Goal: Task Accomplishment & Management: Manage account settings

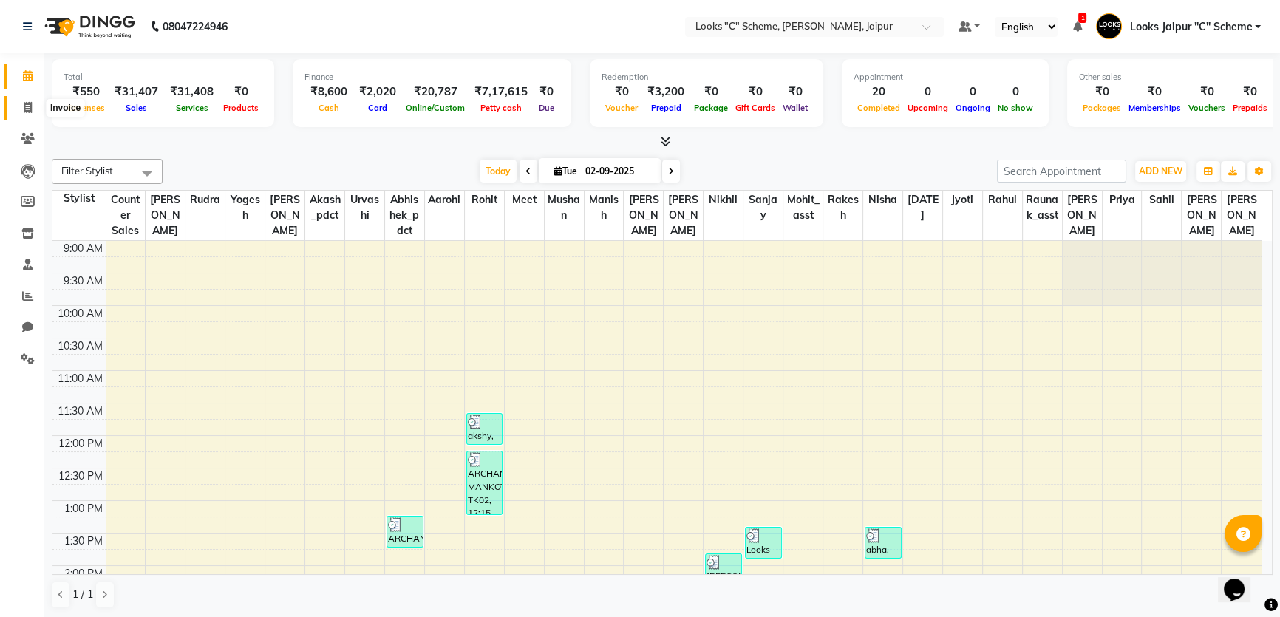
click at [27, 108] on icon at bounding box center [28, 107] width 8 height 11
select select "4315"
select select "service"
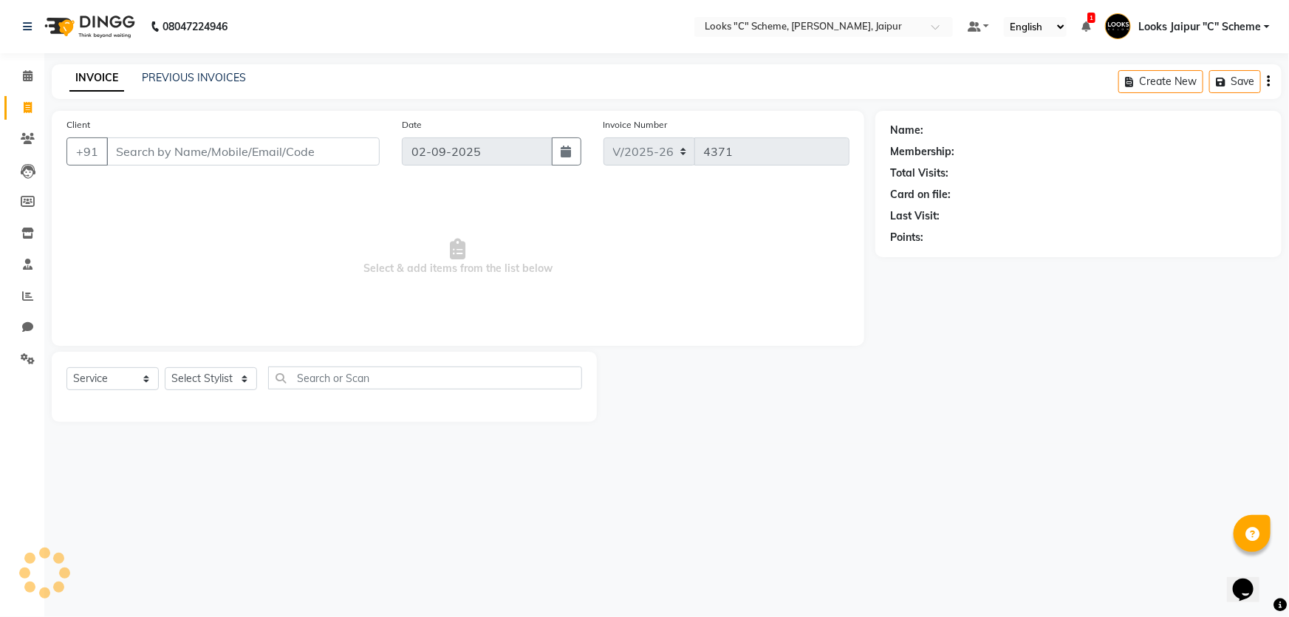
click at [181, 149] on input "Client" at bounding box center [242, 151] width 273 height 28
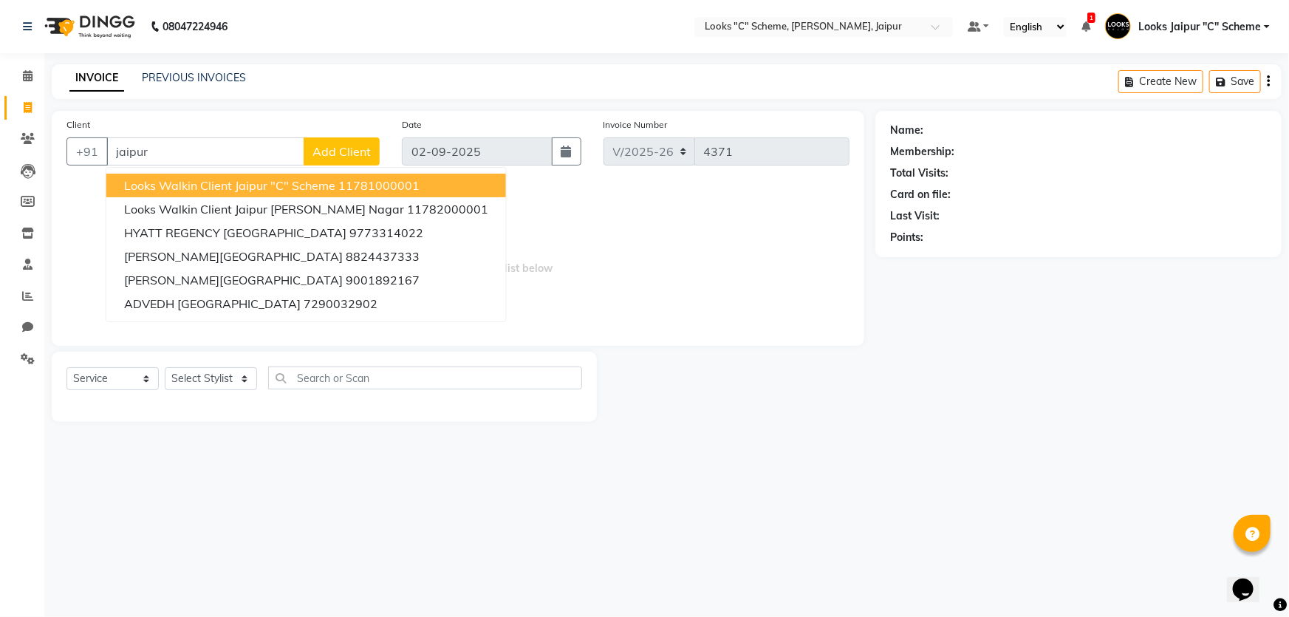
click at [211, 185] on span "Looks Walkin Client Jaipur "C" Scheme" at bounding box center [229, 185] width 211 height 15
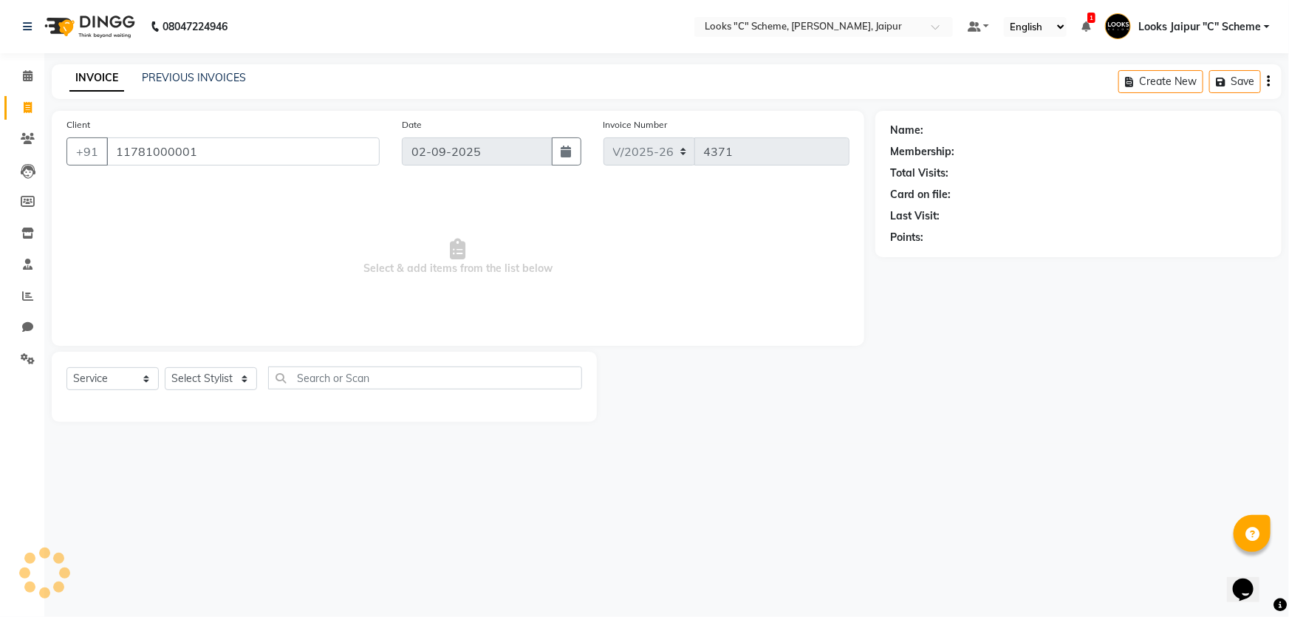
type input "11781000001"
select select "1: Object"
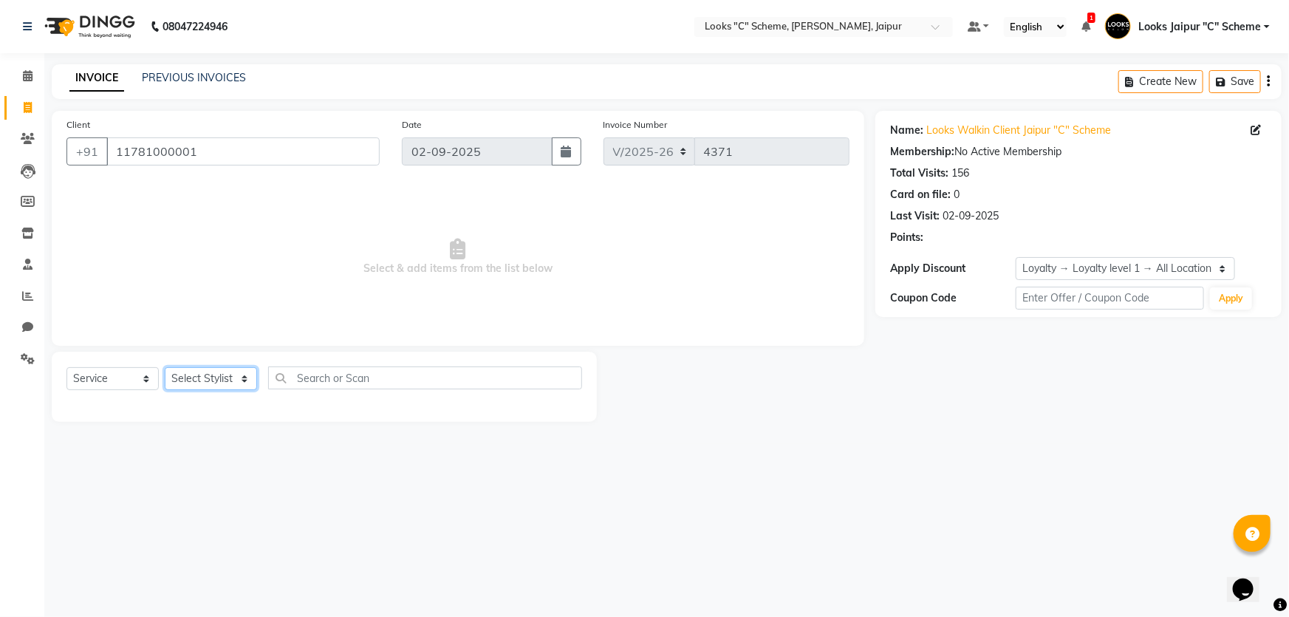
click at [229, 380] on select "Select Stylist [PERSON_NAME] Akash_pdct [PERSON_NAME] [PERSON_NAME] Counter Sal…" at bounding box center [211, 378] width 92 height 23
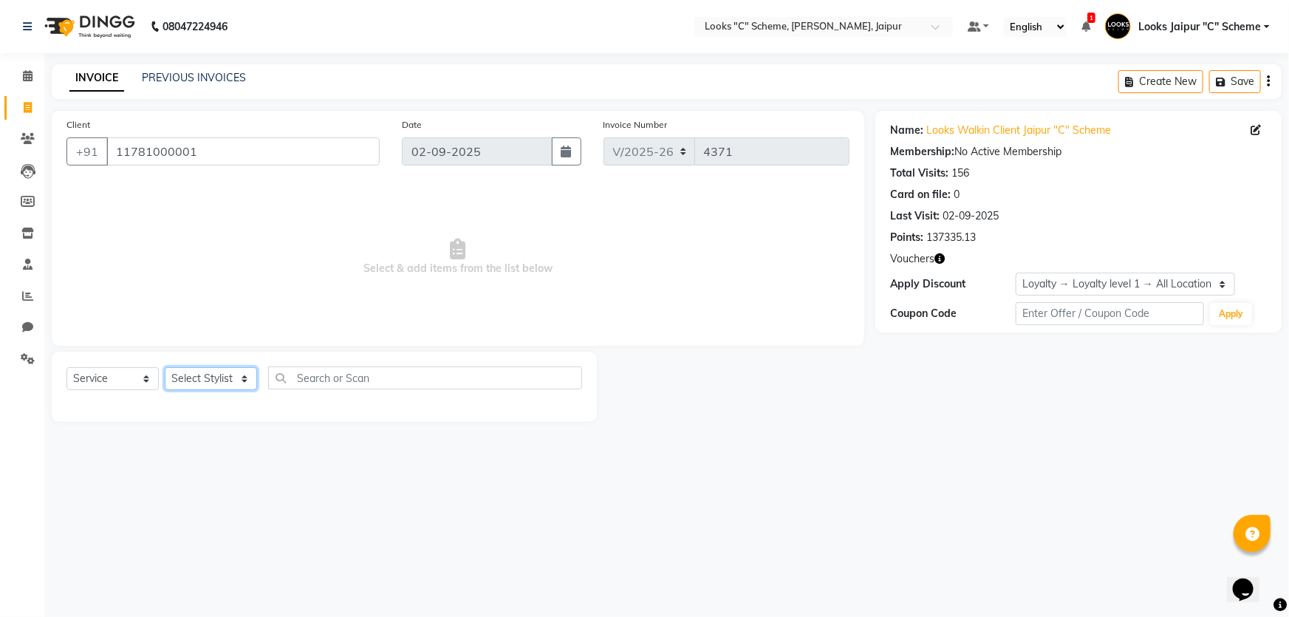
select select "67984"
click at [165, 367] on select "Select Stylist [PERSON_NAME] Akash_pdct [PERSON_NAME] [PERSON_NAME] Counter Sal…" at bounding box center [211, 378] width 92 height 23
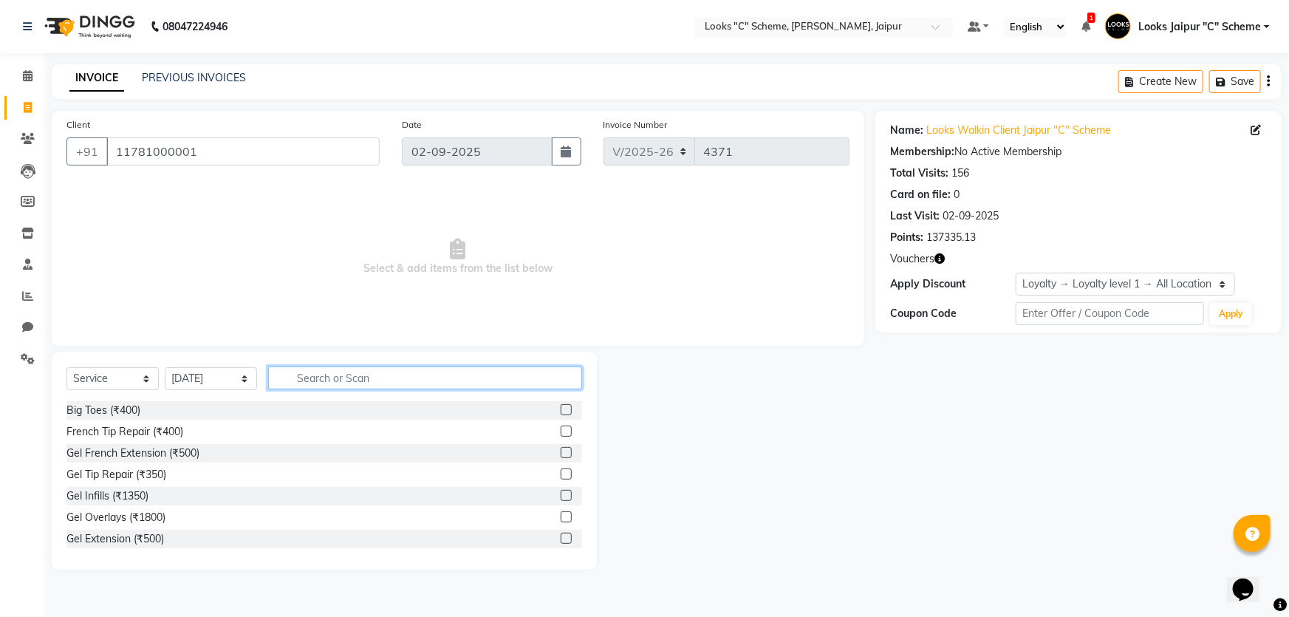
click at [315, 371] on input "text" at bounding box center [425, 377] width 314 height 23
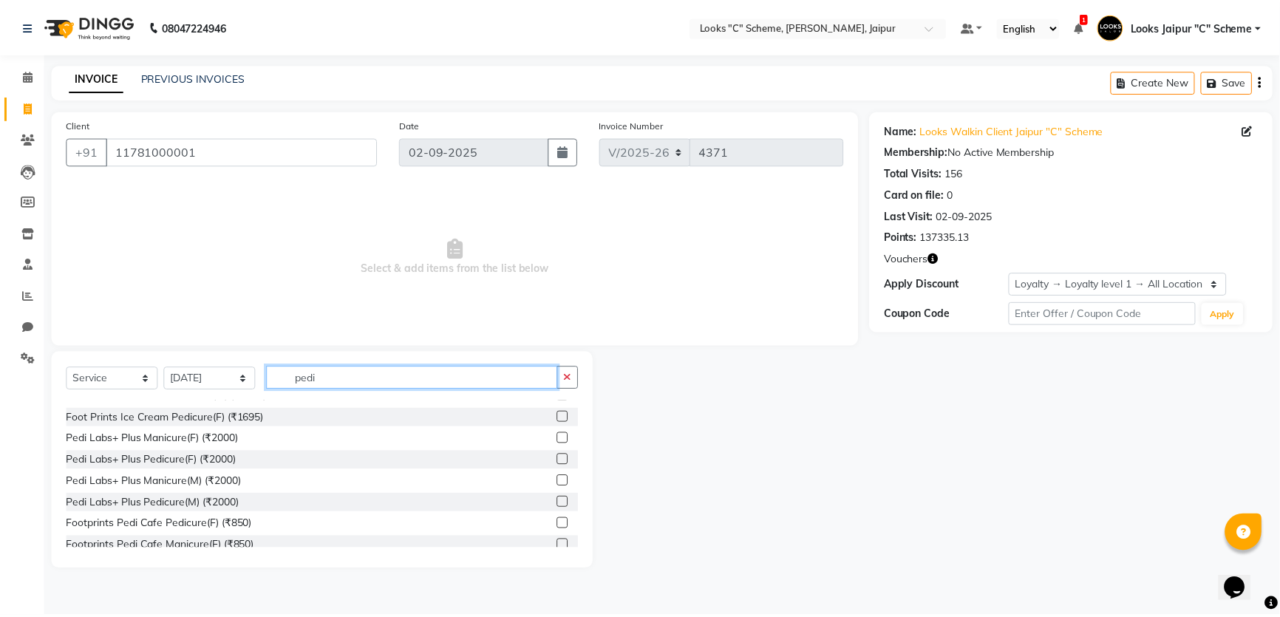
scroll to position [216, 0]
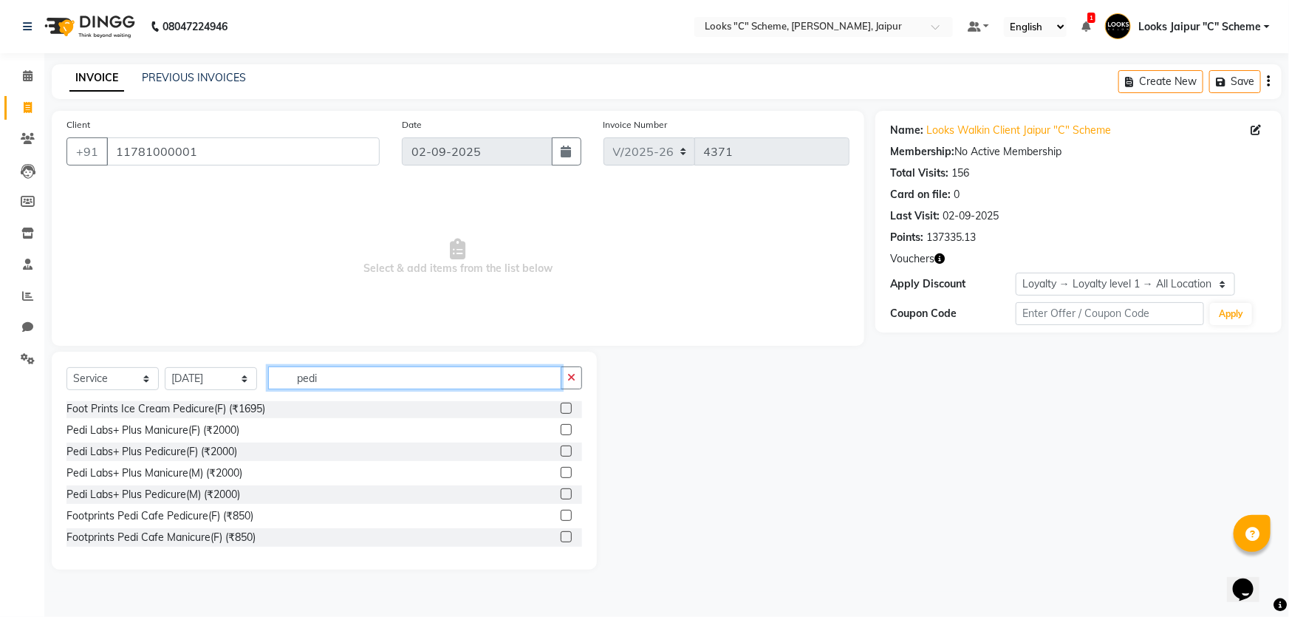
type input "pedi"
click at [561, 495] on label at bounding box center [566, 493] width 11 height 11
click at [561, 495] on input "checkbox" at bounding box center [566, 495] width 10 height 10
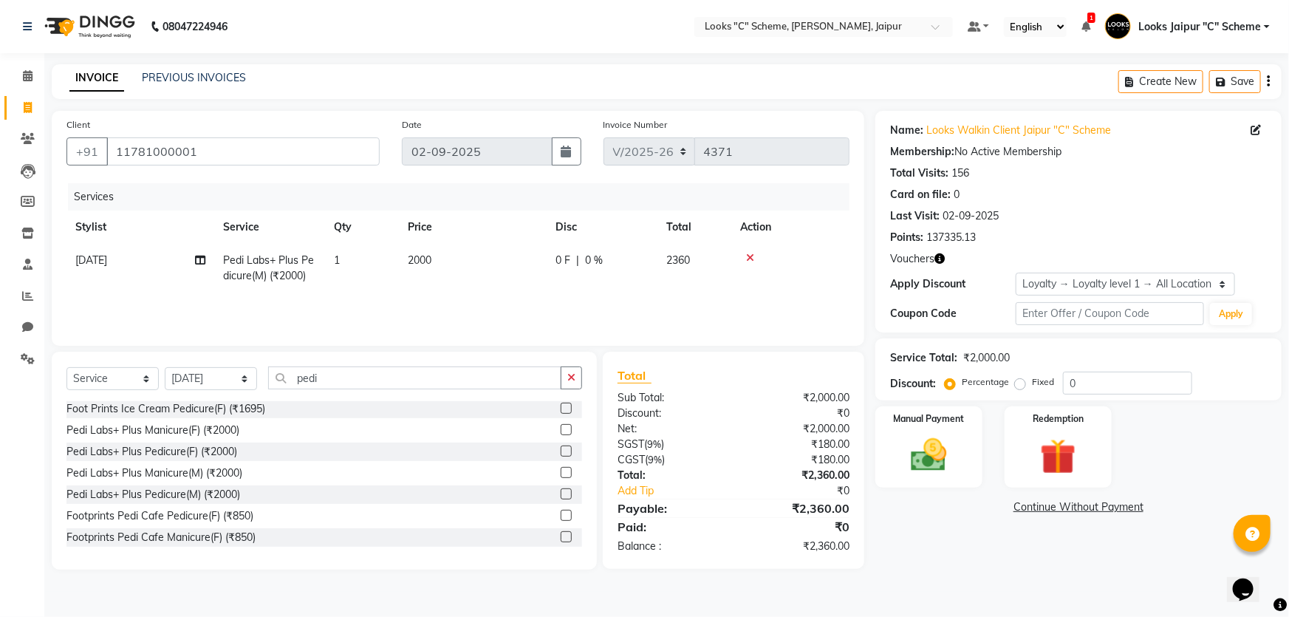
checkbox input "false"
click at [480, 259] on td "2000" at bounding box center [473, 268] width 148 height 49
select select "67984"
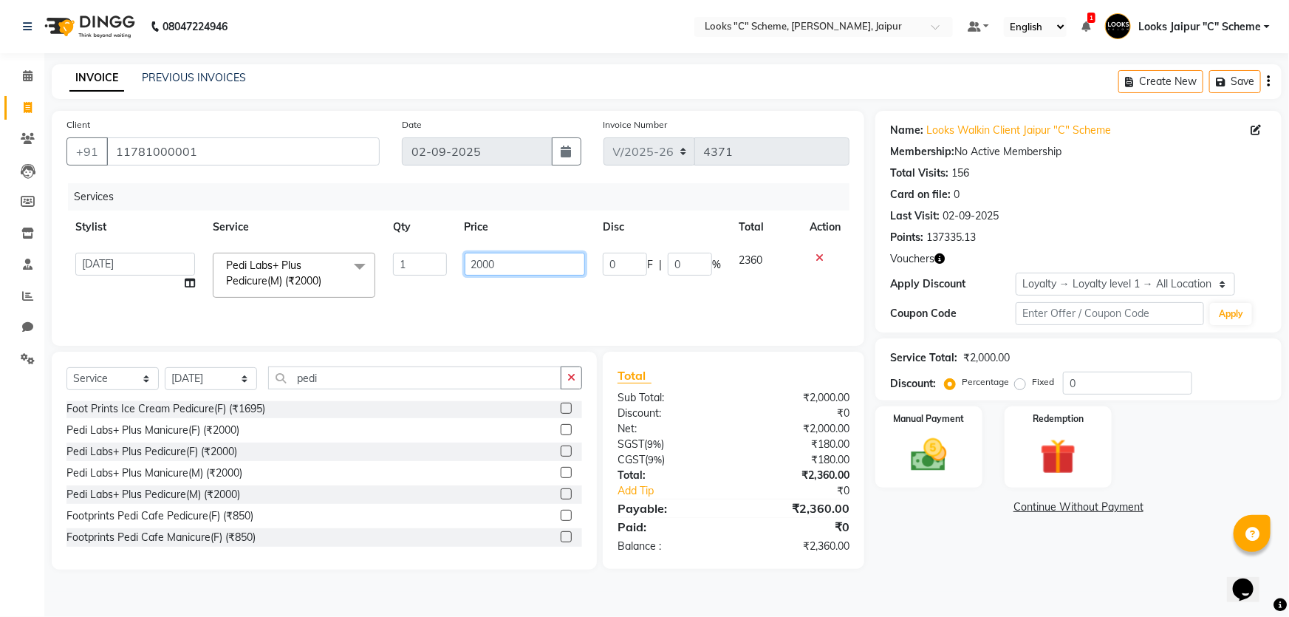
click at [513, 253] on input "2000" at bounding box center [525, 264] width 121 height 23
type input "2"
type input "2500"
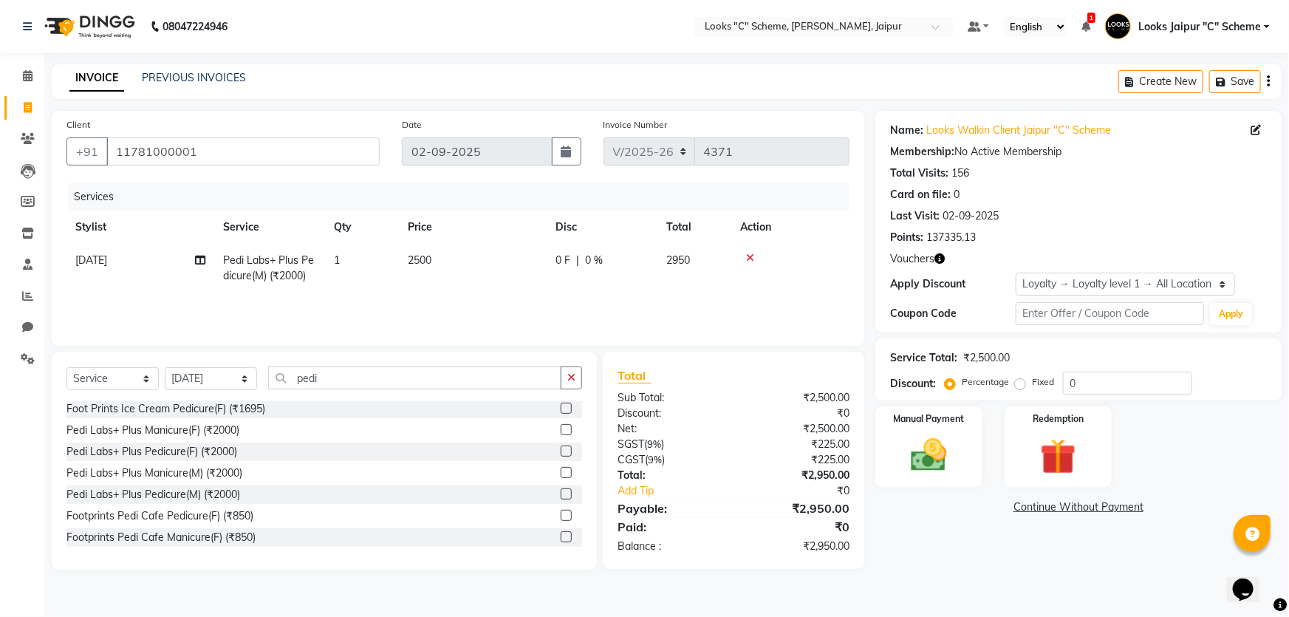
click at [510, 292] on td "2500" at bounding box center [473, 268] width 148 height 49
select select "67984"
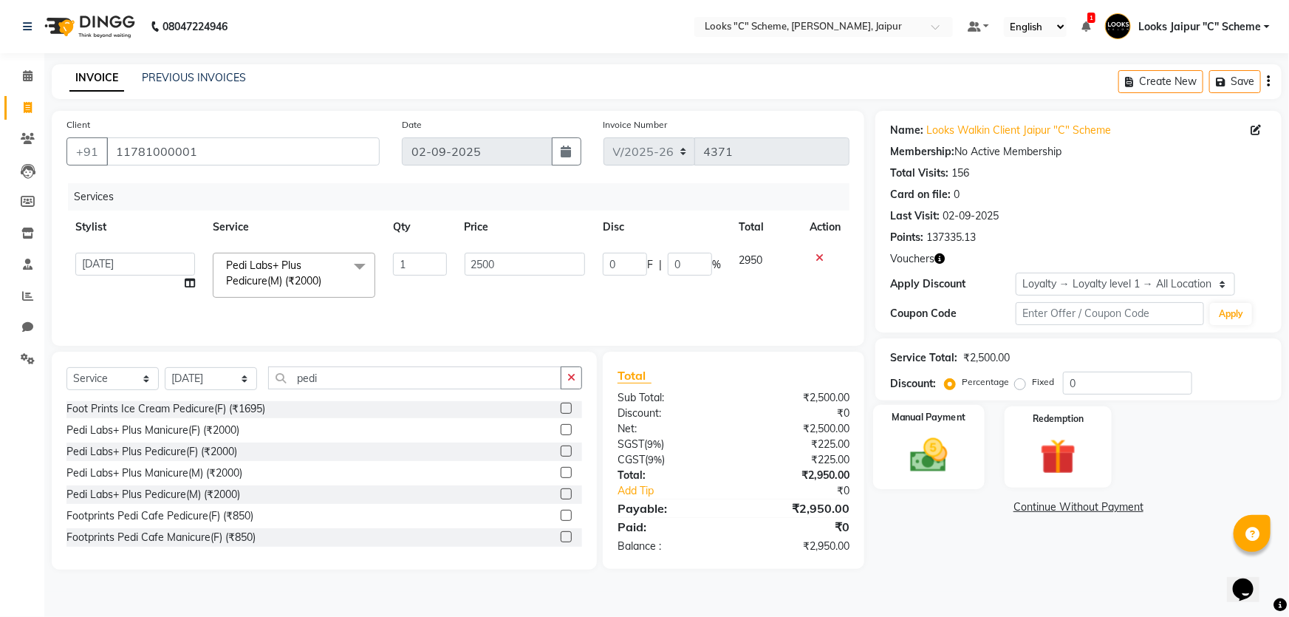
click at [931, 451] on img at bounding box center [929, 455] width 61 height 43
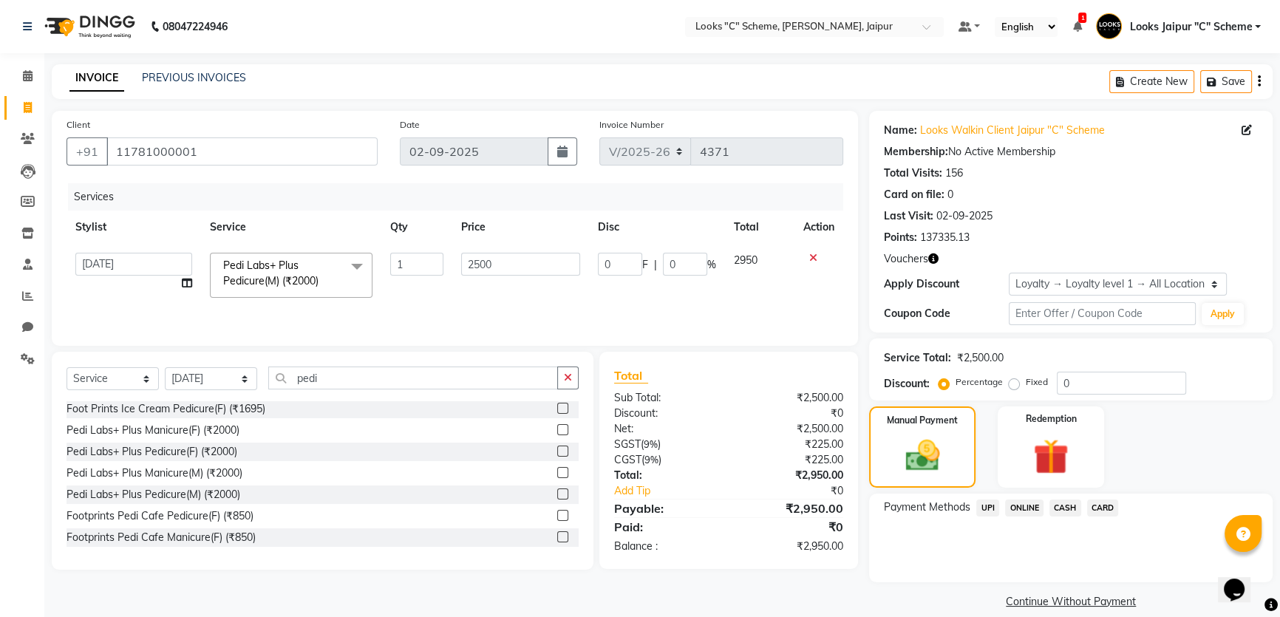
click at [1101, 505] on span "CARD" at bounding box center [1103, 507] width 32 height 17
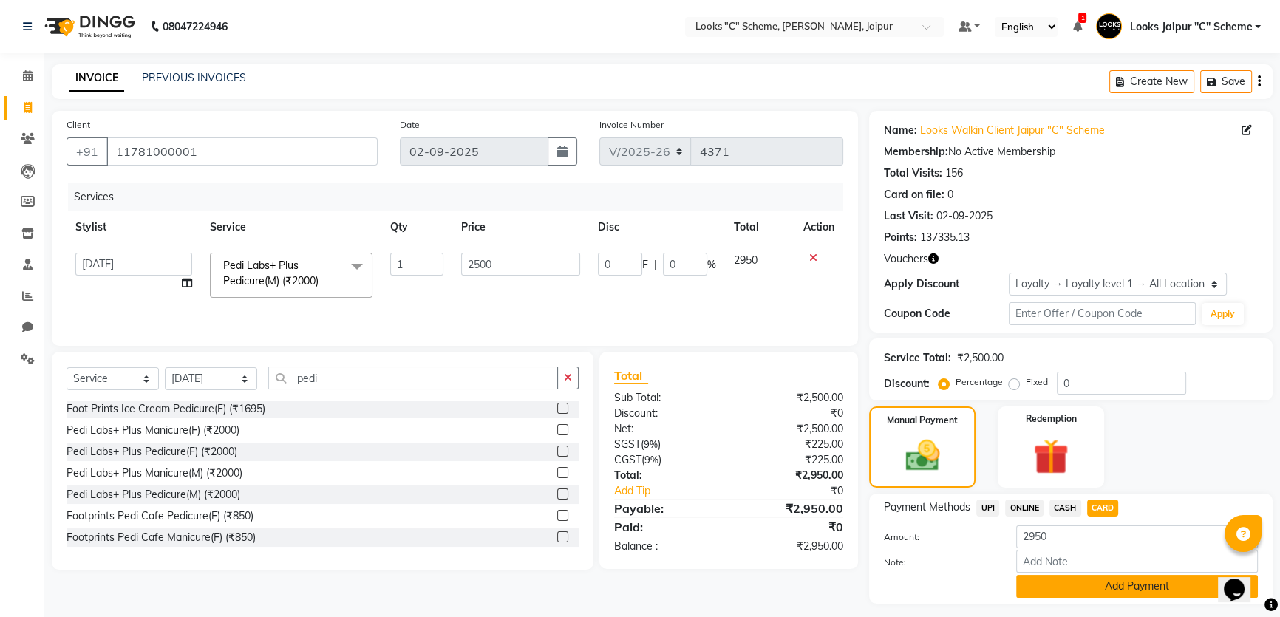
click at [1099, 587] on button "Add Payment" at bounding box center [1137, 586] width 242 height 23
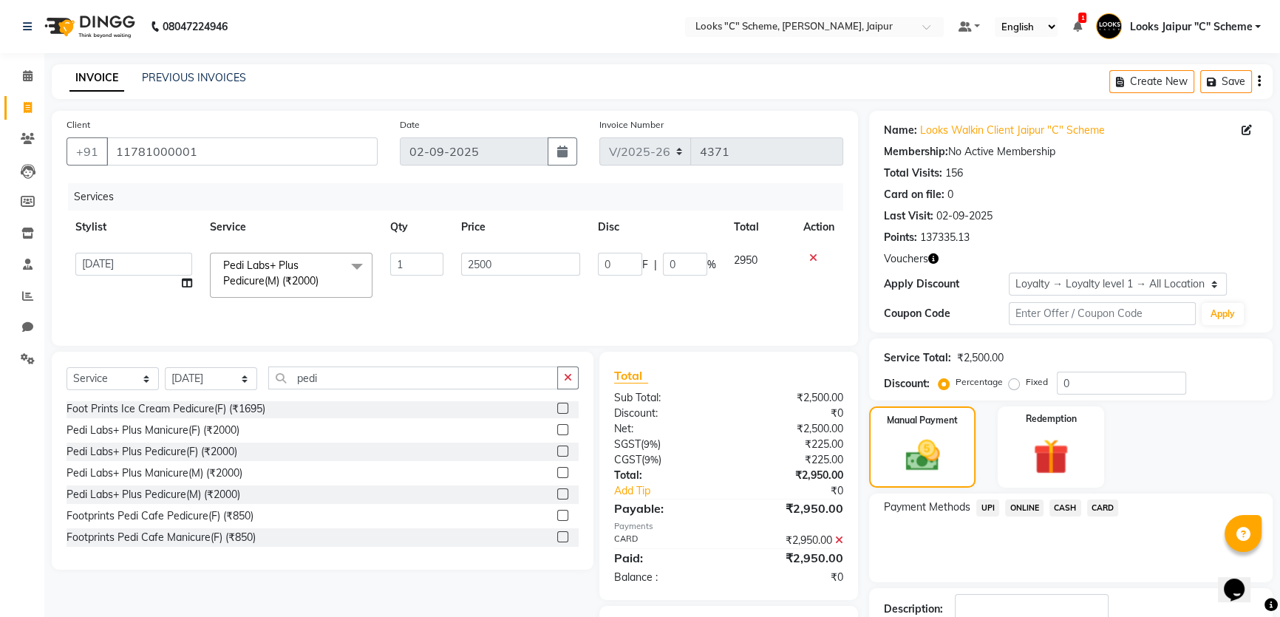
scroll to position [100, 0]
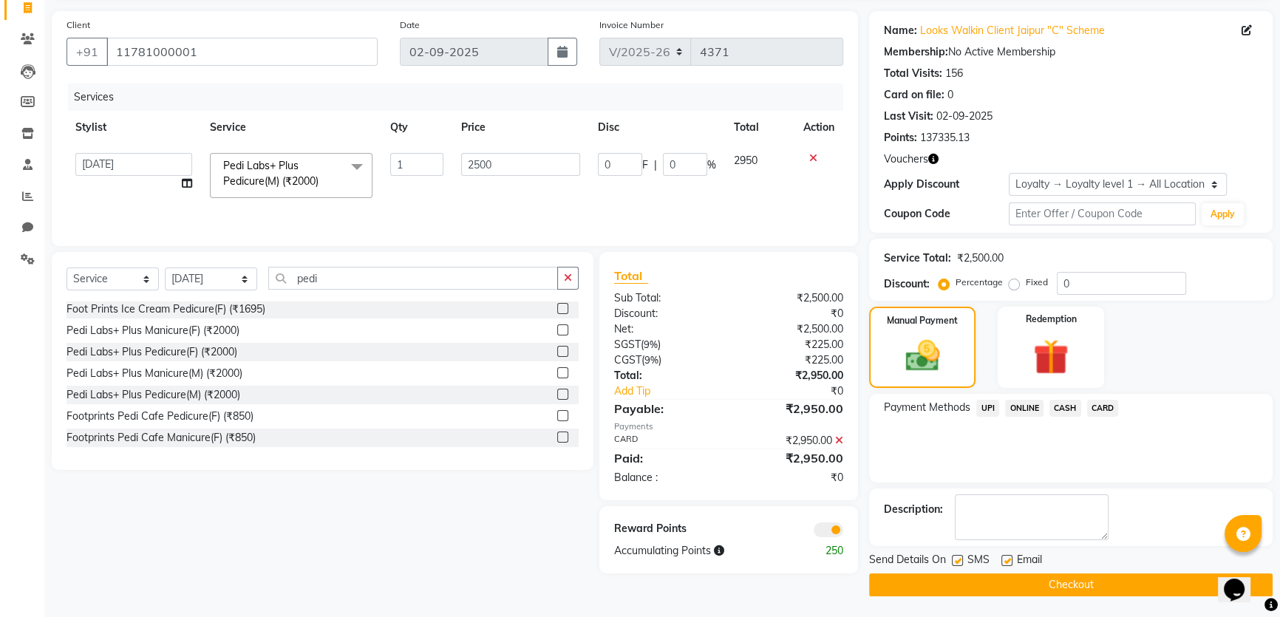
click at [1045, 580] on button "Checkout" at bounding box center [1070, 584] width 403 height 23
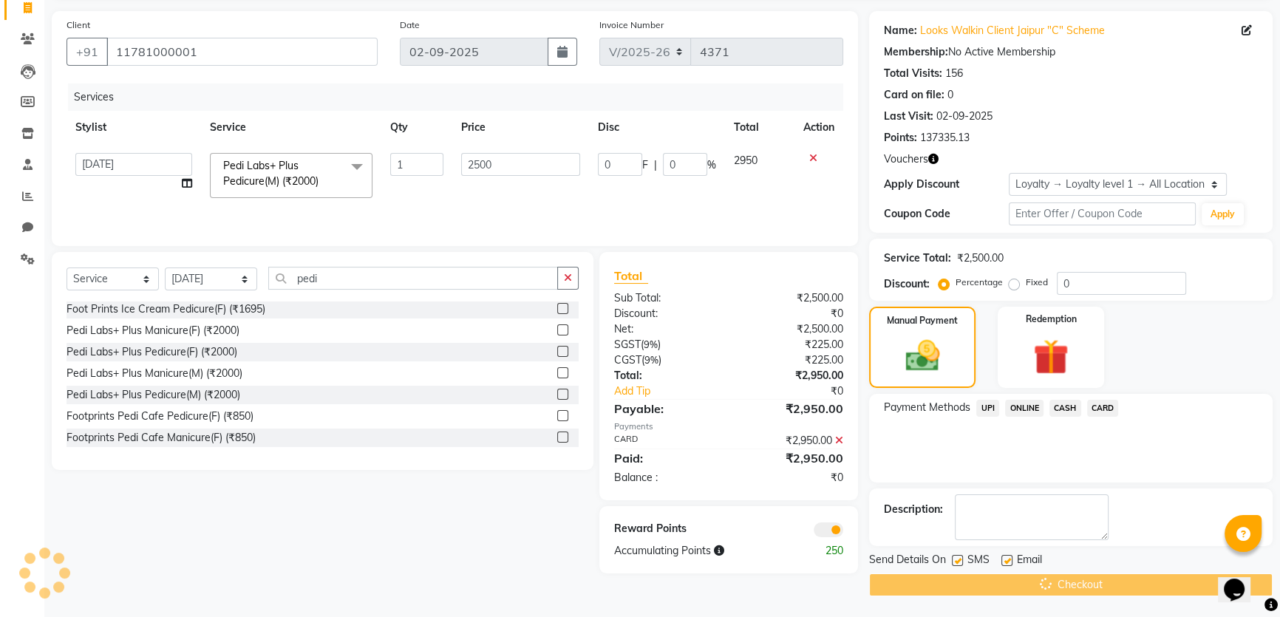
scroll to position [0, 0]
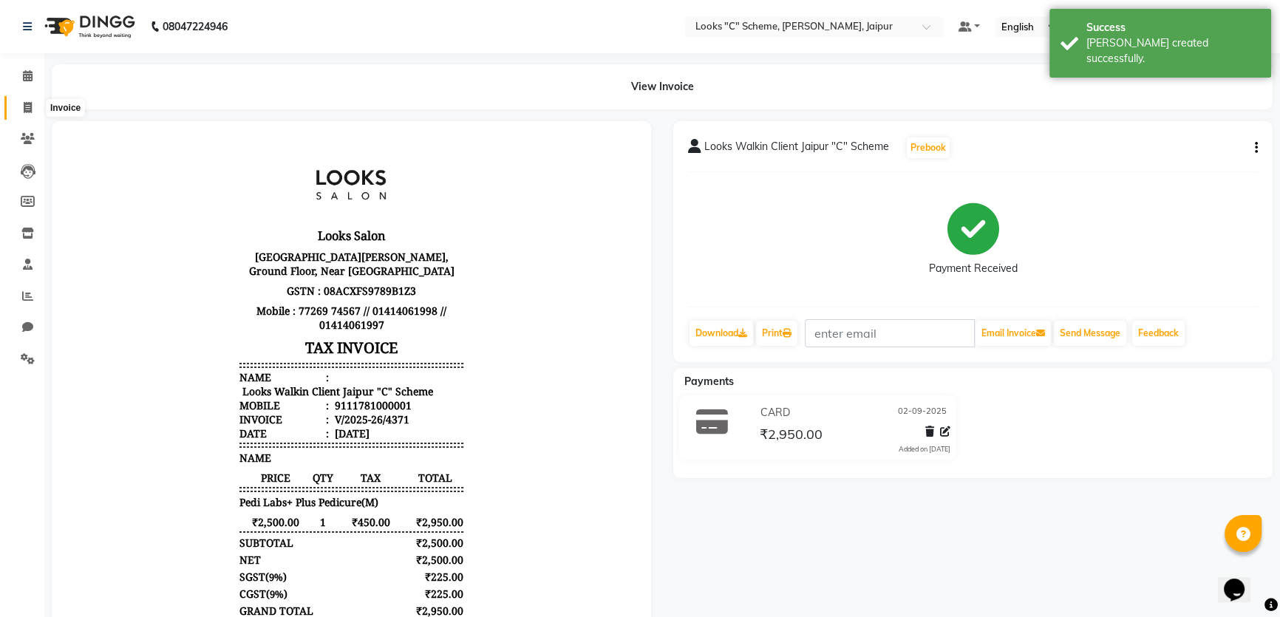
click at [24, 115] on span at bounding box center [28, 108] width 26 height 17
select select "4315"
select select "service"
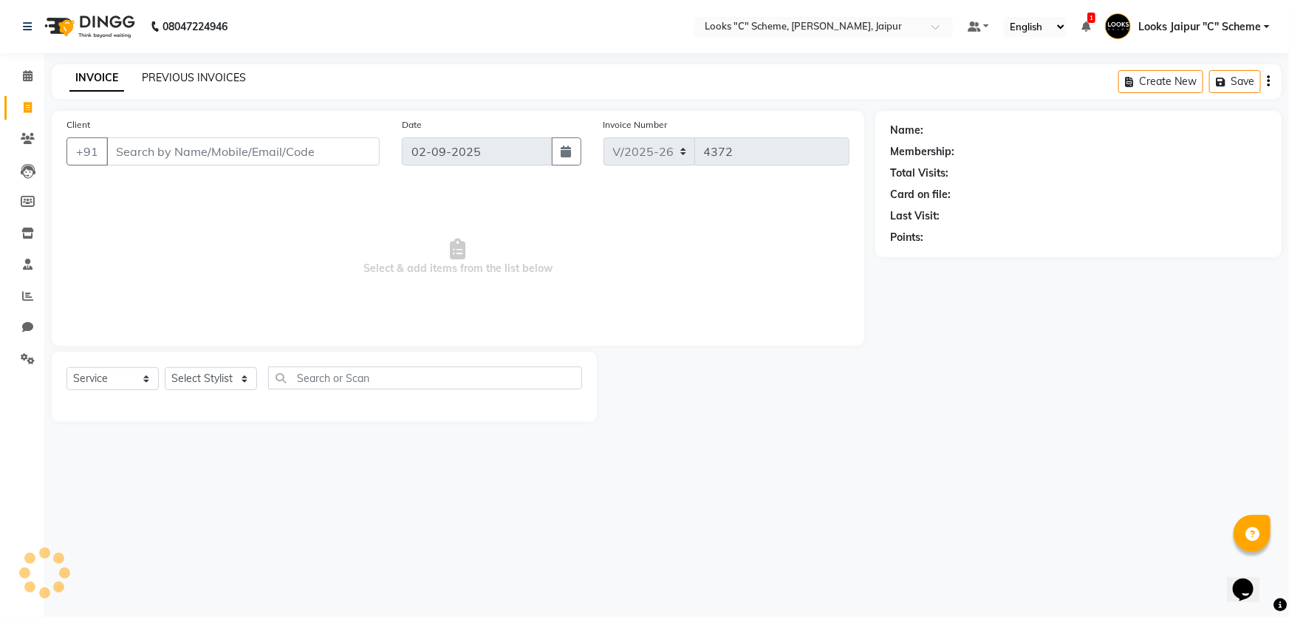
click at [221, 81] on link "PREVIOUS INVOICES" at bounding box center [194, 77] width 104 height 13
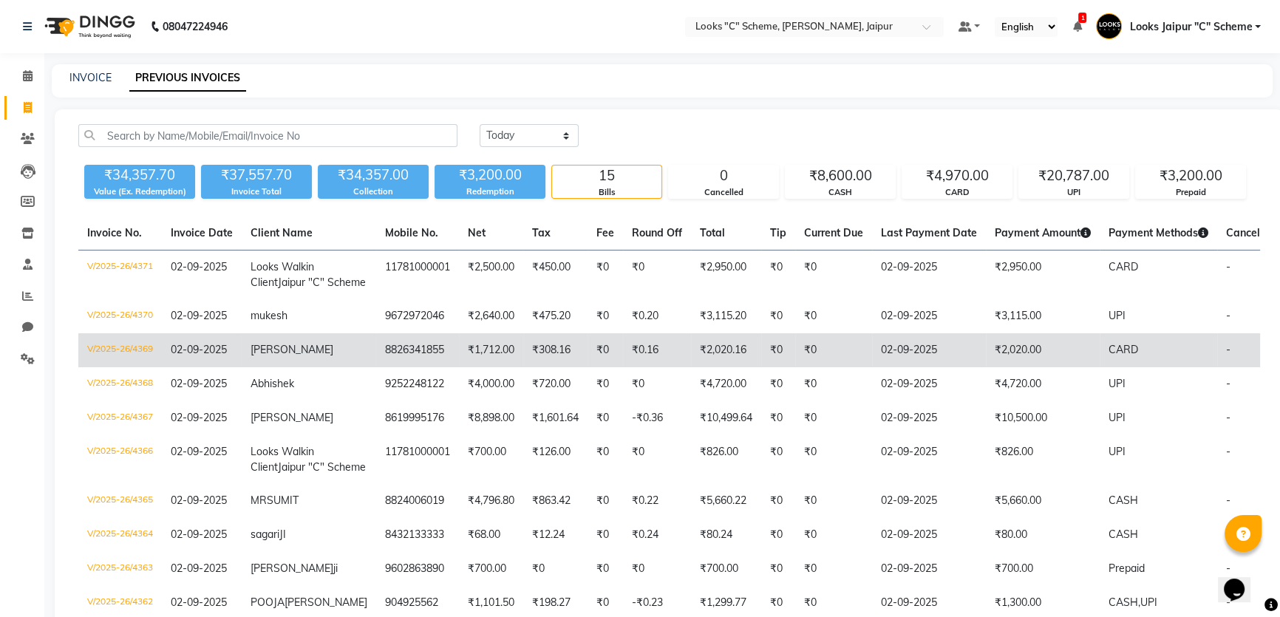
click at [460, 367] on td "₹1,712.00" at bounding box center [491, 350] width 64 height 34
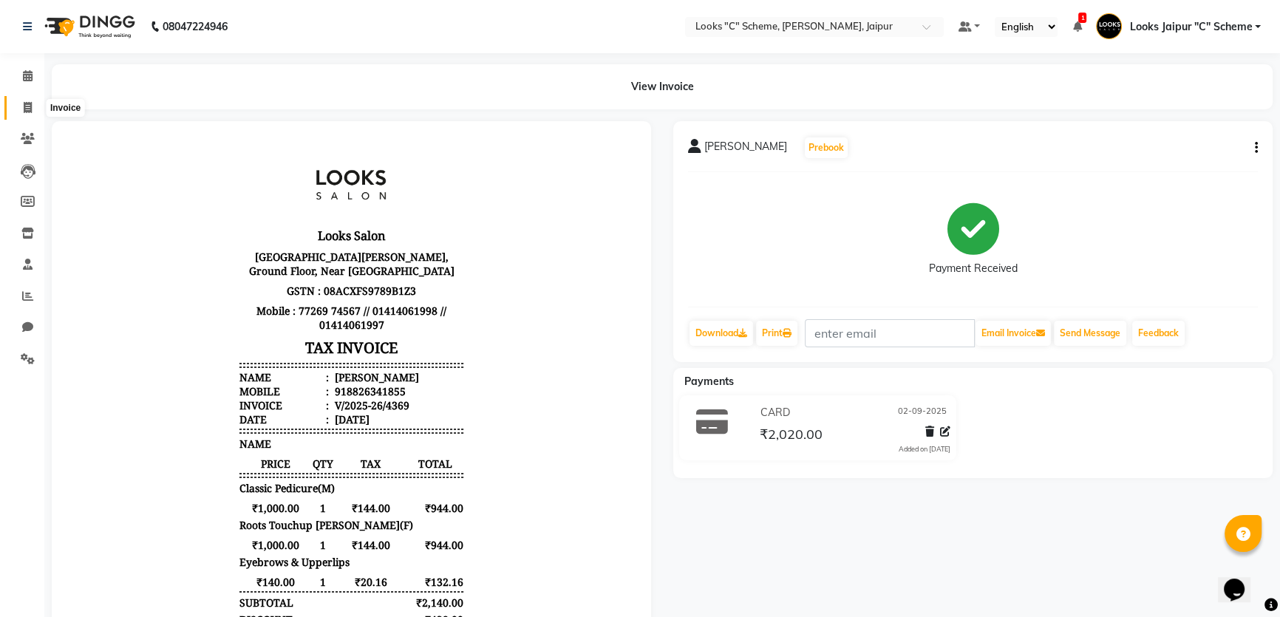
click at [27, 106] on icon at bounding box center [28, 107] width 8 height 11
select select "service"
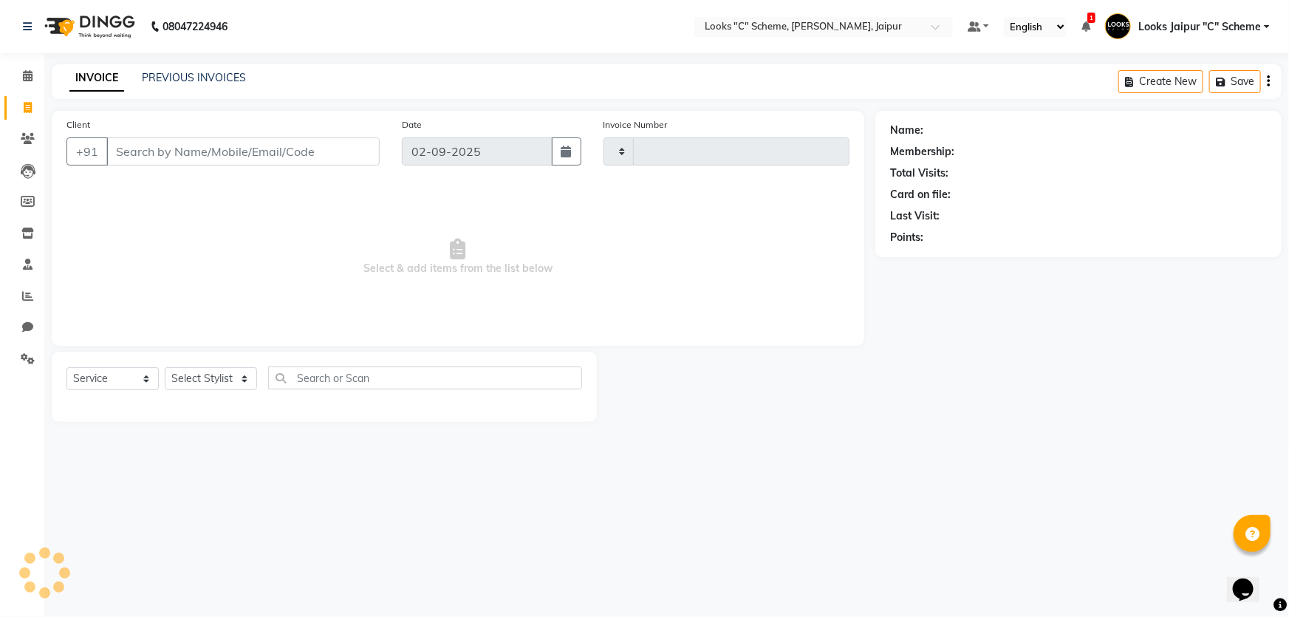
type input "4372"
select select "4315"
click at [21, 73] on span at bounding box center [28, 76] width 26 height 17
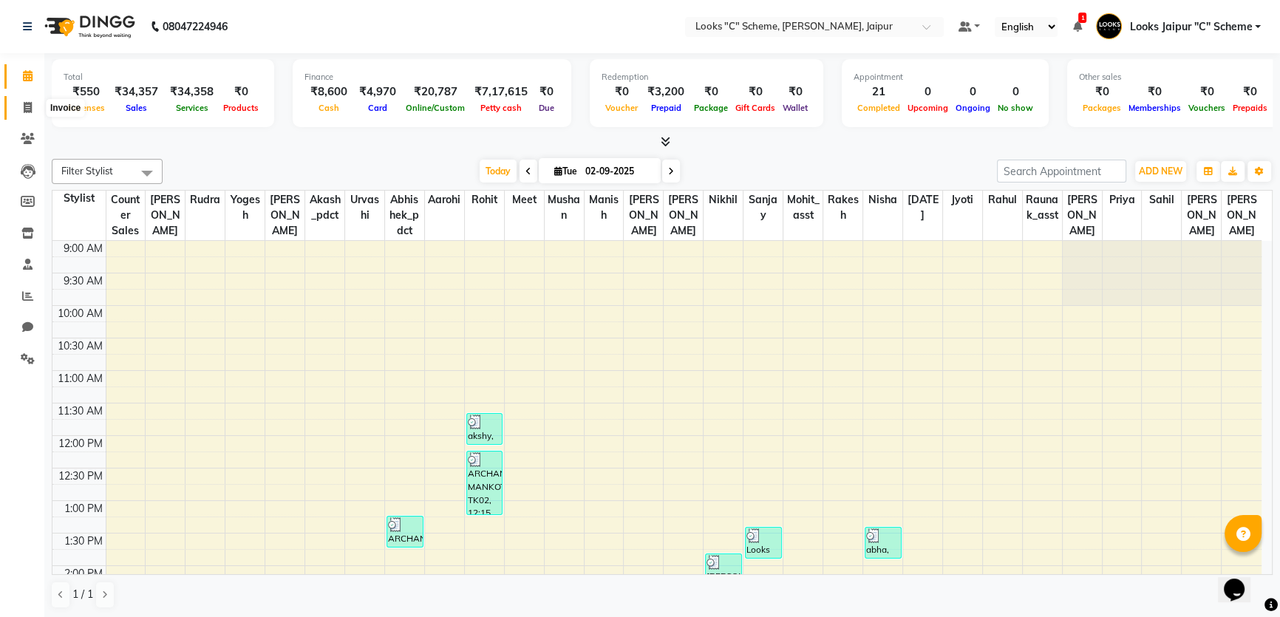
click at [28, 106] on icon at bounding box center [28, 107] width 8 height 11
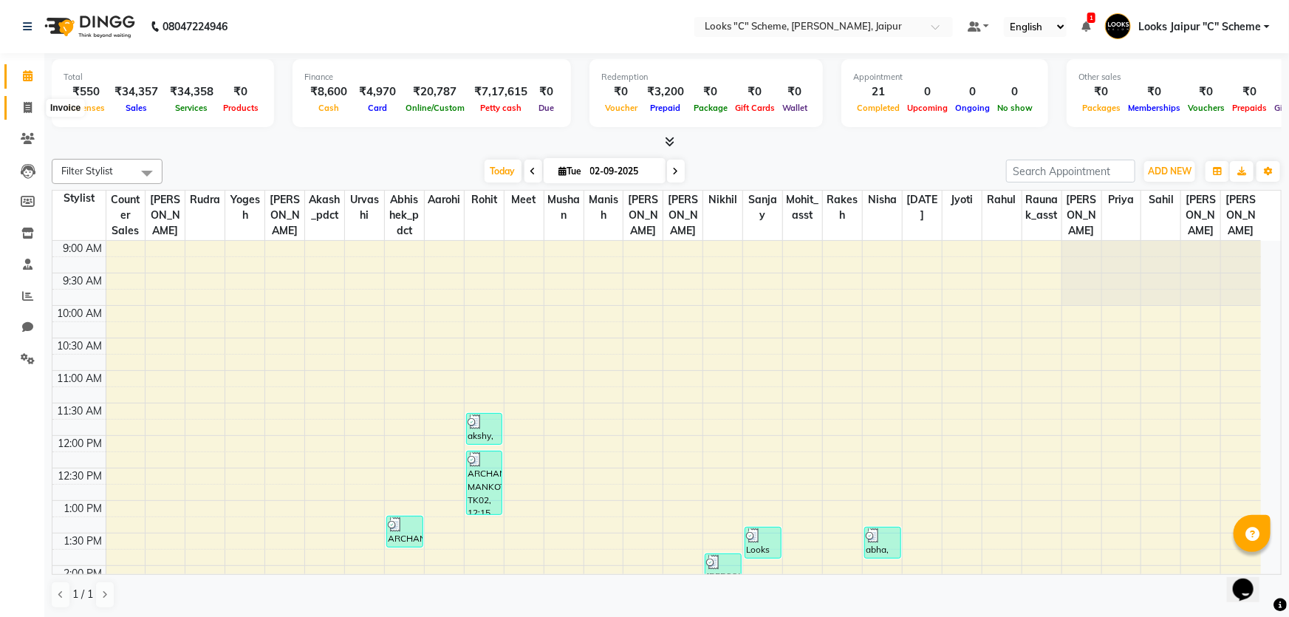
select select "4315"
select select "service"
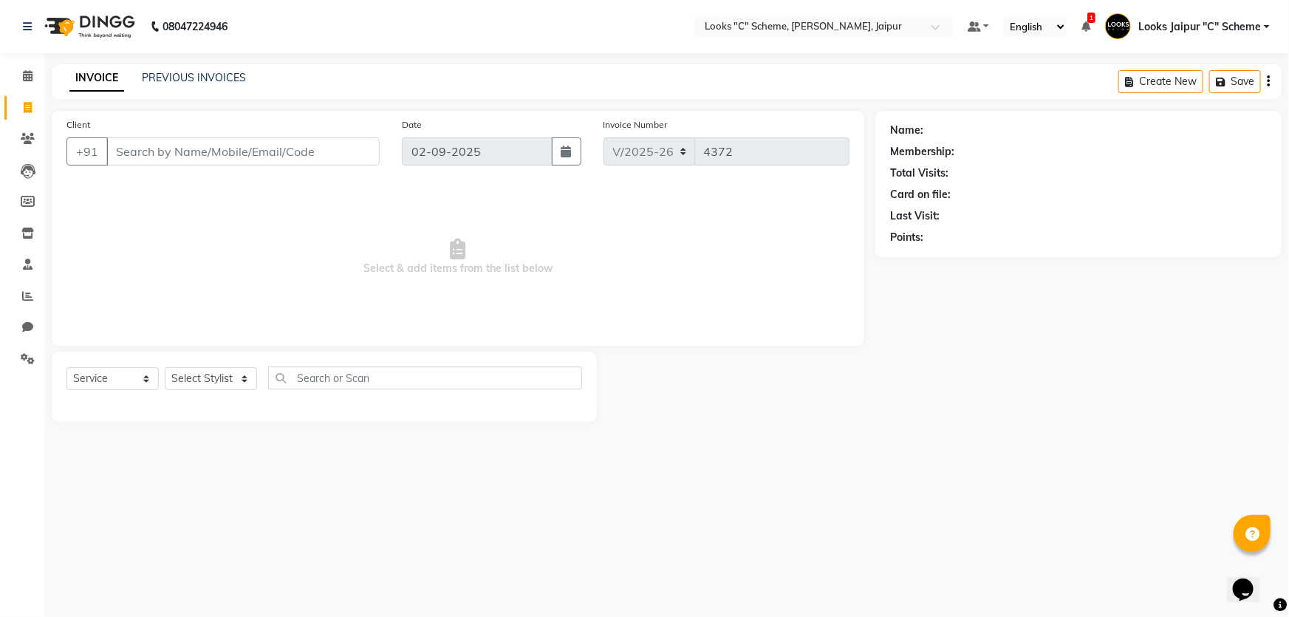
click at [252, 74] on div "INVOICE PREVIOUS INVOICES" at bounding box center [158, 78] width 212 height 17
click at [230, 75] on link "PREVIOUS INVOICES" at bounding box center [194, 77] width 104 height 13
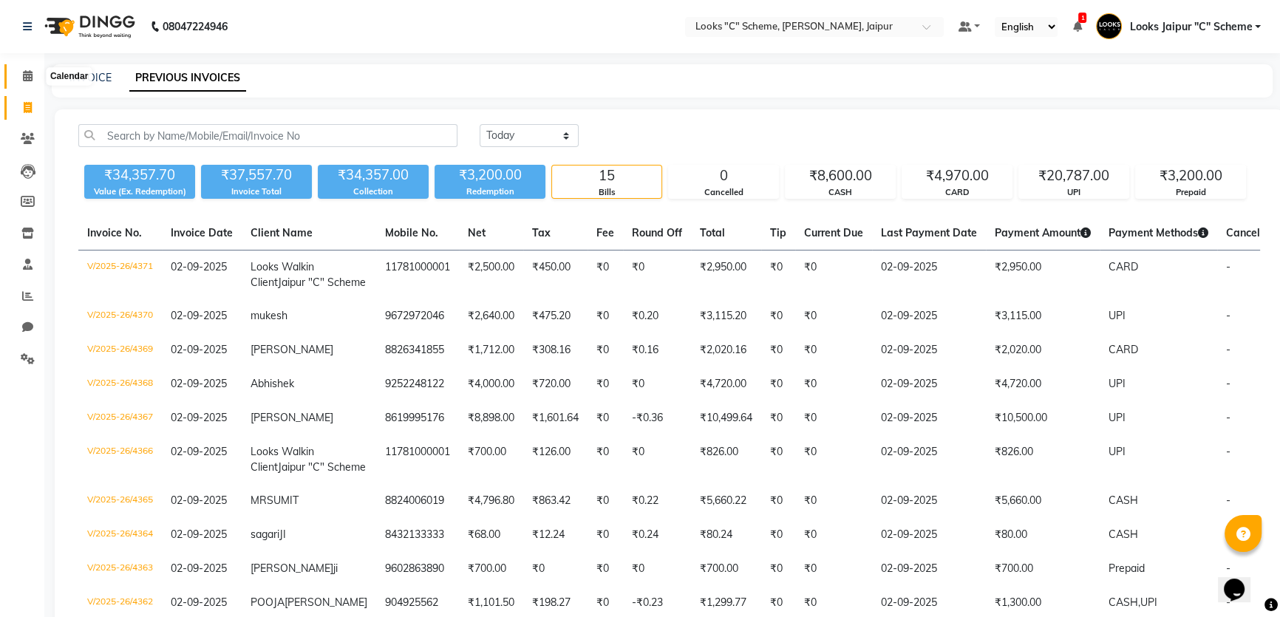
click at [18, 82] on span at bounding box center [28, 76] width 26 height 17
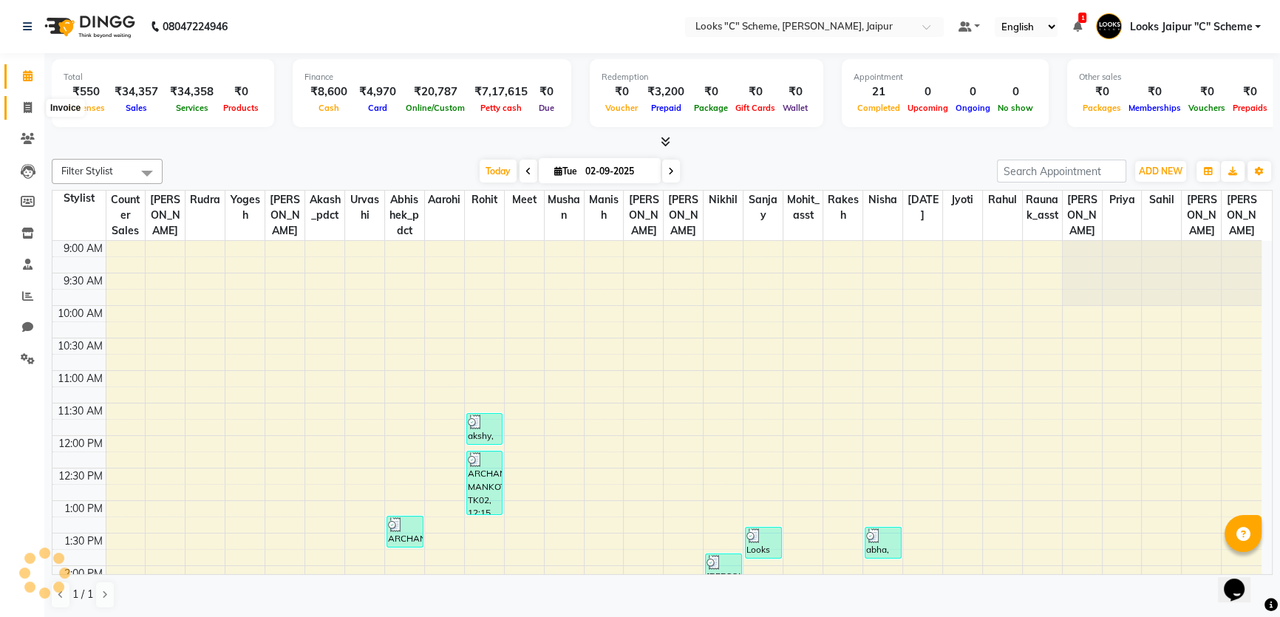
click at [30, 103] on icon at bounding box center [28, 107] width 8 height 11
select select "service"
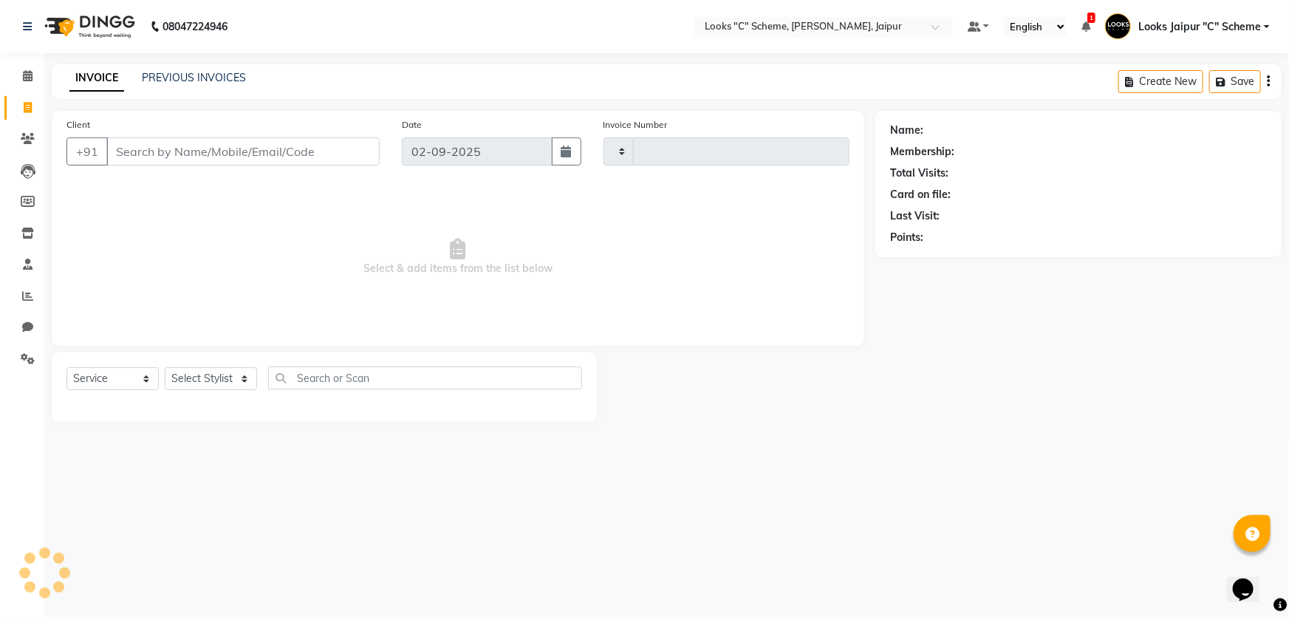
type input "4372"
select select "4315"
click at [165, 162] on input "Client" at bounding box center [242, 151] width 273 height 28
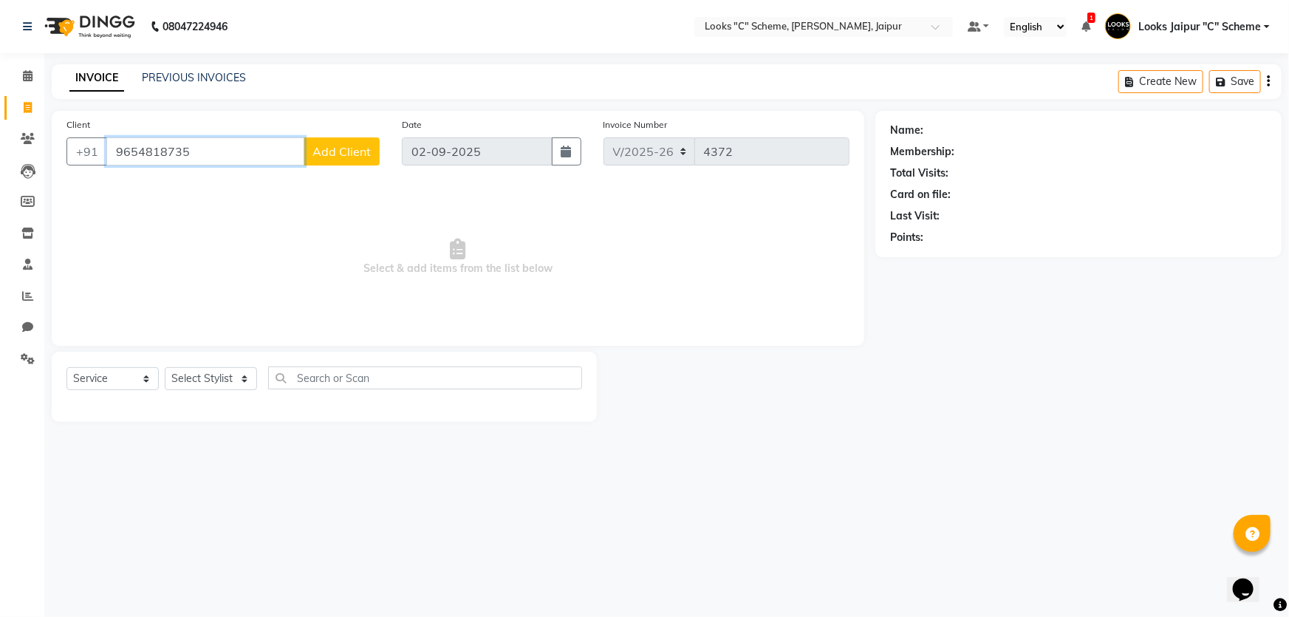
type input "9654818735"
click at [338, 151] on span "Add Client" at bounding box center [341, 151] width 58 height 15
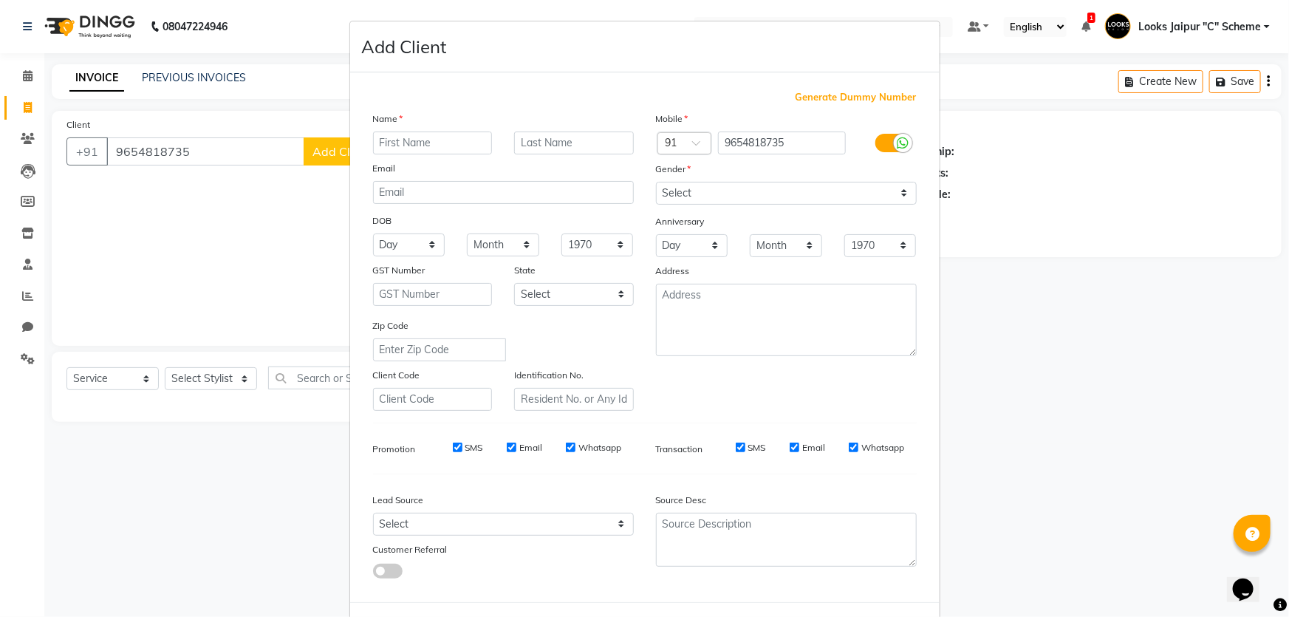
click at [427, 129] on div "Name" at bounding box center [503, 121] width 283 height 21
click at [427, 134] on input "text" at bounding box center [433, 142] width 120 height 23
type input "Manisha"
click at [749, 194] on select "Select [DEMOGRAPHIC_DATA] [DEMOGRAPHIC_DATA] Other Prefer Not To Say" at bounding box center [786, 193] width 261 height 23
select select "[DEMOGRAPHIC_DATA]"
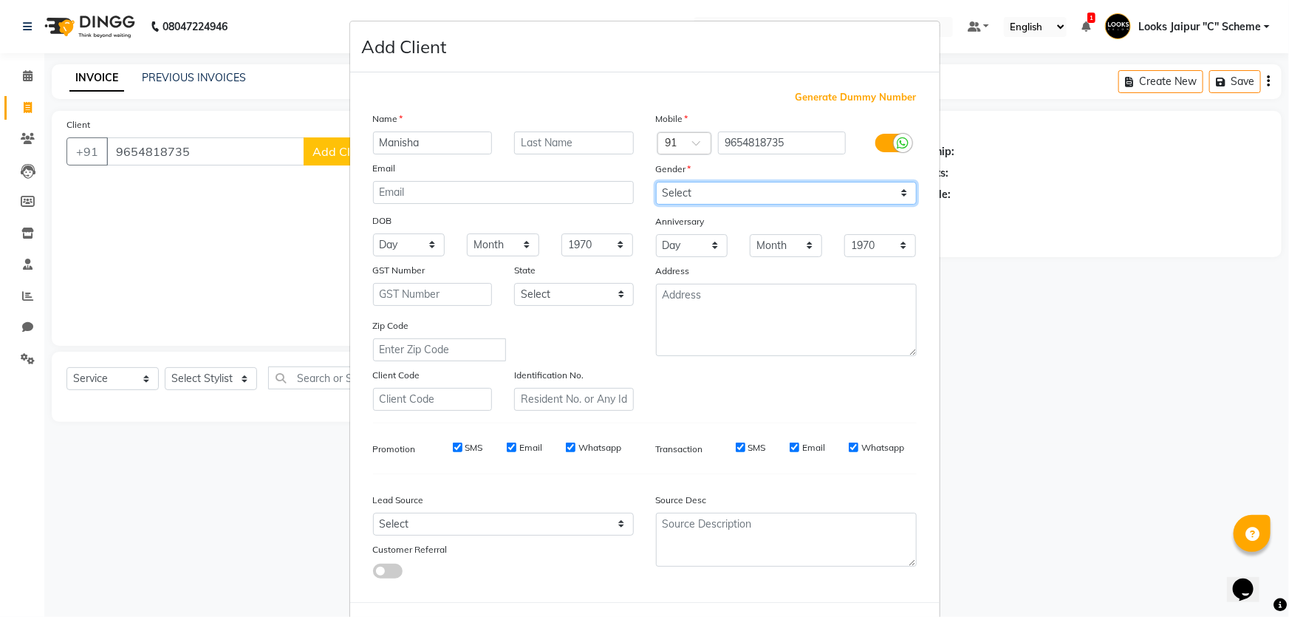
click at [656, 182] on select "Select [DEMOGRAPHIC_DATA] [DEMOGRAPHIC_DATA] Other Prefer Not To Say" at bounding box center [786, 193] width 261 height 23
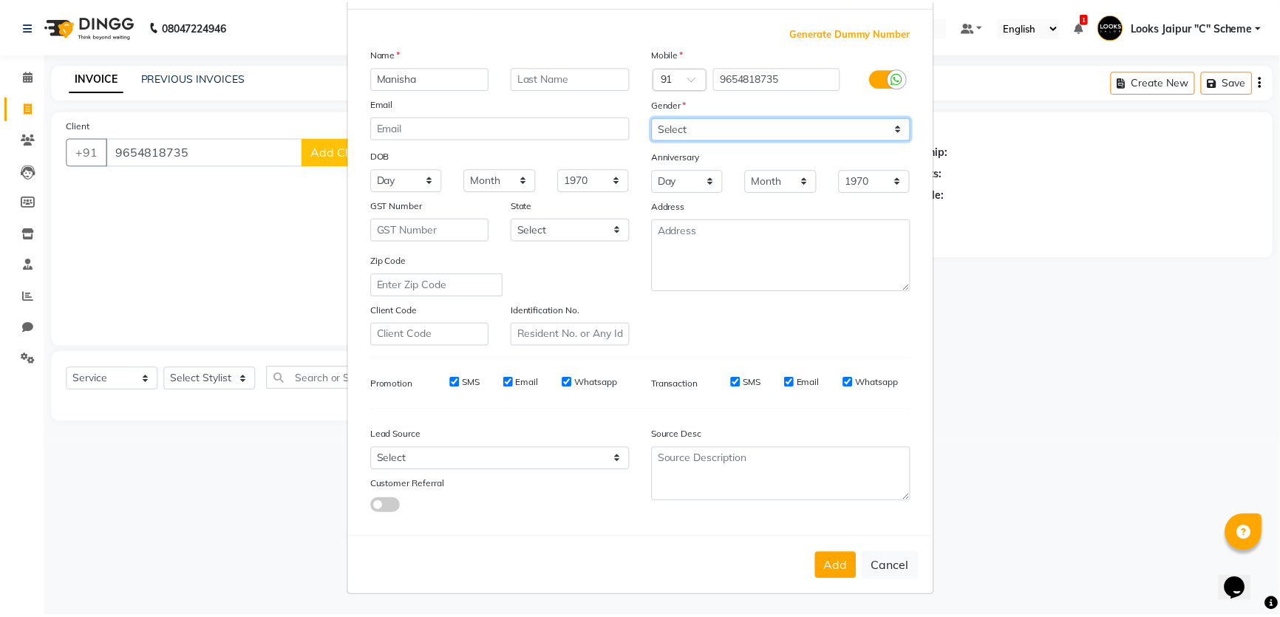
scroll to position [69, 0]
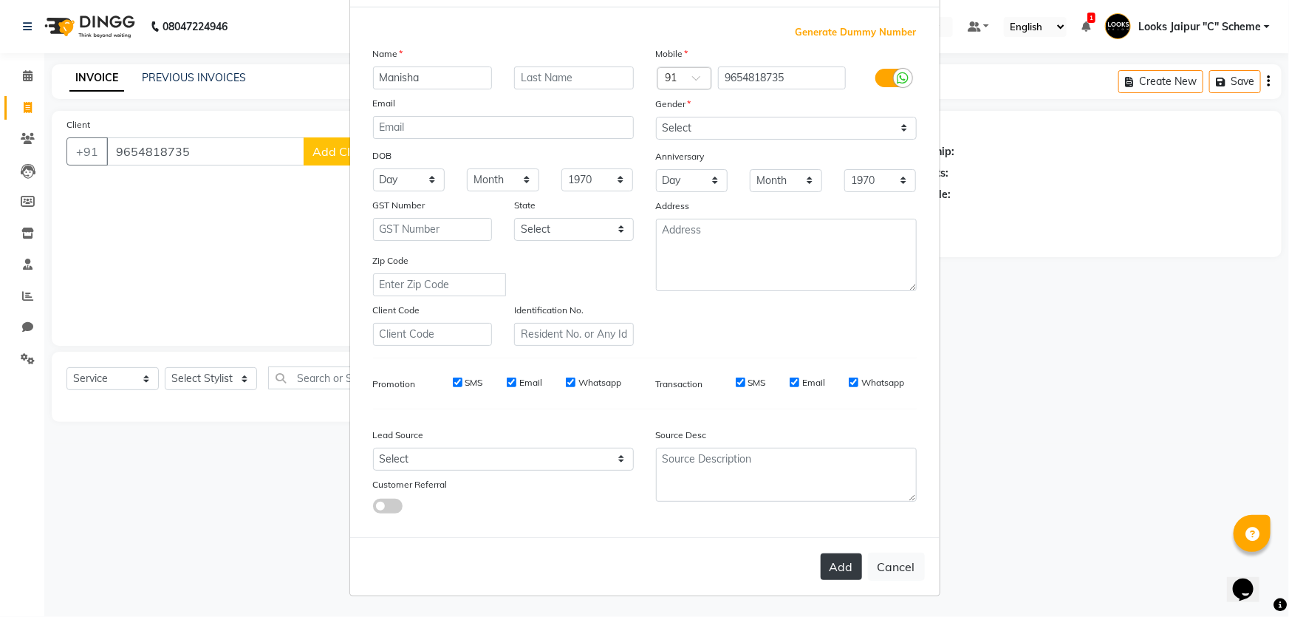
click at [821, 562] on button "Add" at bounding box center [841, 566] width 41 height 27
select select
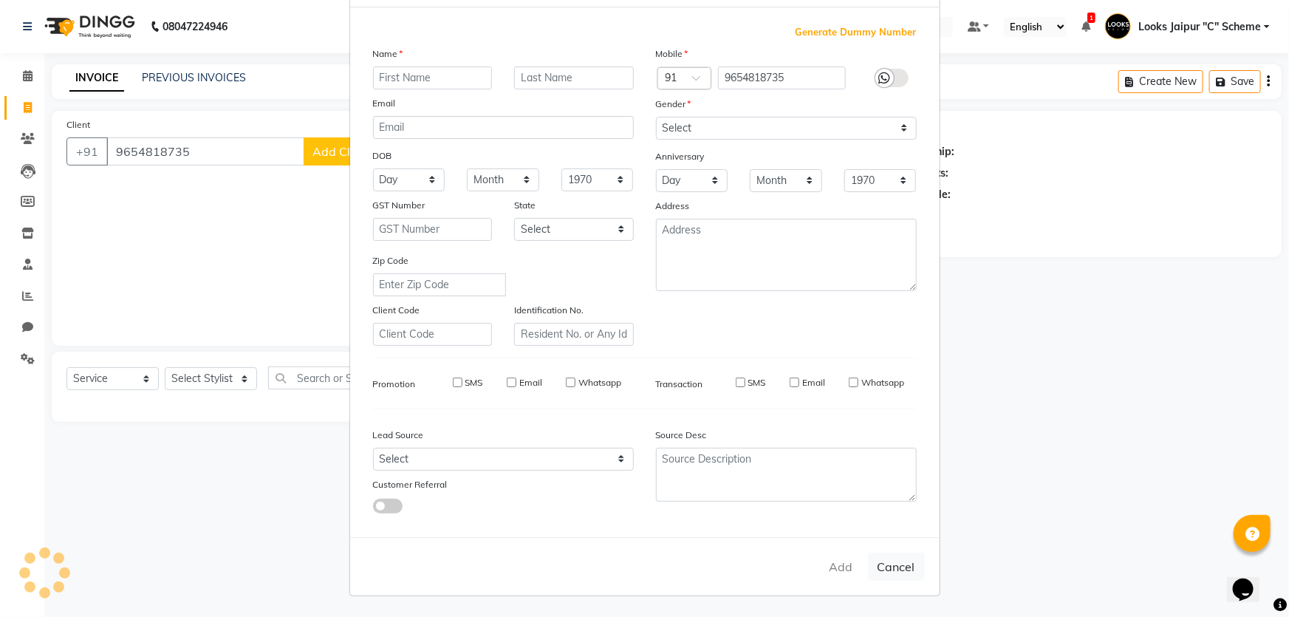
select select
checkbox input "false"
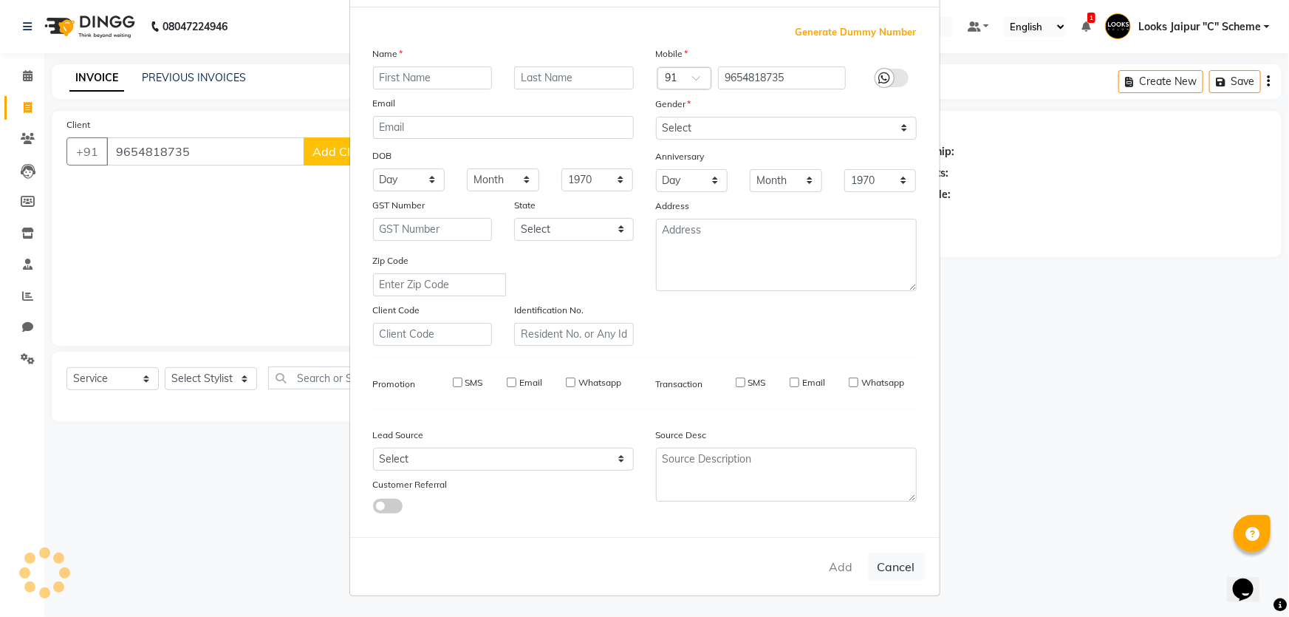
checkbox input "false"
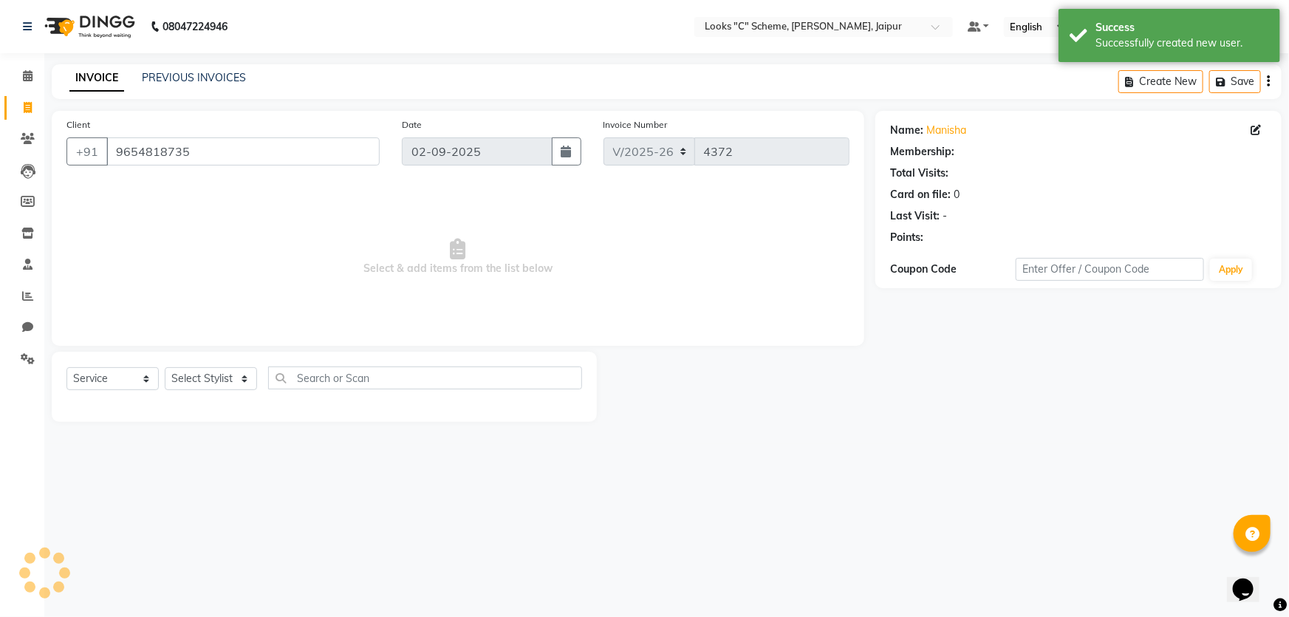
select select "1: Object"
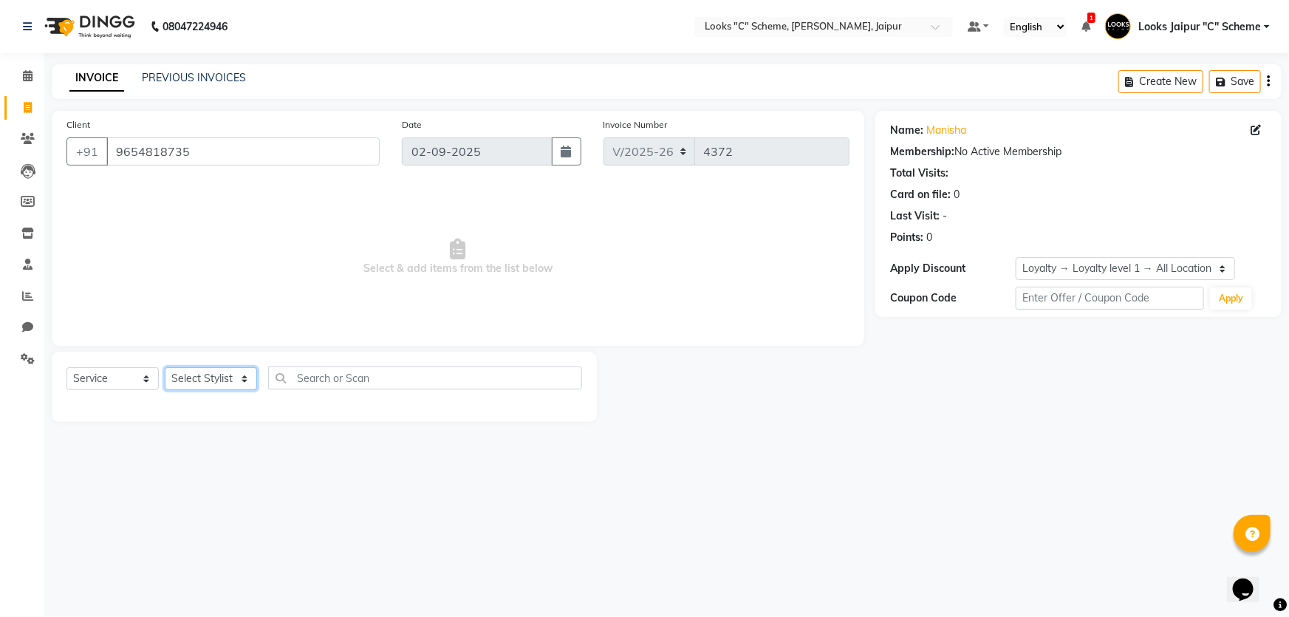
click at [206, 386] on select "Select Stylist [PERSON_NAME] Akash_pdct [PERSON_NAME] [PERSON_NAME] Counter Sal…" at bounding box center [211, 378] width 92 height 23
select select "61092"
click at [165, 367] on select "Select Stylist [PERSON_NAME] Akash_pdct [PERSON_NAME] [PERSON_NAME] Counter Sal…" at bounding box center [211, 378] width 92 height 23
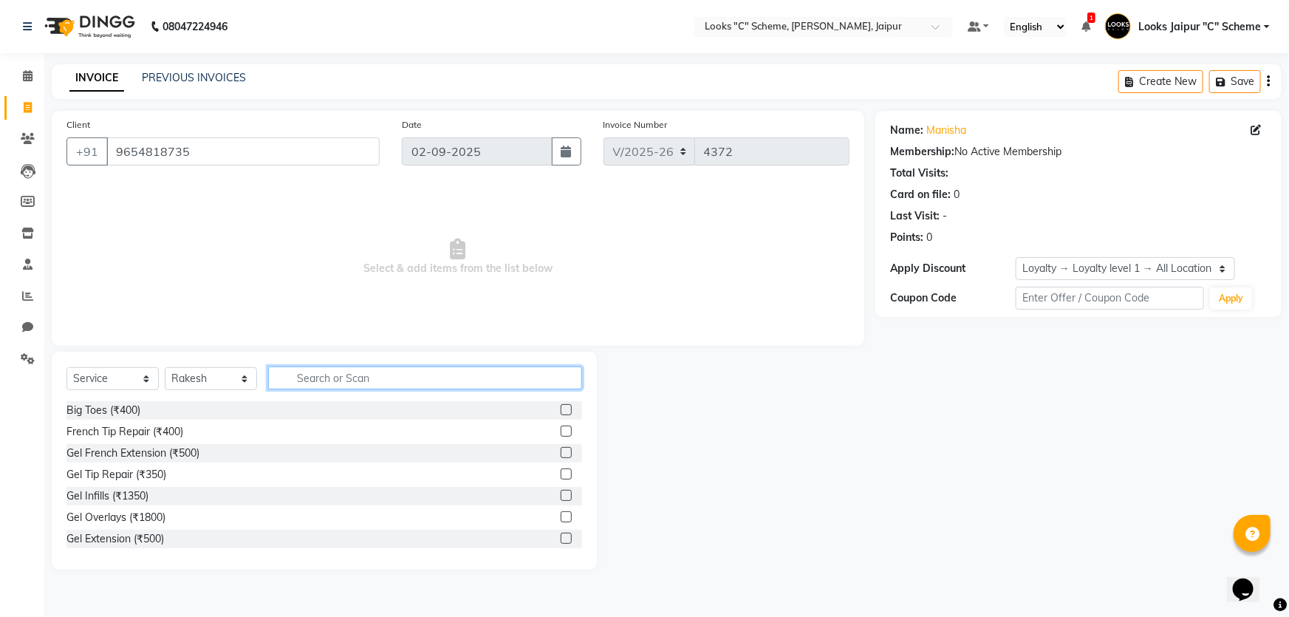
click at [338, 383] on input "text" at bounding box center [425, 377] width 314 height 23
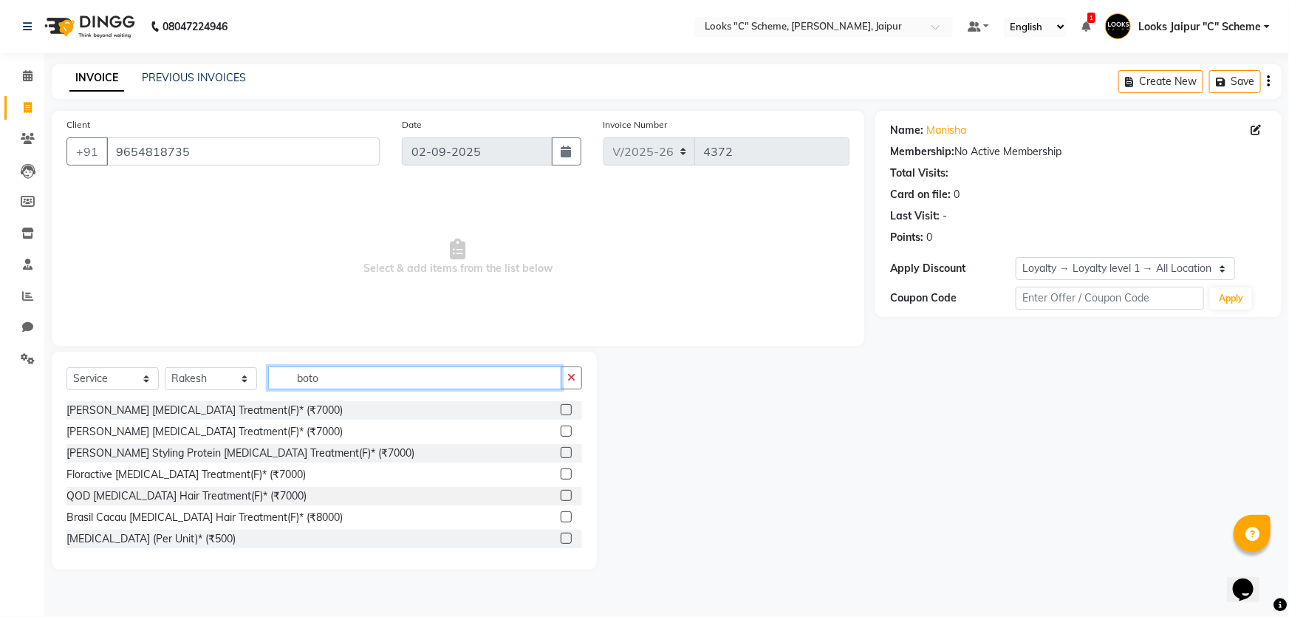
type input "boto"
click at [561, 516] on label at bounding box center [566, 516] width 11 height 11
click at [561, 516] on input "checkbox" at bounding box center [566, 518] width 10 height 10
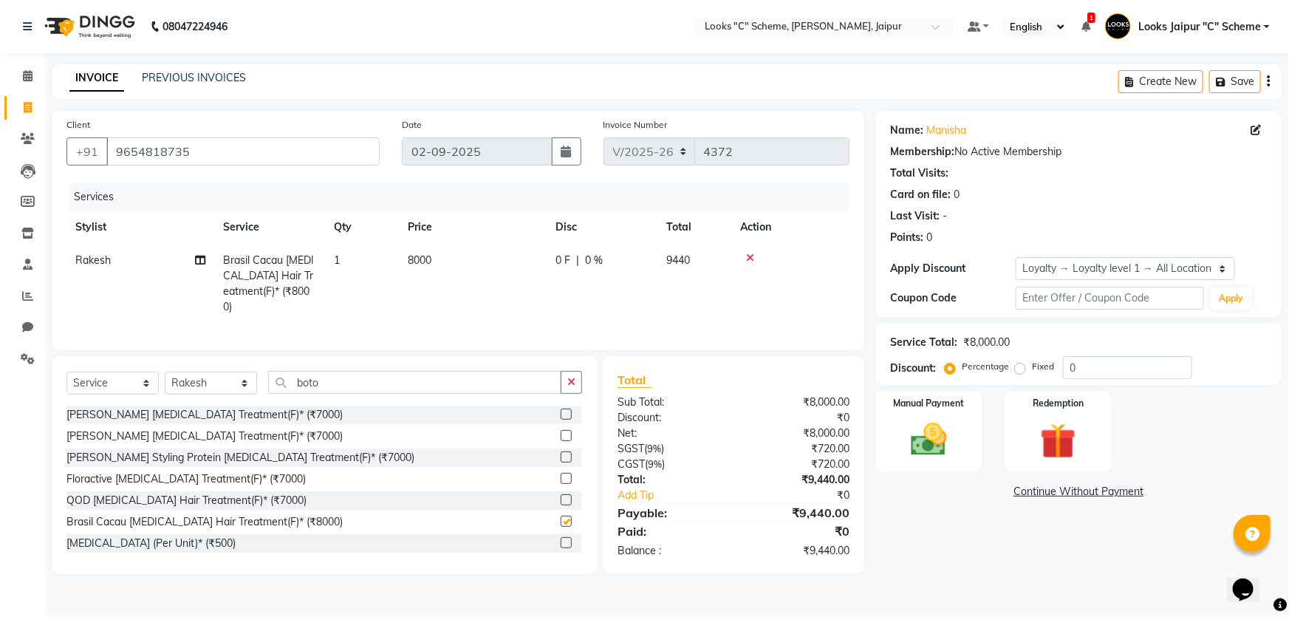
checkbox input "false"
click at [458, 260] on td "8000" at bounding box center [473, 284] width 148 height 80
select select "61092"
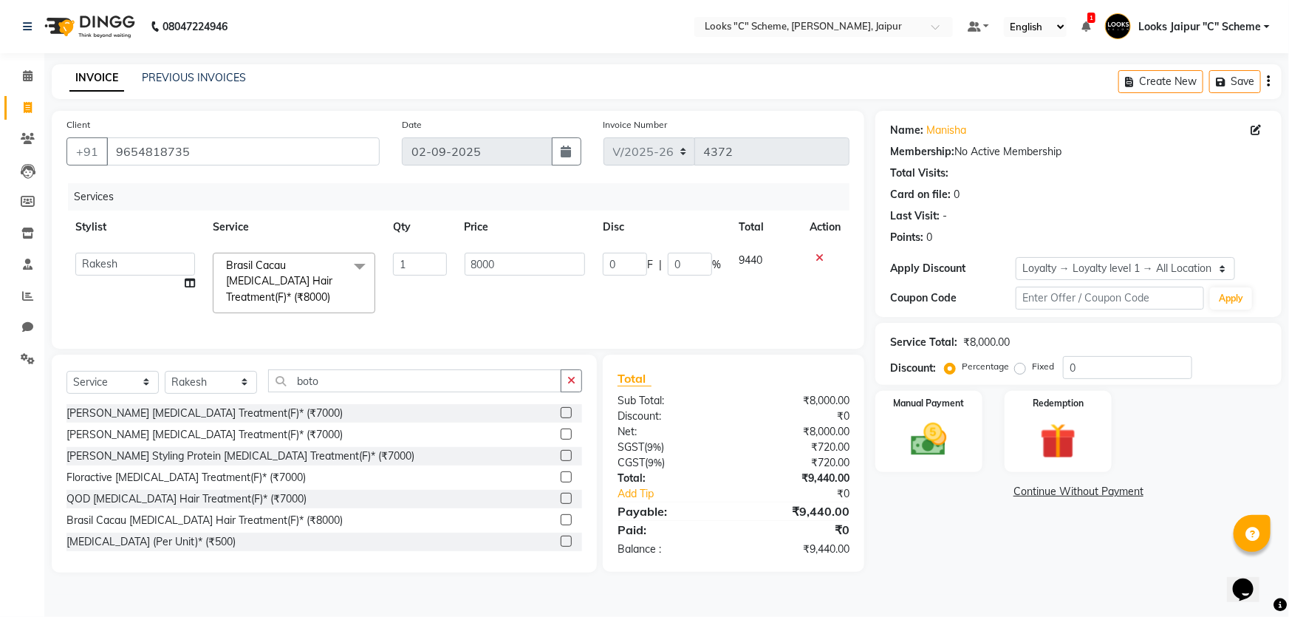
drag, startPoint x: 502, startPoint y: 251, endPoint x: 505, endPoint y: 259, distance: 8.3
click at [502, 251] on td "8000" at bounding box center [525, 283] width 139 height 78
click at [515, 276] on td "8000" at bounding box center [525, 283] width 139 height 78
click at [521, 259] on input "8000" at bounding box center [525, 264] width 121 height 23
type input "8"
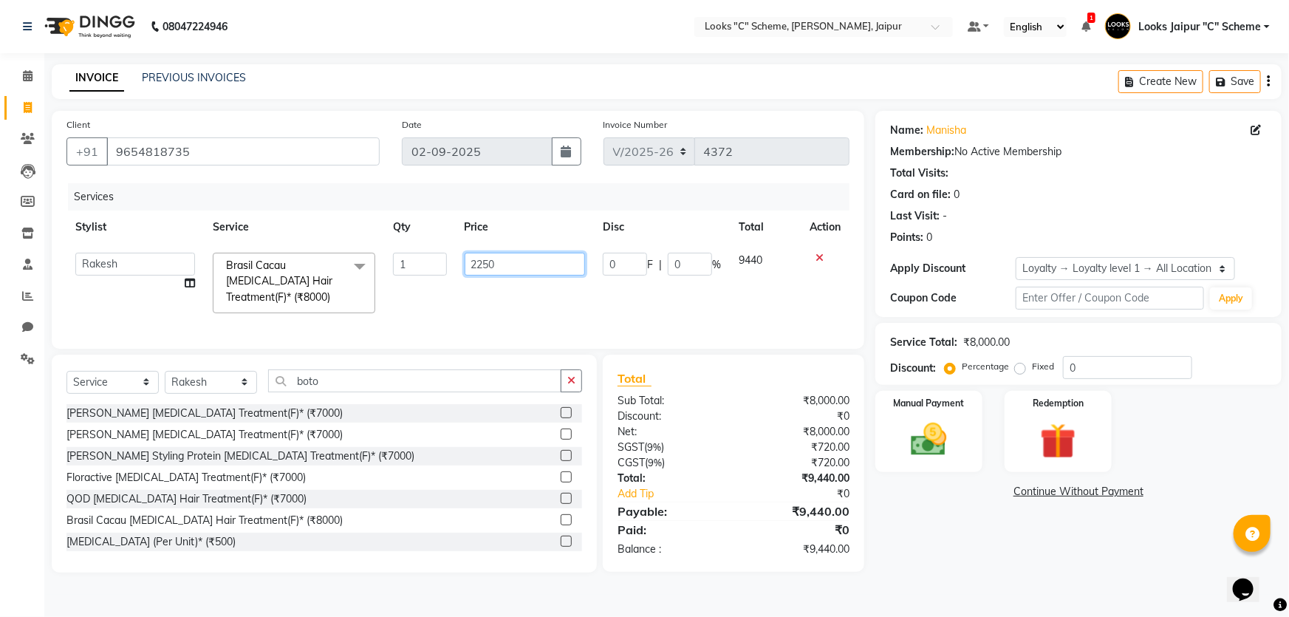
type input "22500"
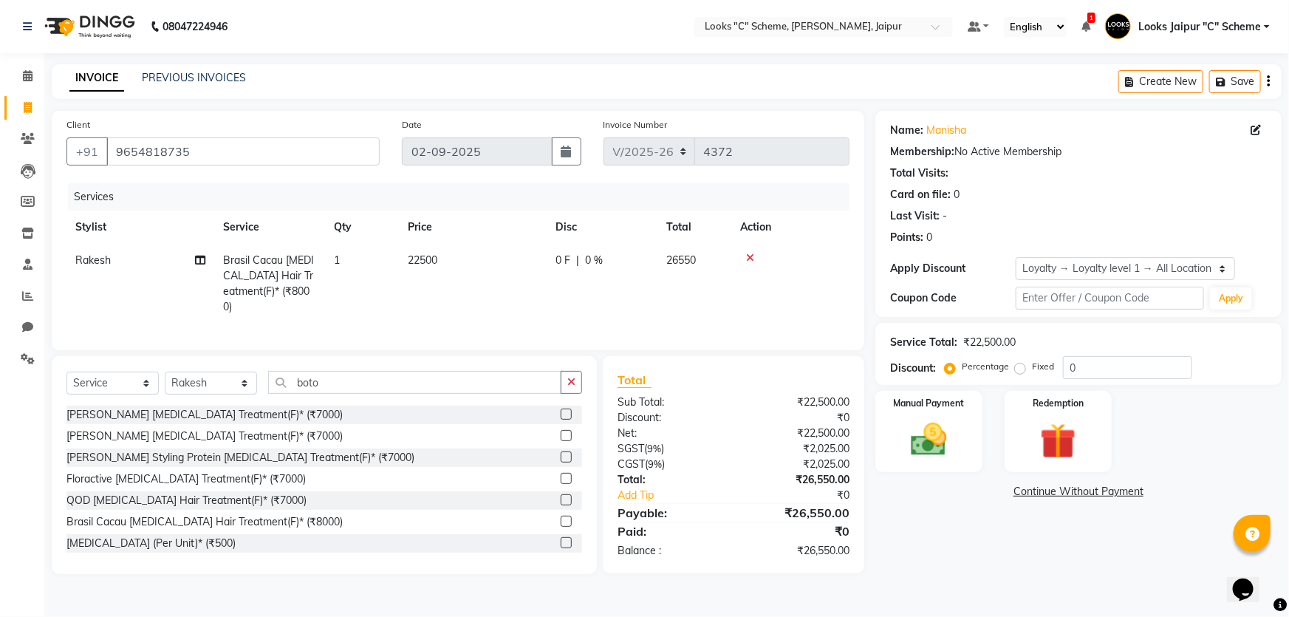
click at [534, 312] on div "Services Stylist Service Qty Price Disc Total Action Rakesh [GEOGRAPHIC_DATA] C…" at bounding box center [457, 259] width 783 height 152
click at [463, 264] on td "22500" at bounding box center [473, 284] width 148 height 80
select select "61092"
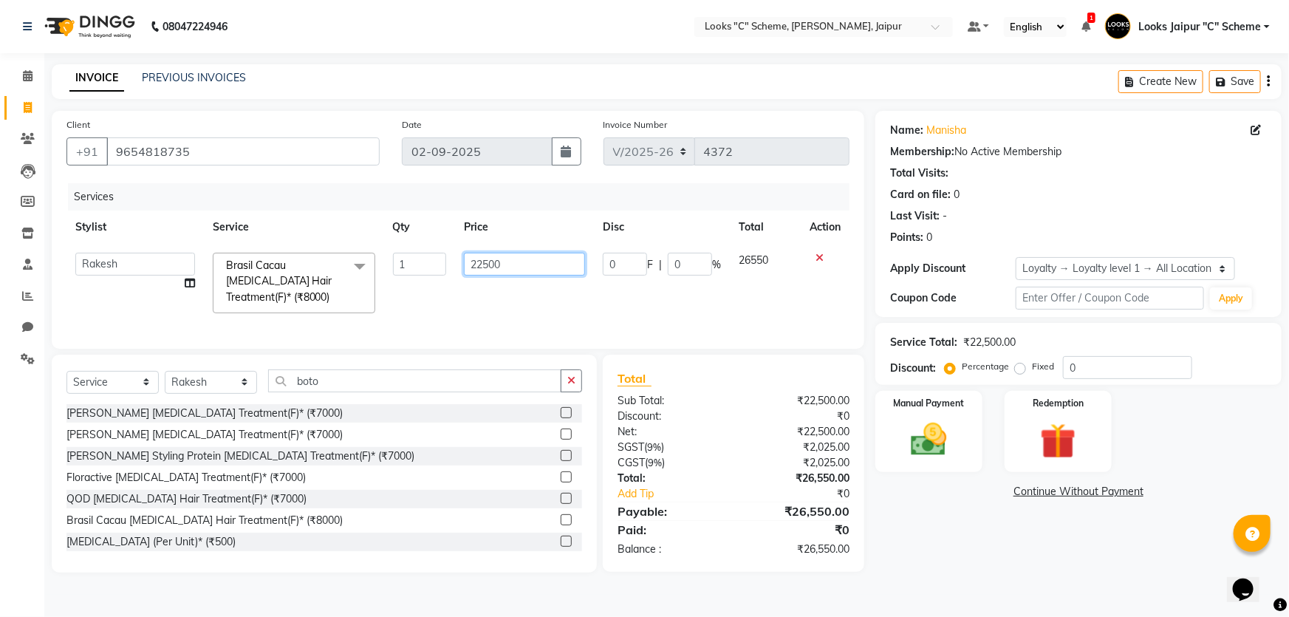
click at [488, 264] on input "22500" at bounding box center [524, 264] width 121 height 23
type input "22000"
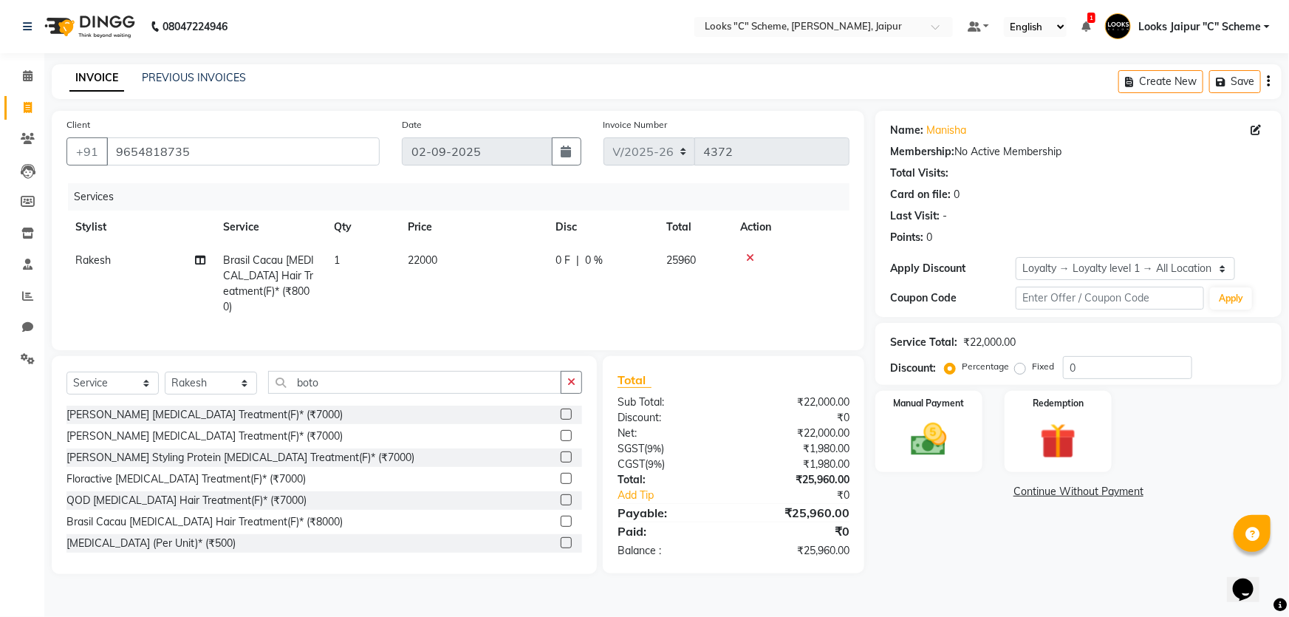
click at [499, 280] on td "22000" at bounding box center [473, 284] width 148 height 80
select select "61092"
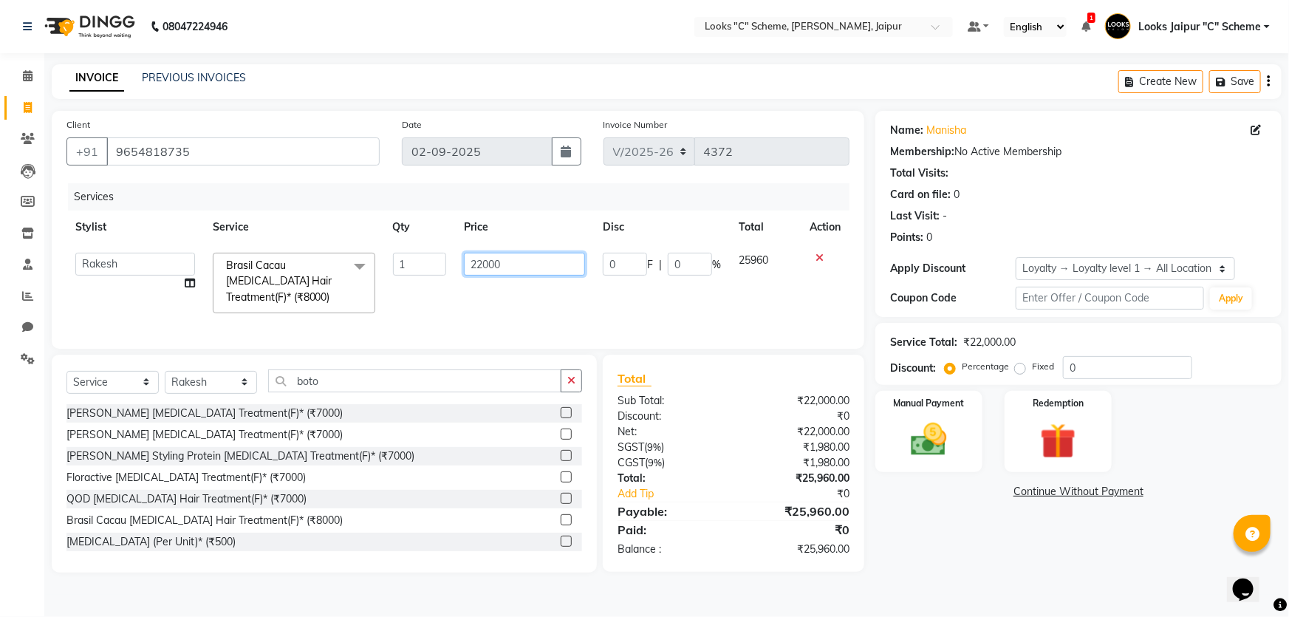
click at [484, 263] on input "22000" at bounding box center [524, 264] width 121 height 23
type input "21000"
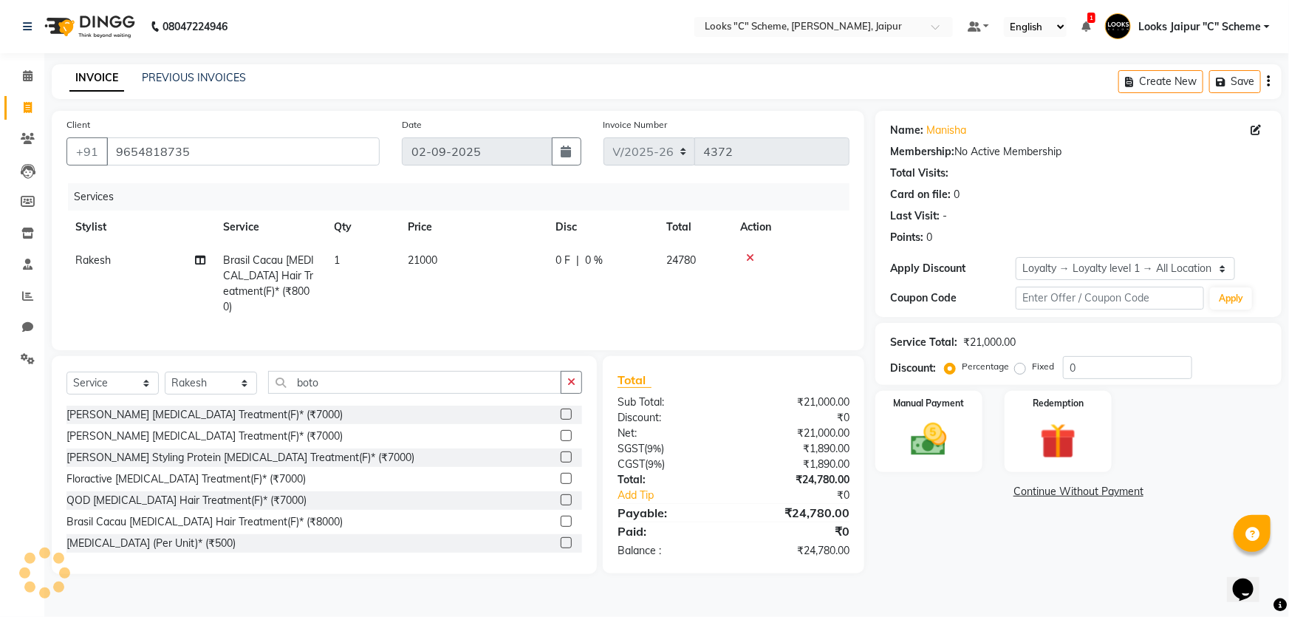
click at [536, 285] on td "21000" at bounding box center [473, 284] width 148 height 80
select select "61092"
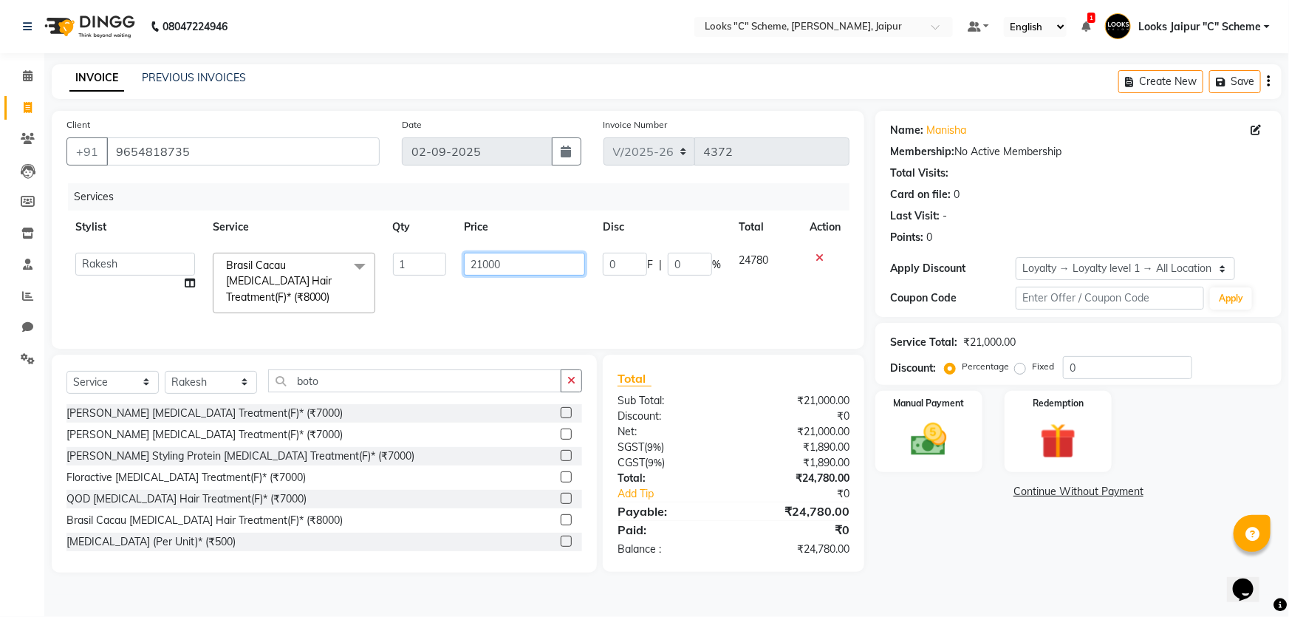
click at [488, 259] on input "21000" at bounding box center [524, 264] width 121 height 23
type input "21300"
click at [513, 317] on div "Services Stylist Service Qty Price Disc Total Action Aarohi [PERSON_NAME] Abhis…" at bounding box center [457, 258] width 783 height 151
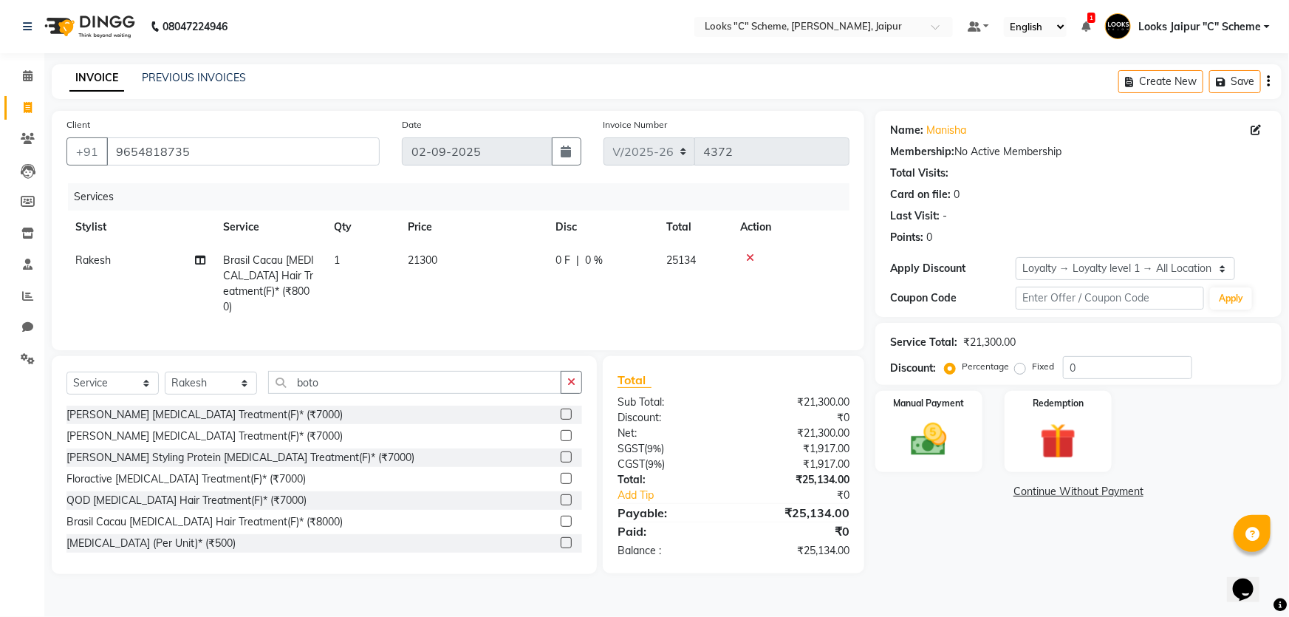
click at [427, 258] on span "21300" at bounding box center [423, 259] width 30 height 13
select select "61092"
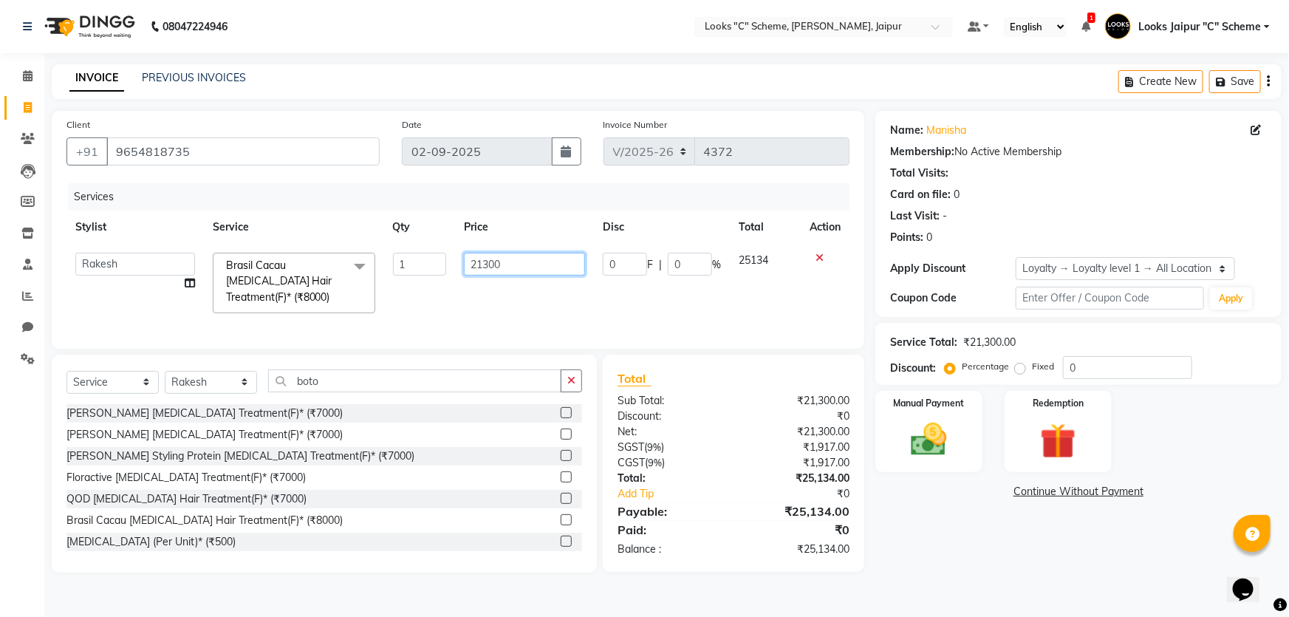
click at [488, 262] on input "21300" at bounding box center [524, 264] width 121 height 23
type input "21200"
click at [549, 300] on tr "Aarohi [PERSON_NAME] Abhishek_pdct Akash_pdct [PERSON_NAME] [PERSON_NAME] Count…" at bounding box center [457, 283] width 783 height 78
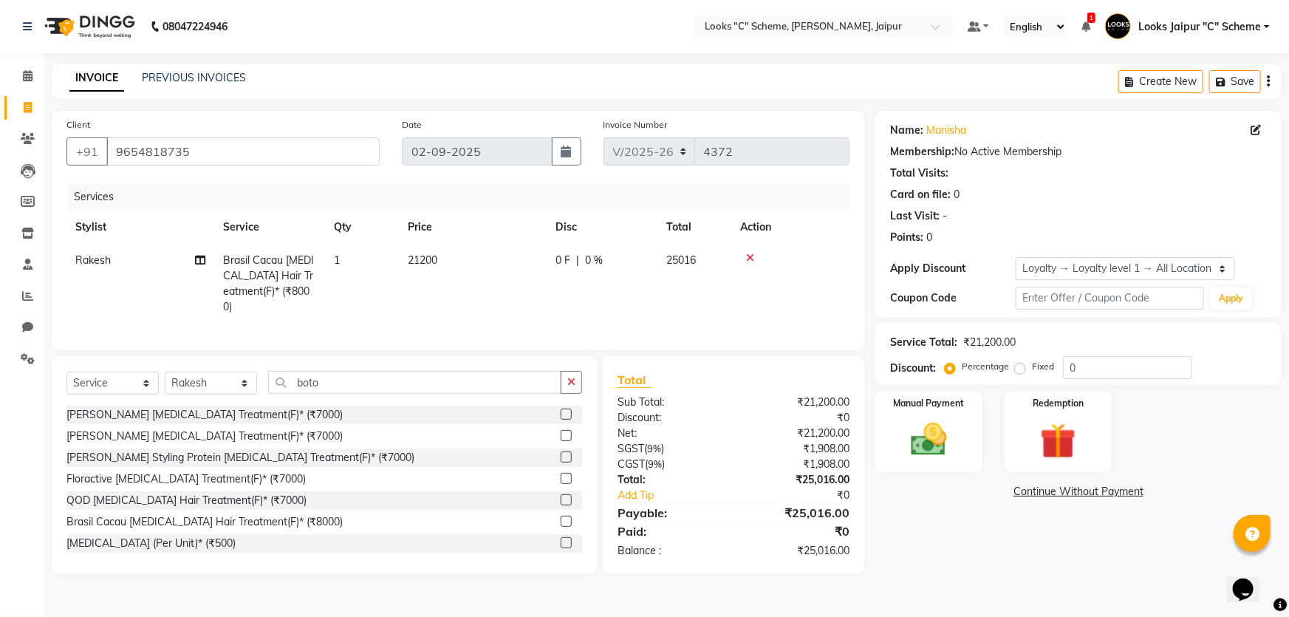
click at [443, 257] on td "21200" at bounding box center [473, 284] width 148 height 80
select select "61092"
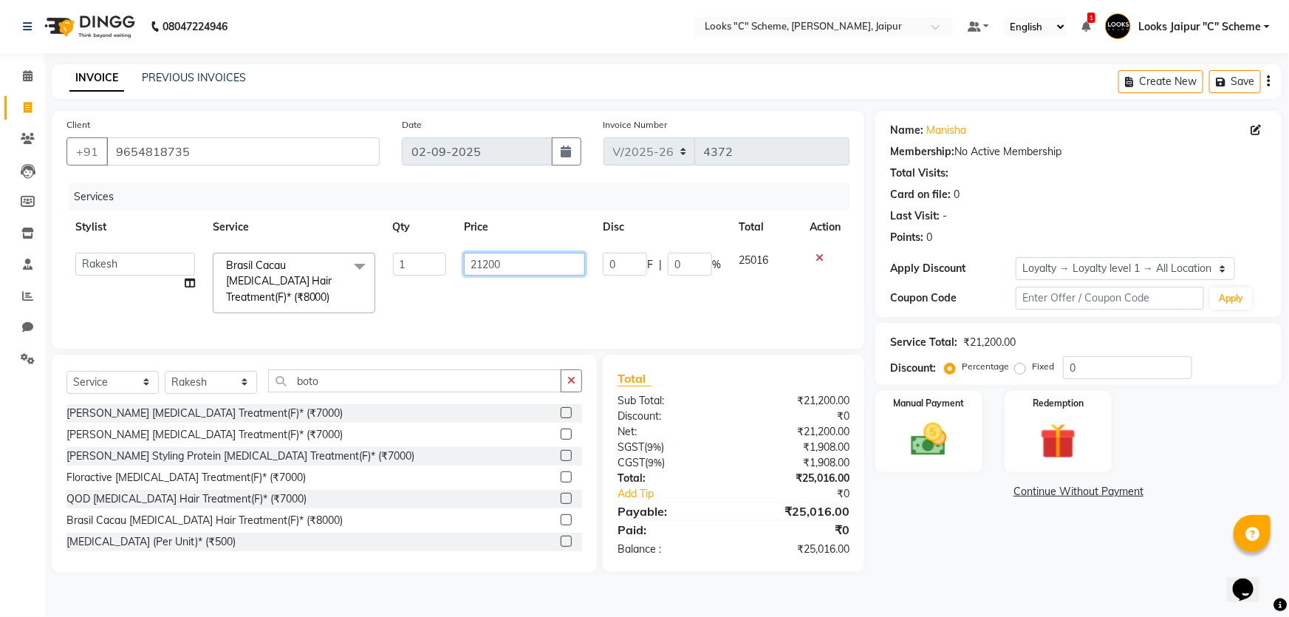
click at [466, 257] on input "21200" at bounding box center [524, 264] width 121 height 23
click at [542, 269] on input "21200" at bounding box center [524, 264] width 121 height 23
type input "21191"
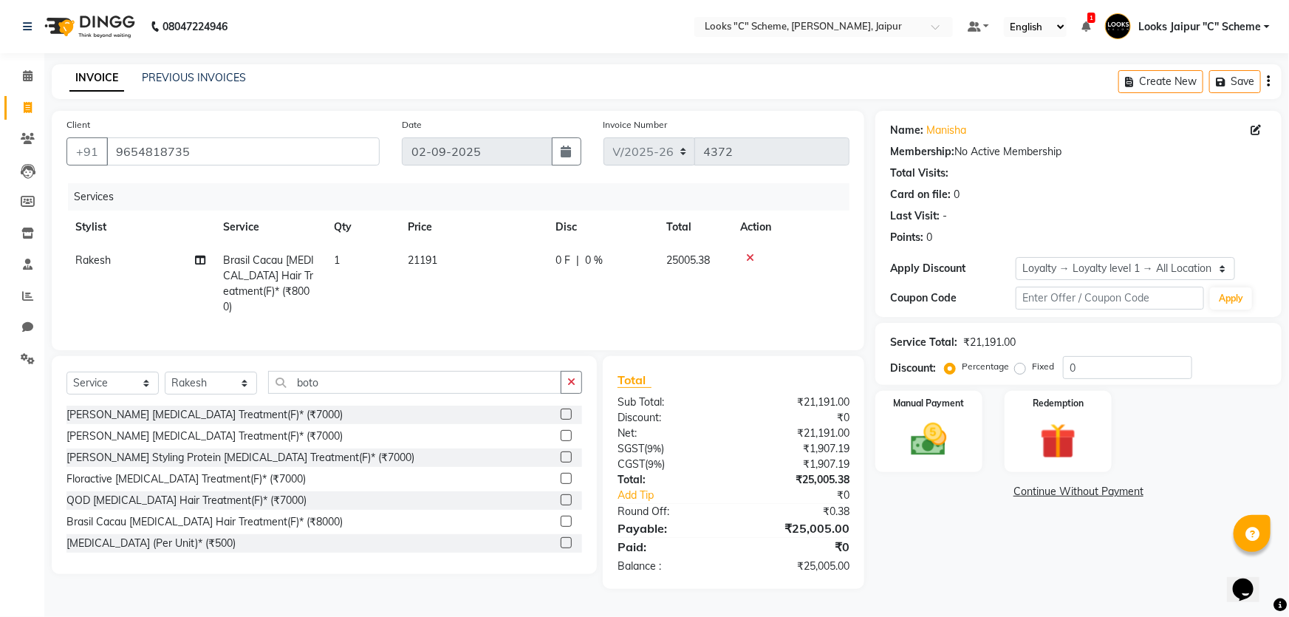
click at [513, 298] on td "21191" at bounding box center [473, 284] width 148 height 80
select select "61092"
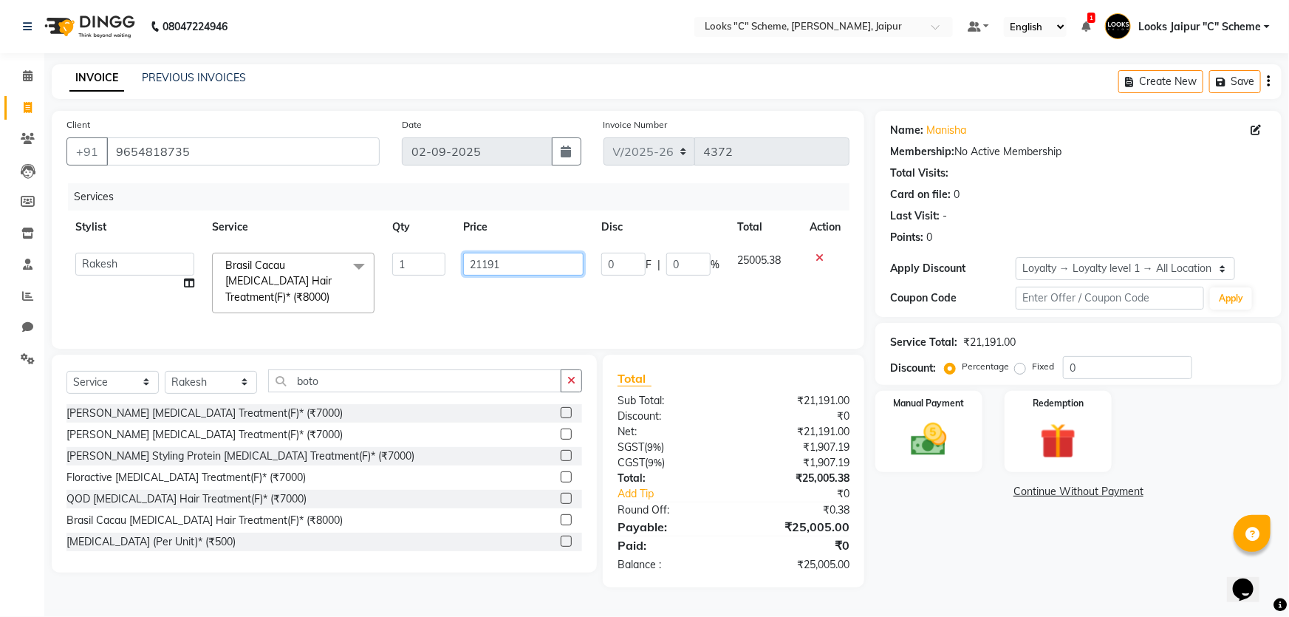
click at [507, 267] on input "21191" at bounding box center [523, 264] width 120 height 23
type input "21189"
click at [526, 287] on td "21189" at bounding box center [523, 283] width 138 height 78
select select "61092"
click at [519, 265] on input "21189" at bounding box center [523, 264] width 120 height 23
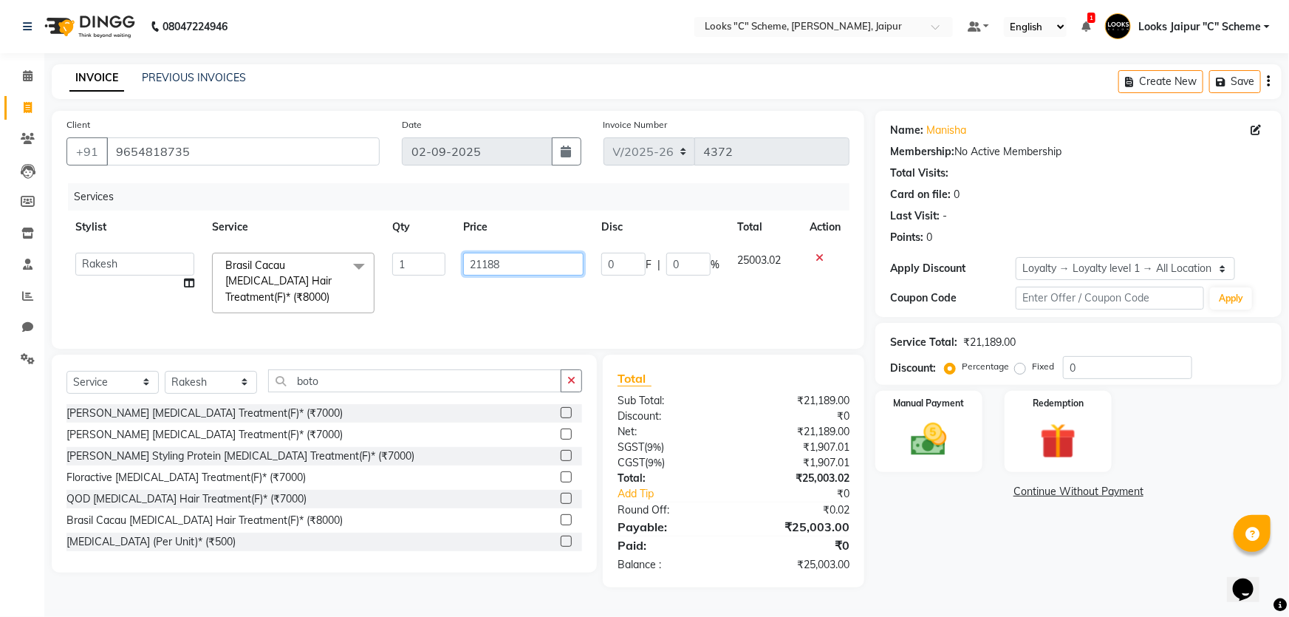
type input "21187"
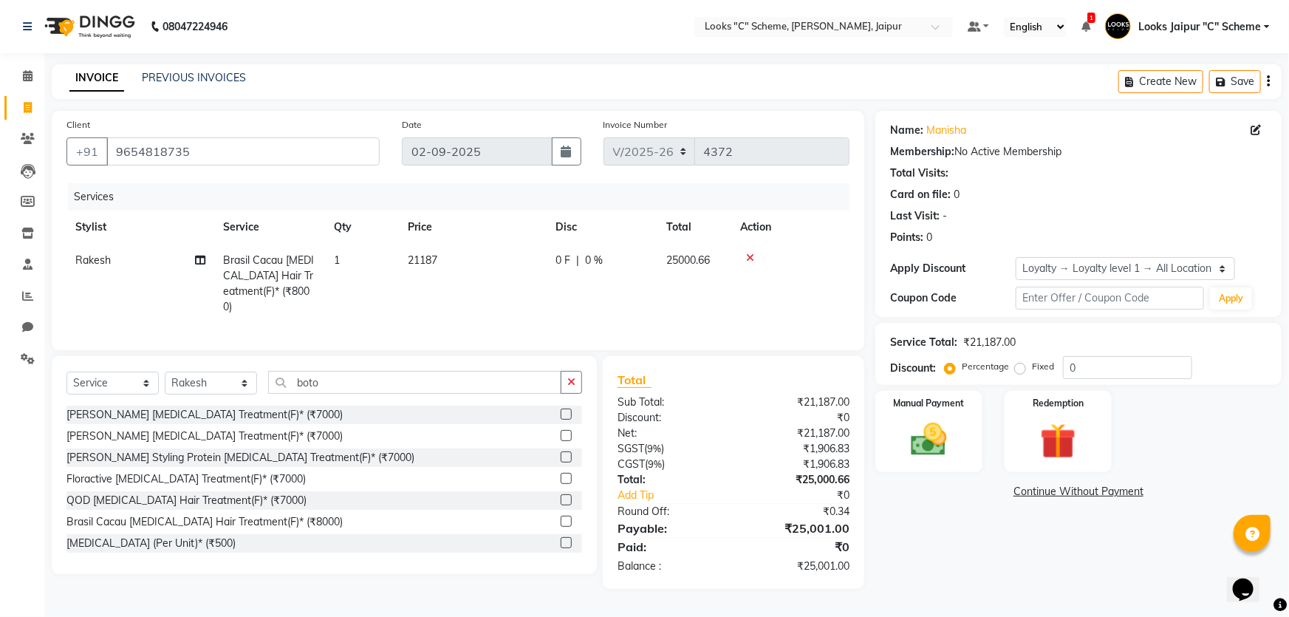
click at [518, 304] on td "21187" at bounding box center [473, 284] width 148 height 80
select select "61092"
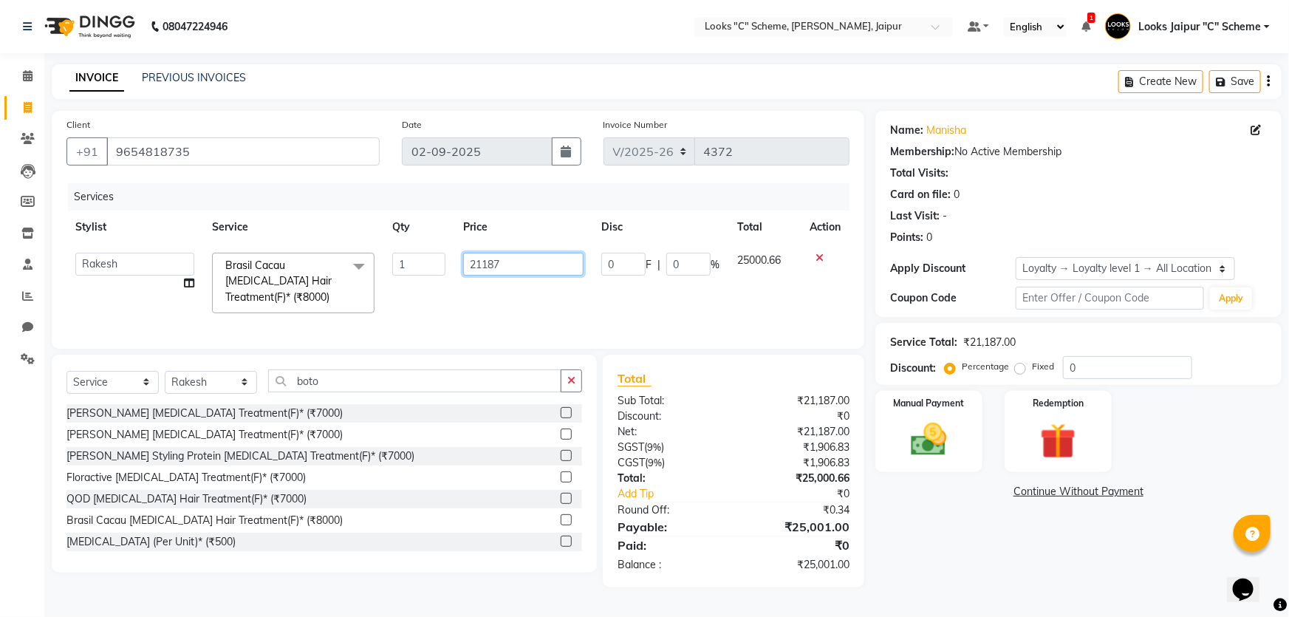
click at [518, 261] on input "21187" at bounding box center [523, 264] width 120 height 23
type input "21186"
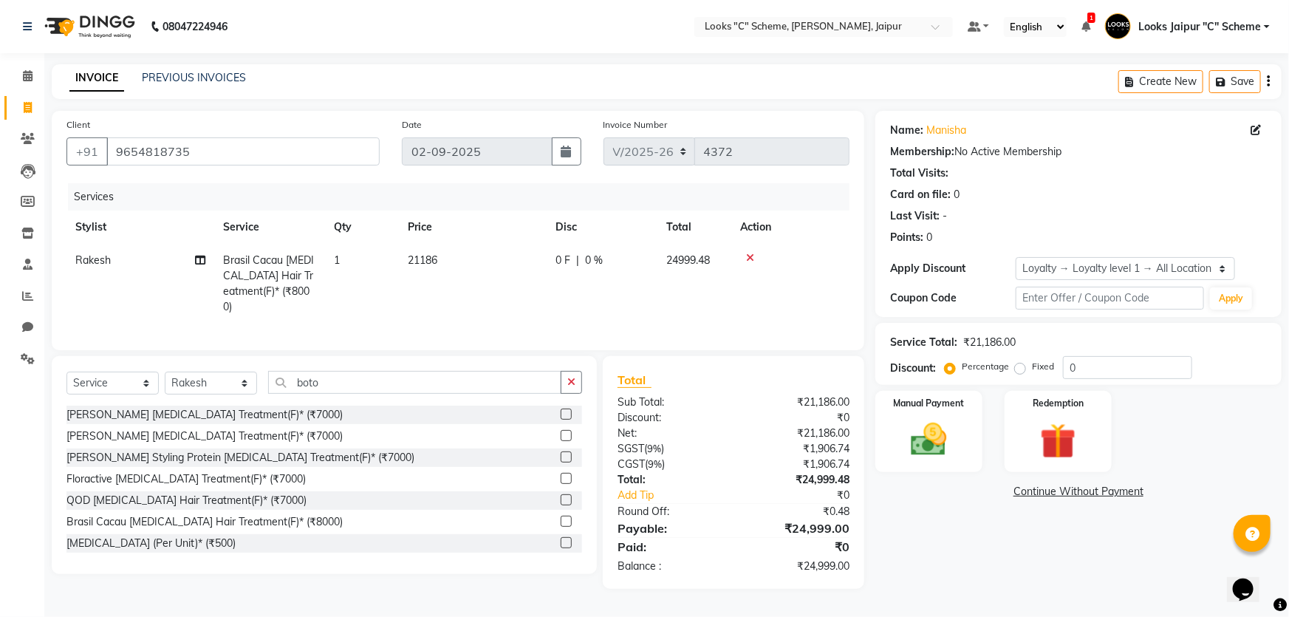
click at [521, 300] on td "21186" at bounding box center [473, 284] width 148 height 80
select select "61092"
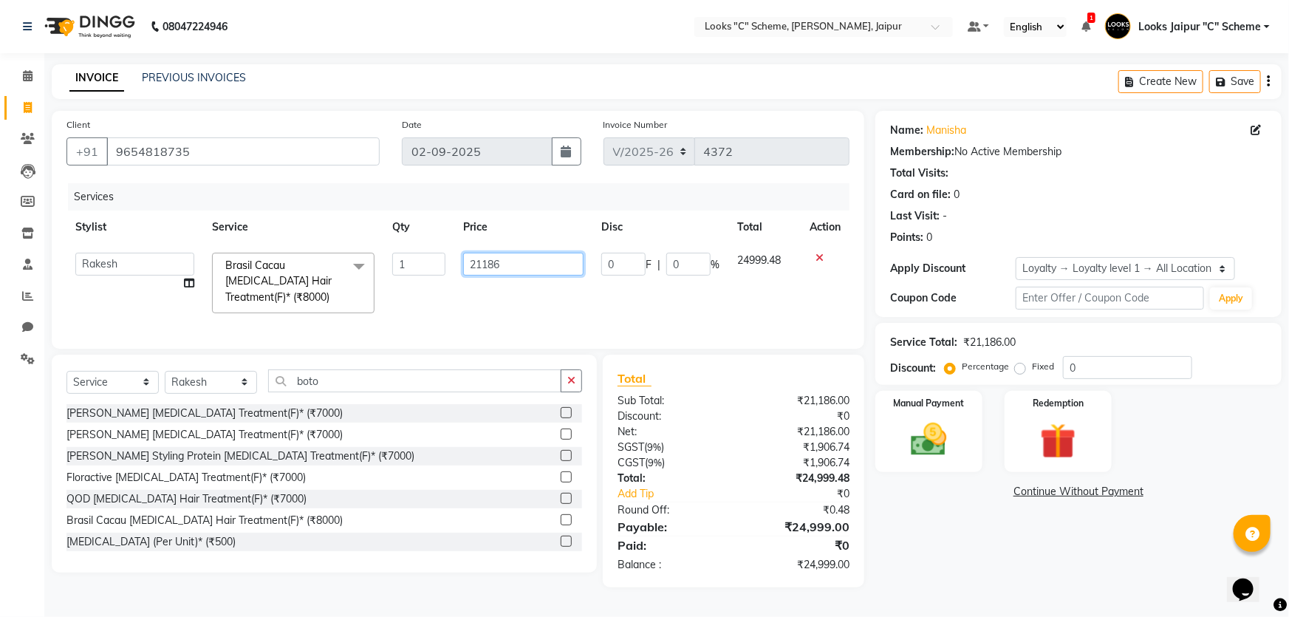
click at [520, 265] on input "21186" at bounding box center [523, 264] width 120 height 23
type input "21186.5"
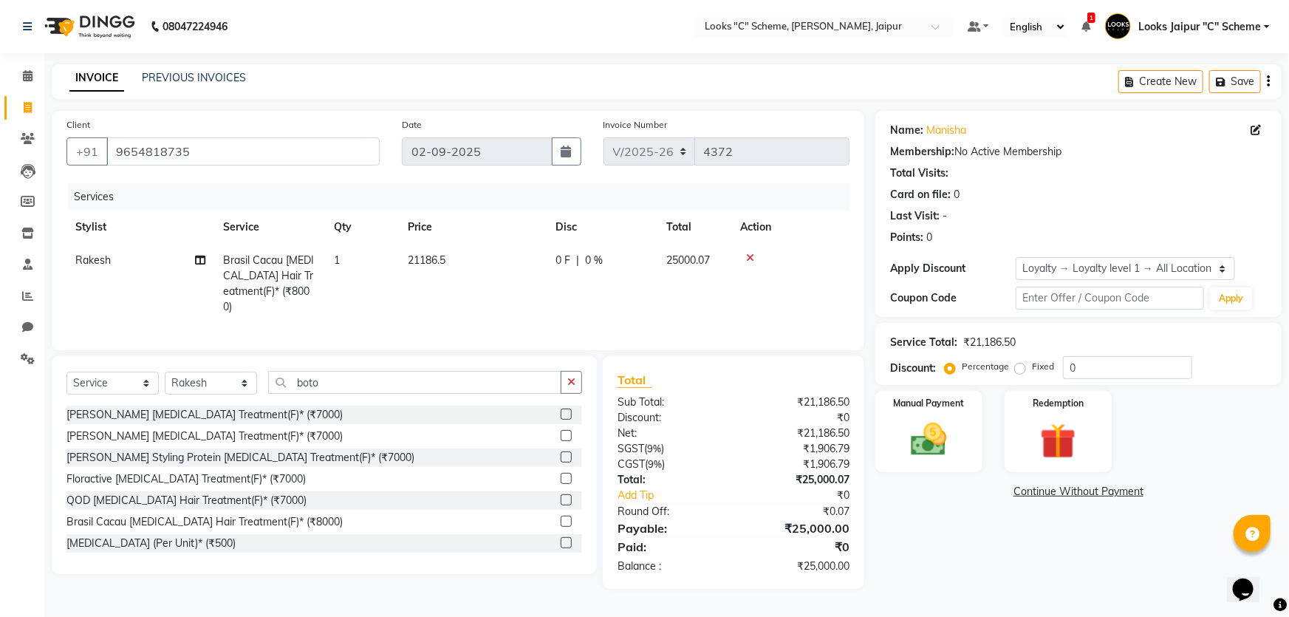
click at [557, 296] on tr "Rakesh Brasil Cacau [MEDICAL_DATA] Hair Treatment(F)* (₹8000) 1 21186.5 0 F | 0…" at bounding box center [457, 284] width 783 height 80
click at [941, 433] on img at bounding box center [929, 439] width 61 height 43
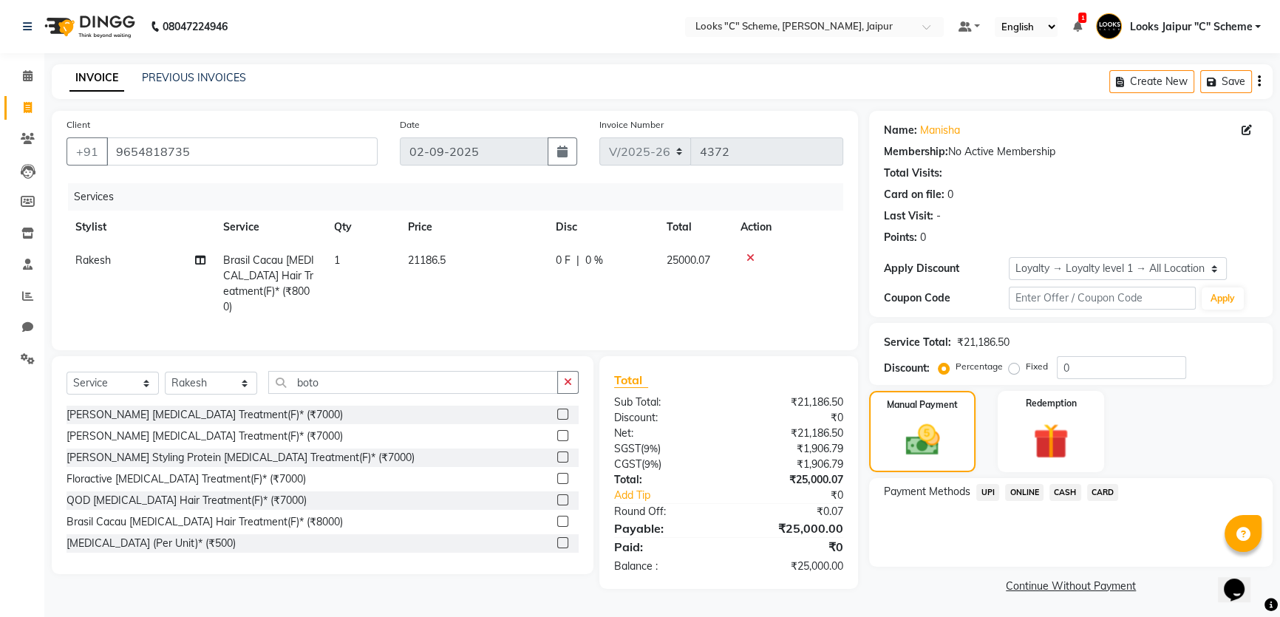
click at [1107, 491] on span "CARD" at bounding box center [1103, 492] width 32 height 17
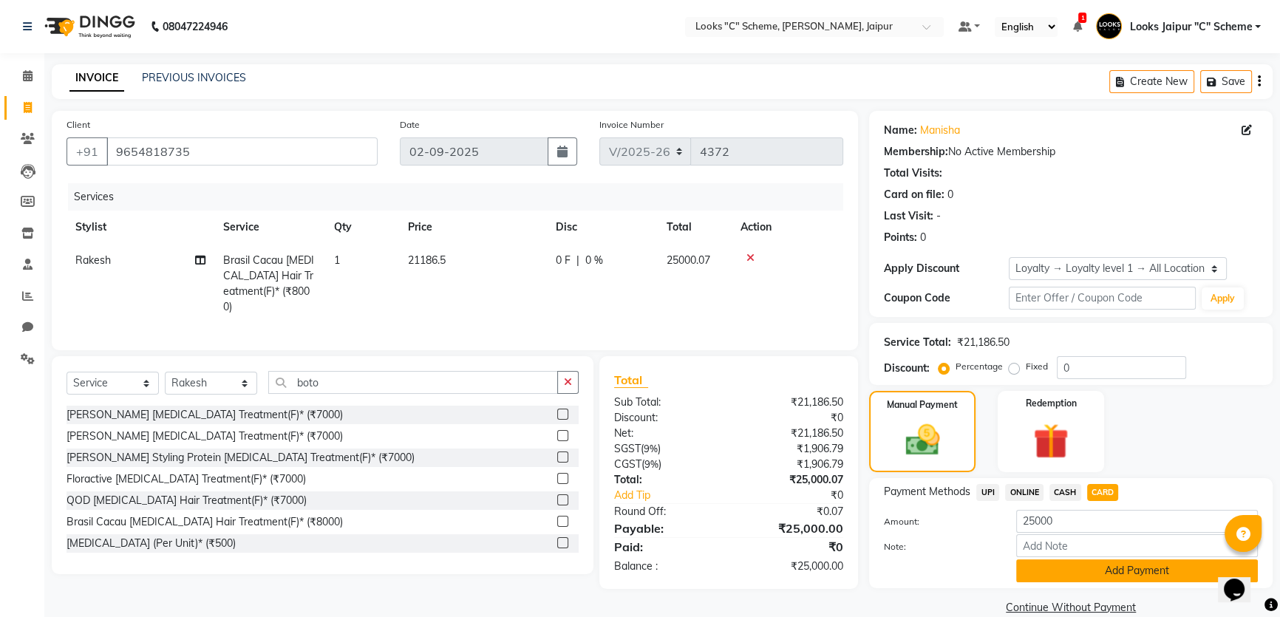
click at [1132, 571] on button "Add Payment" at bounding box center [1137, 570] width 242 height 23
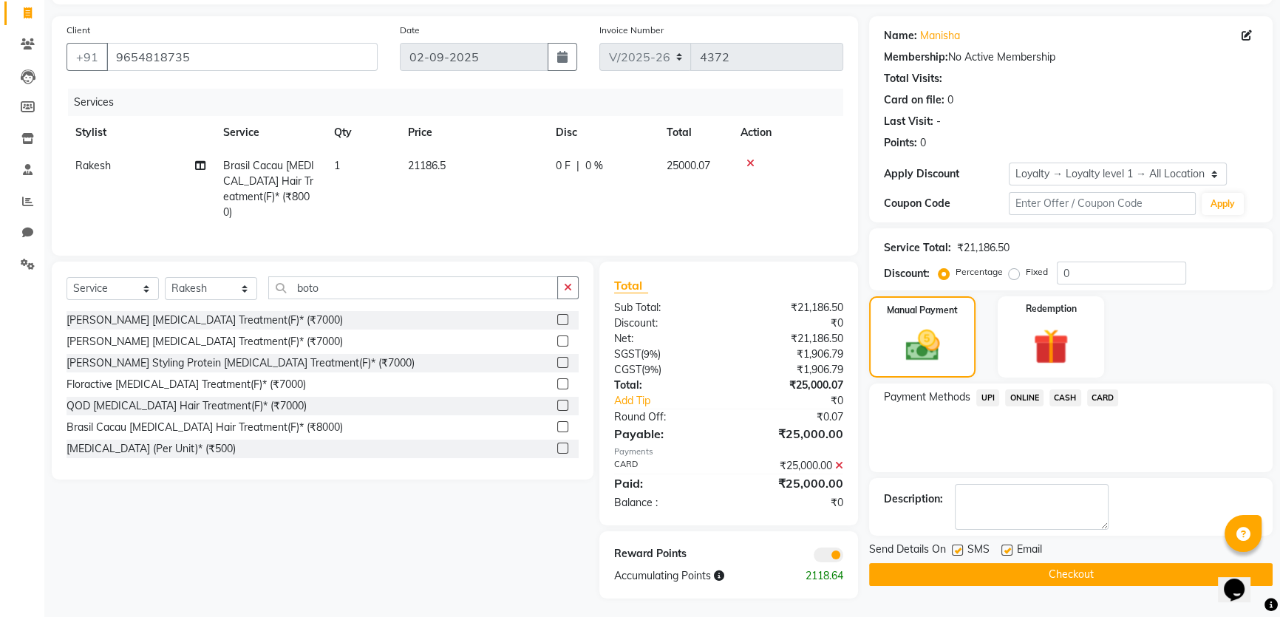
click at [1125, 573] on button "Checkout" at bounding box center [1070, 574] width 403 height 23
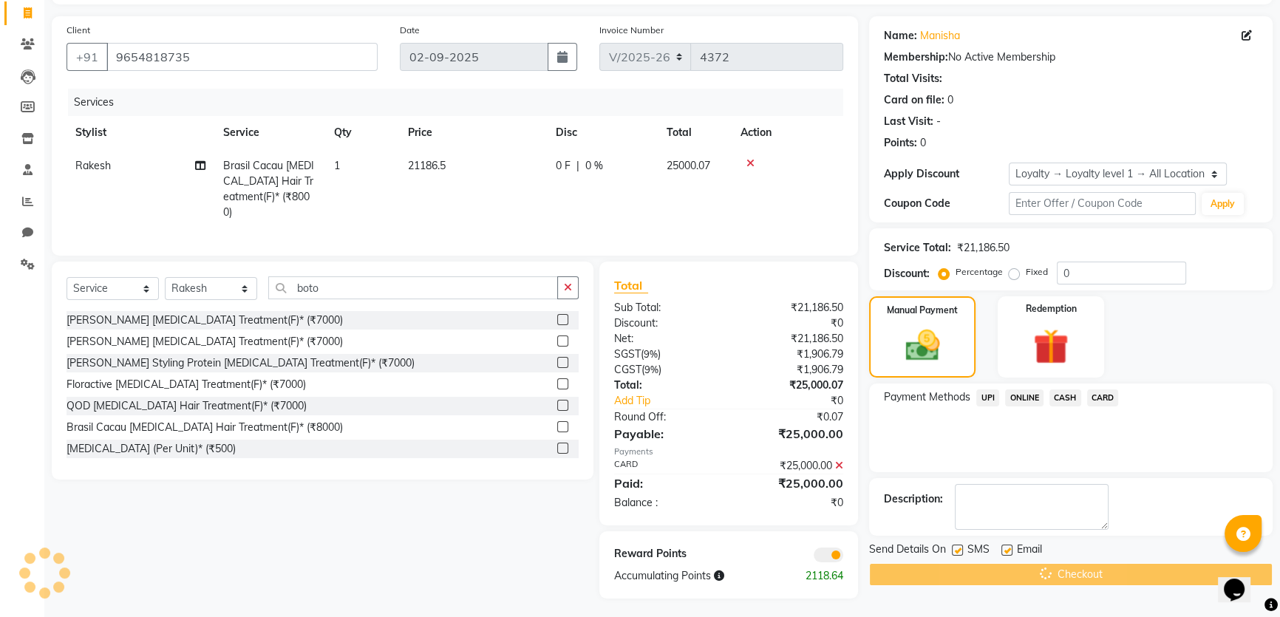
scroll to position [21, 0]
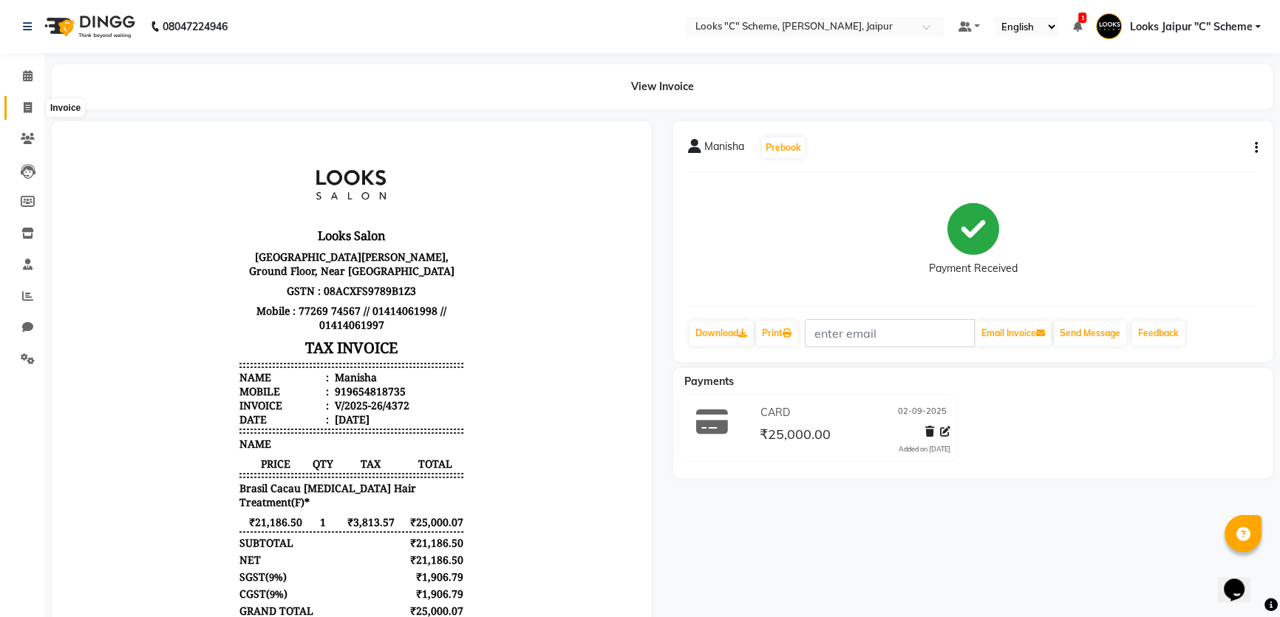
click at [30, 108] on icon at bounding box center [28, 107] width 8 height 11
select select "service"
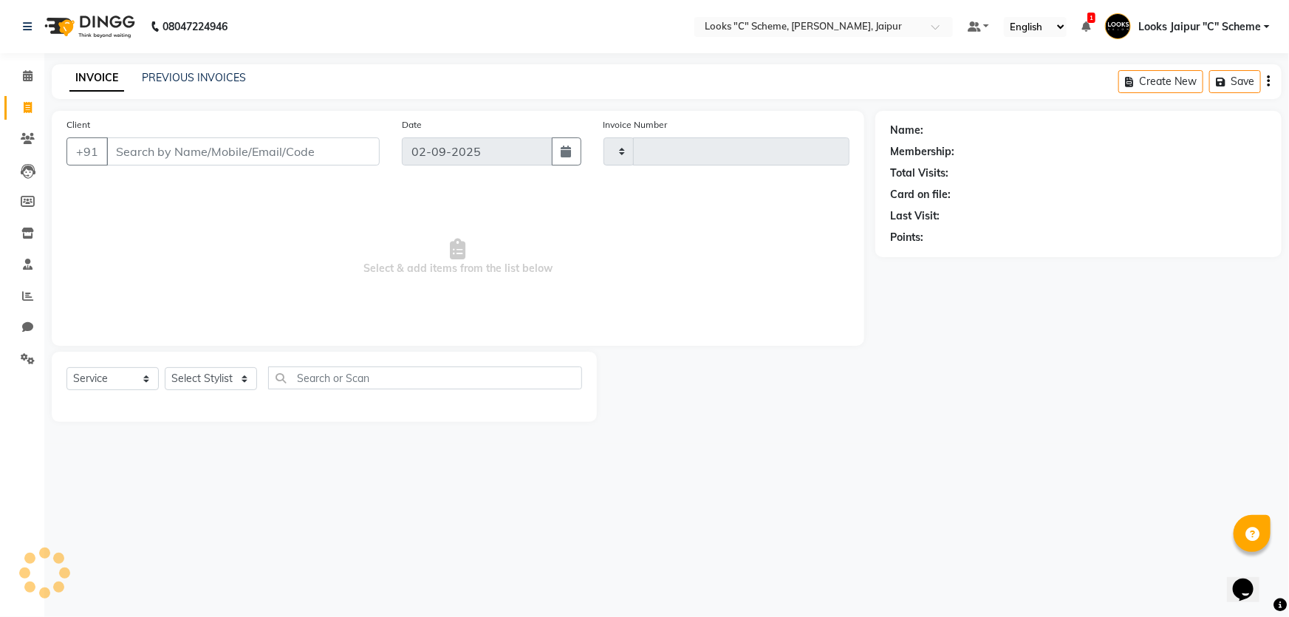
type input "4373"
select select "4315"
click at [256, 164] on input "Client" at bounding box center [242, 151] width 273 height 28
click at [244, 159] on input "Client" at bounding box center [242, 151] width 273 height 28
type input "9"
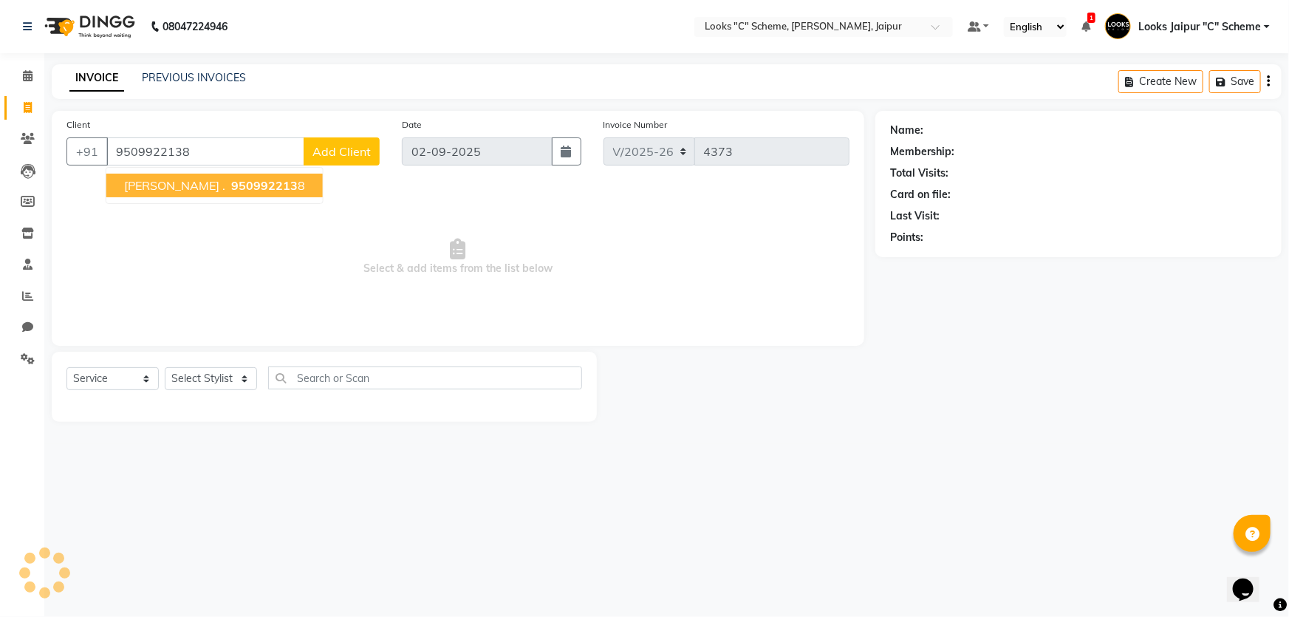
type input "9509922138"
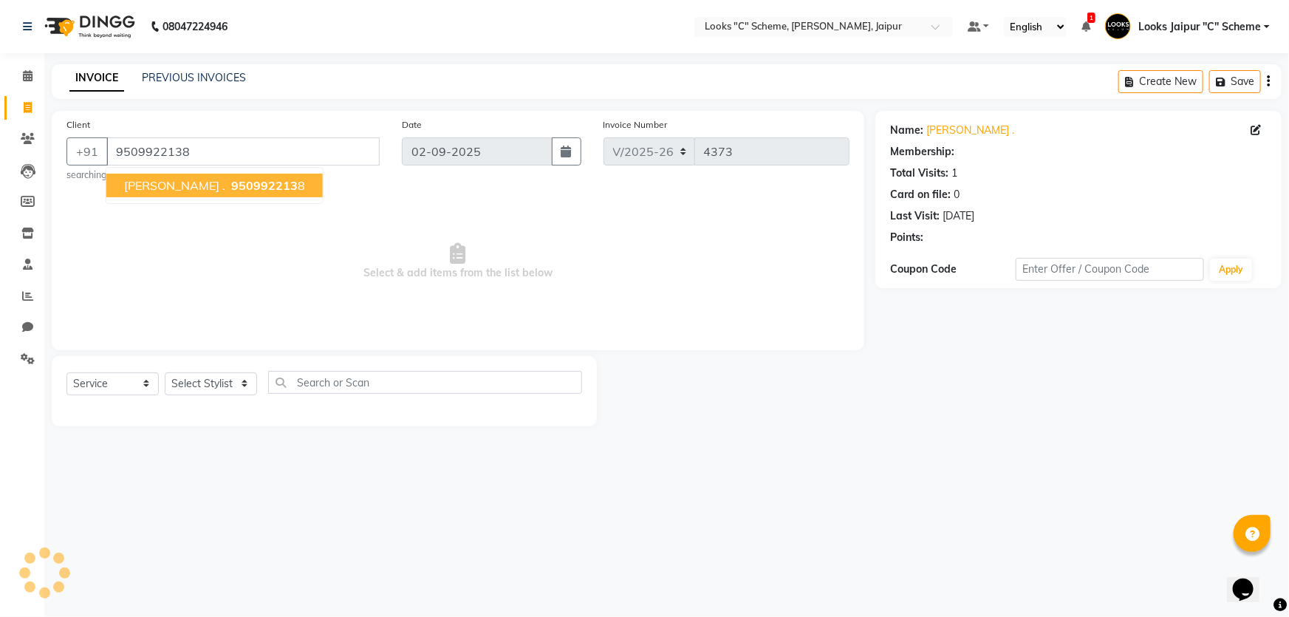
select select "1: Object"
click at [243, 174] on button "[PERSON_NAME] . 950992213 8" at bounding box center [214, 186] width 216 height 24
select select "1: Object"
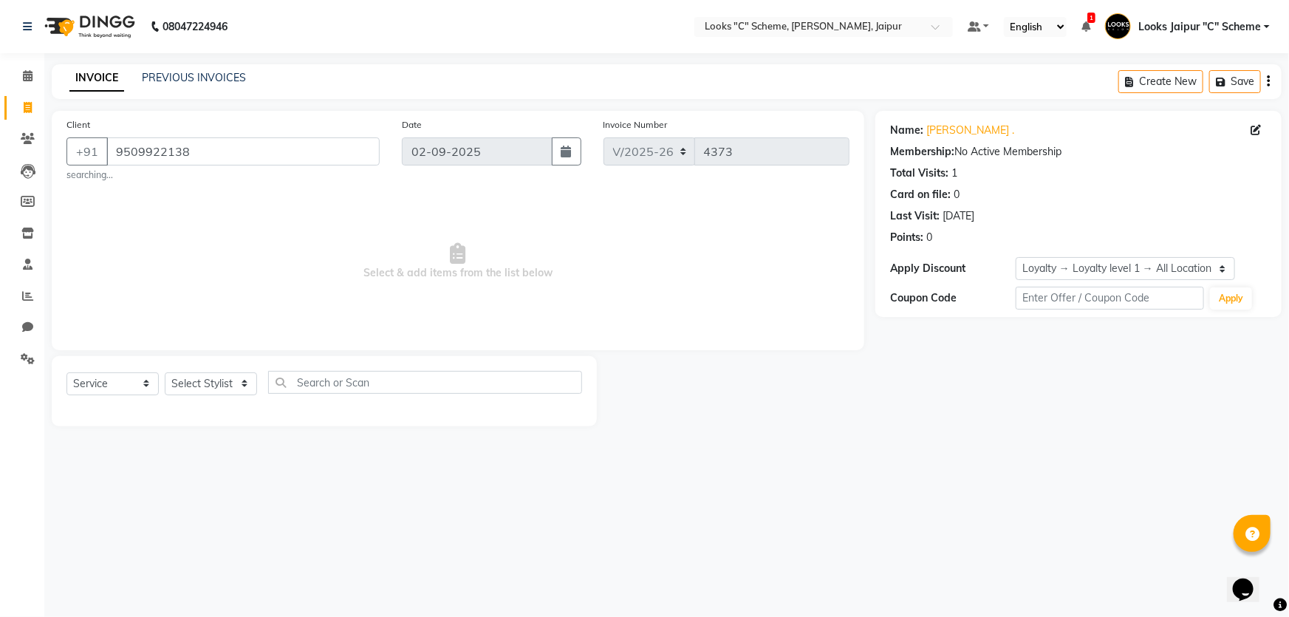
click at [222, 396] on div "Select Service Product Membership Package Voucher Prepaid Gift Card Select Styl…" at bounding box center [324, 388] width 516 height 35
drag, startPoint x: 222, startPoint y: 385, endPoint x: 225, endPoint y: 378, distance: 8.0
click at [222, 385] on select "Select Stylist [PERSON_NAME] Akash_pdct [PERSON_NAME] [PERSON_NAME] Counter Sal…" at bounding box center [211, 383] width 92 height 23
select select "23769"
click at [165, 372] on select "Select Stylist [PERSON_NAME] Akash_pdct [PERSON_NAME] [PERSON_NAME] Counter Sal…" at bounding box center [211, 383] width 92 height 23
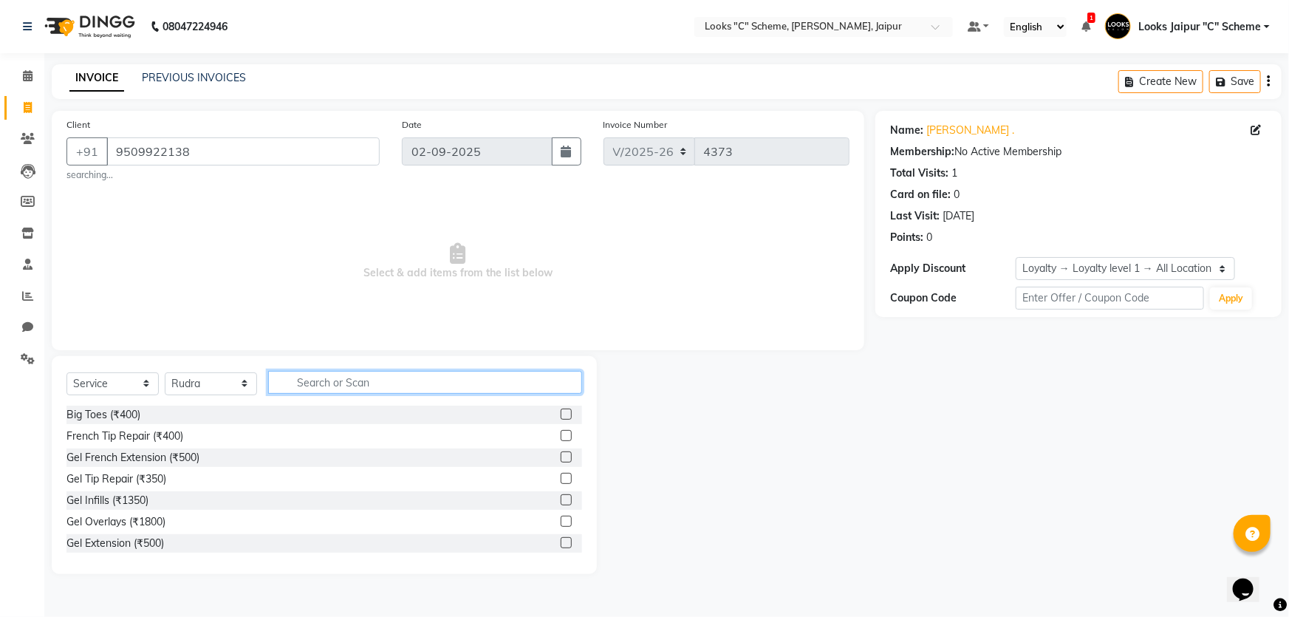
click at [321, 388] on input "text" at bounding box center [425, 382] width 314 height 23
type input "cut"
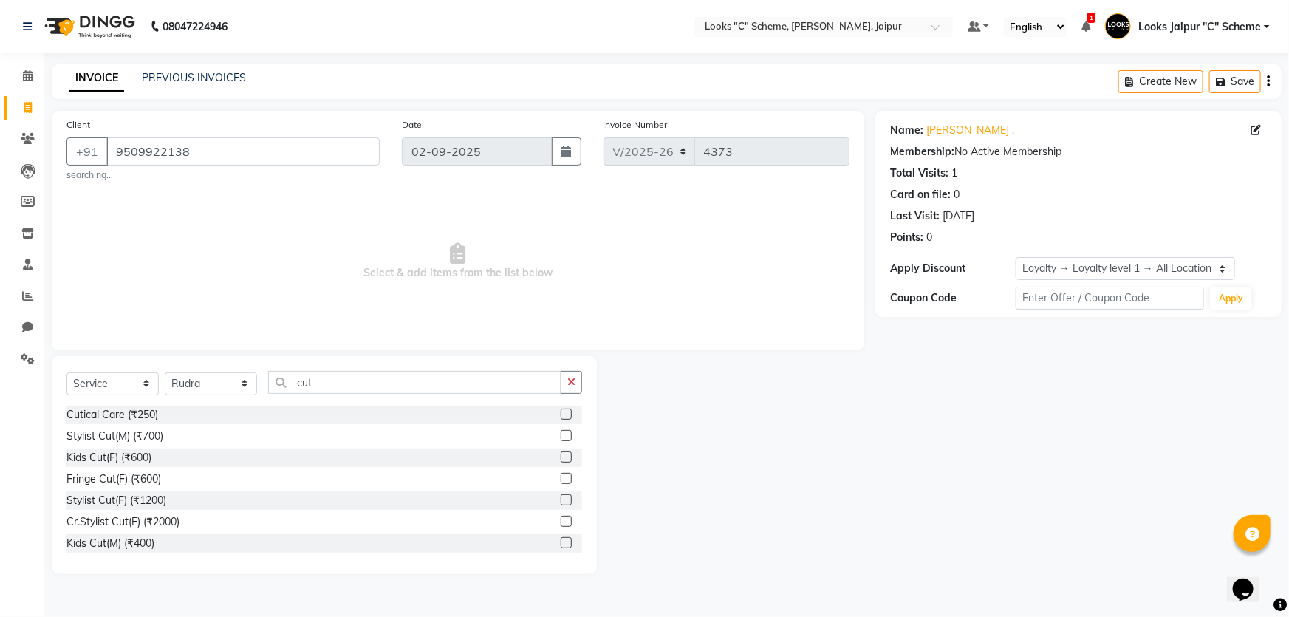
click at [561, 499] on label at bounding box center [566, 499] width 11 height 11
click at [561, 499] on input "checkbox" at bounding box center [566, 501] width 10 height 10
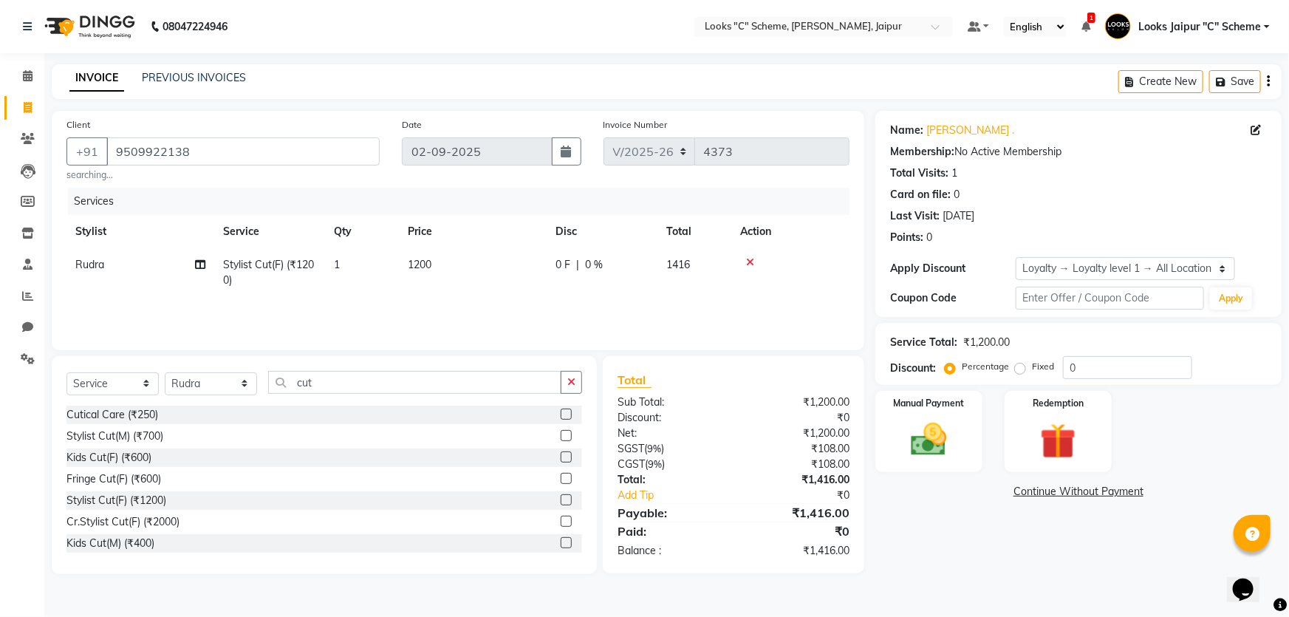
click at [561, 500] on label at bounding box center [566, 499] width 11 height 11
click at [561, 500] on input "checkbox" at bounding box center [566, 501] width 10 height 10
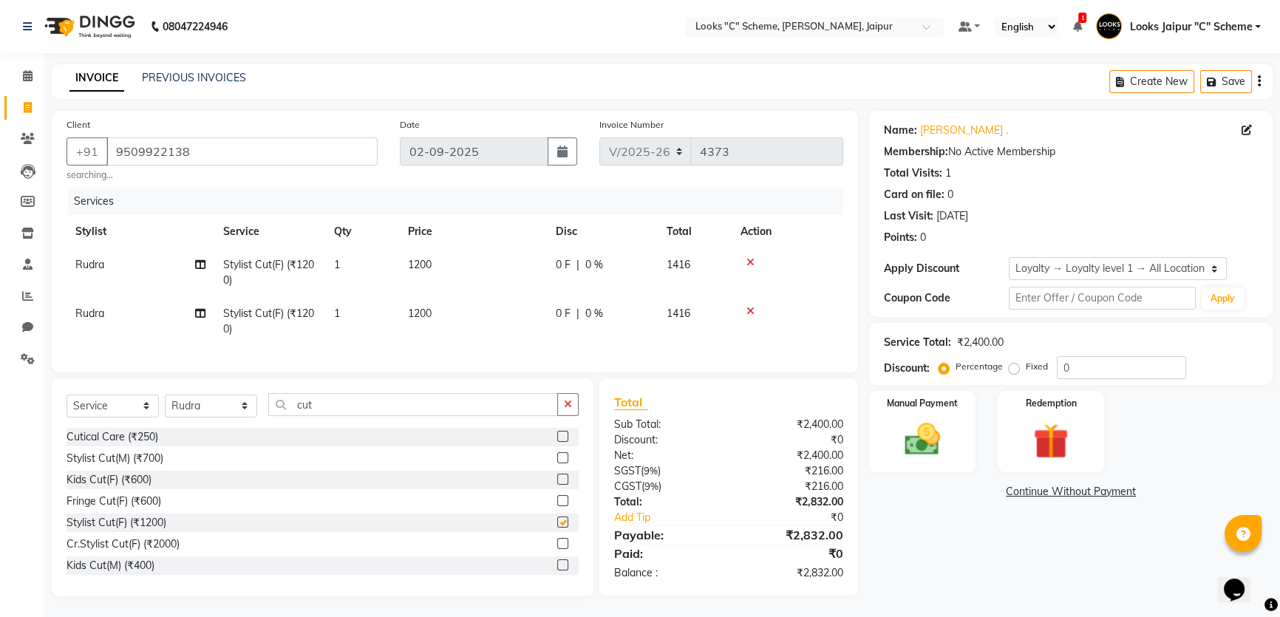
checkbox input "false"
click at [932, 434] on img at bounding box center [922, 439] width 60 height 42
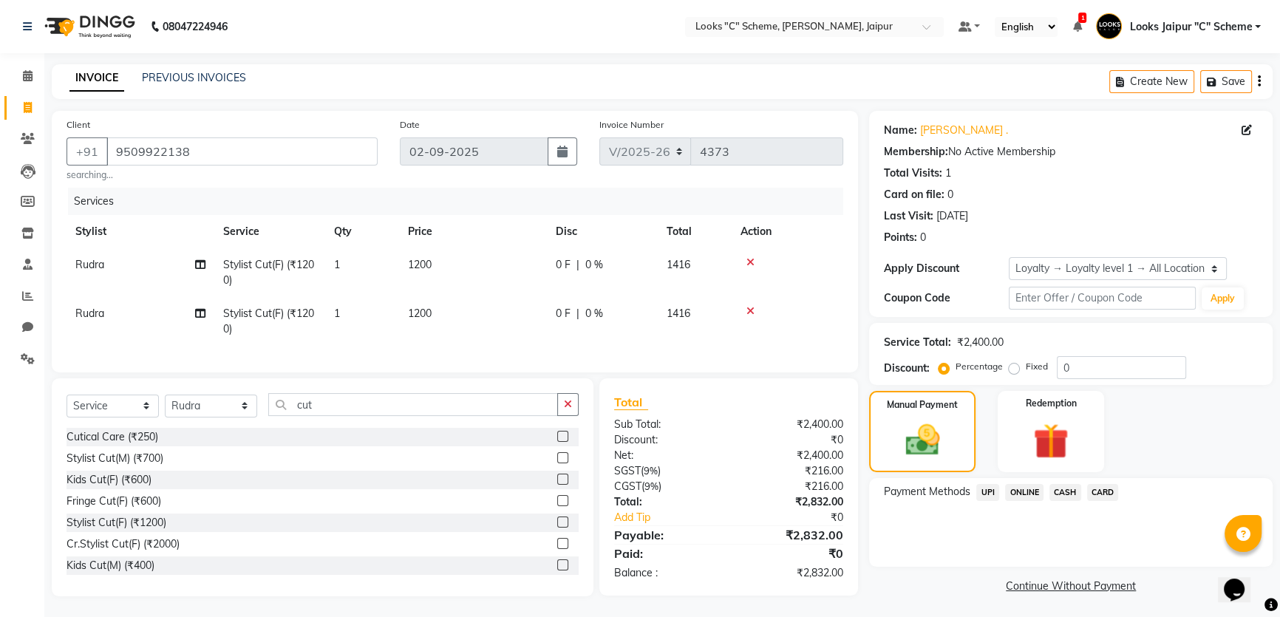
click at [983, 491] on span "UPI" at bounding box center [987, 492] width 23 height 17
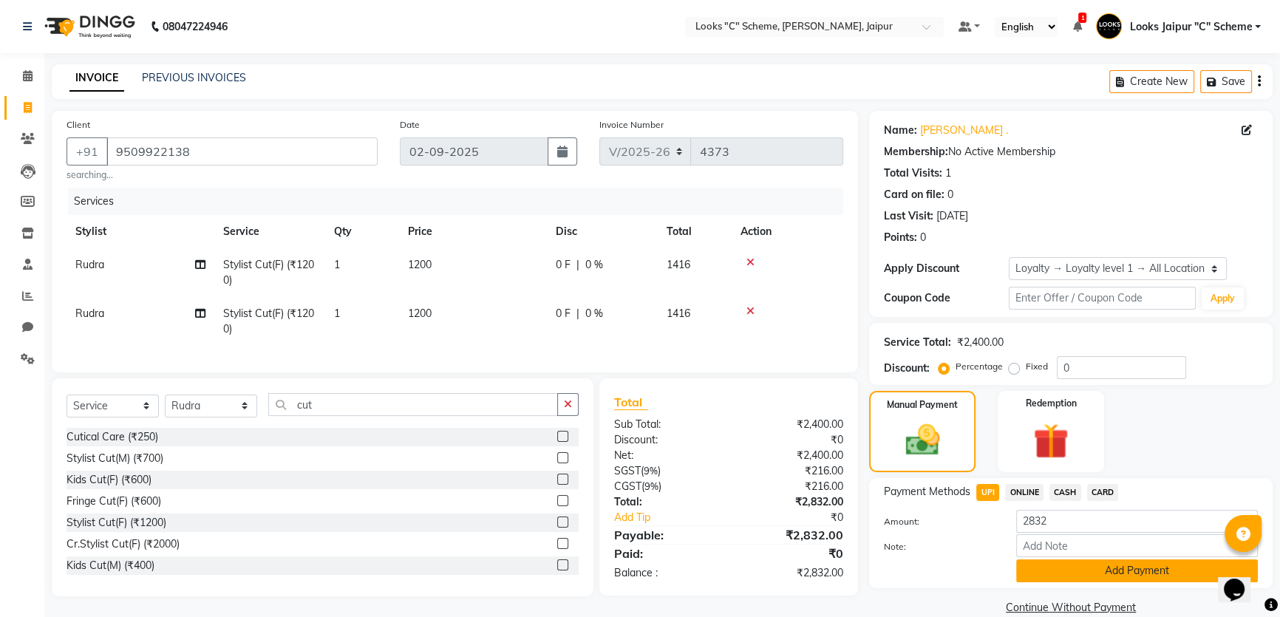
click at [1095, 573] on button "Add Payment" at bounding box center [1137, 570] width 242 height 23
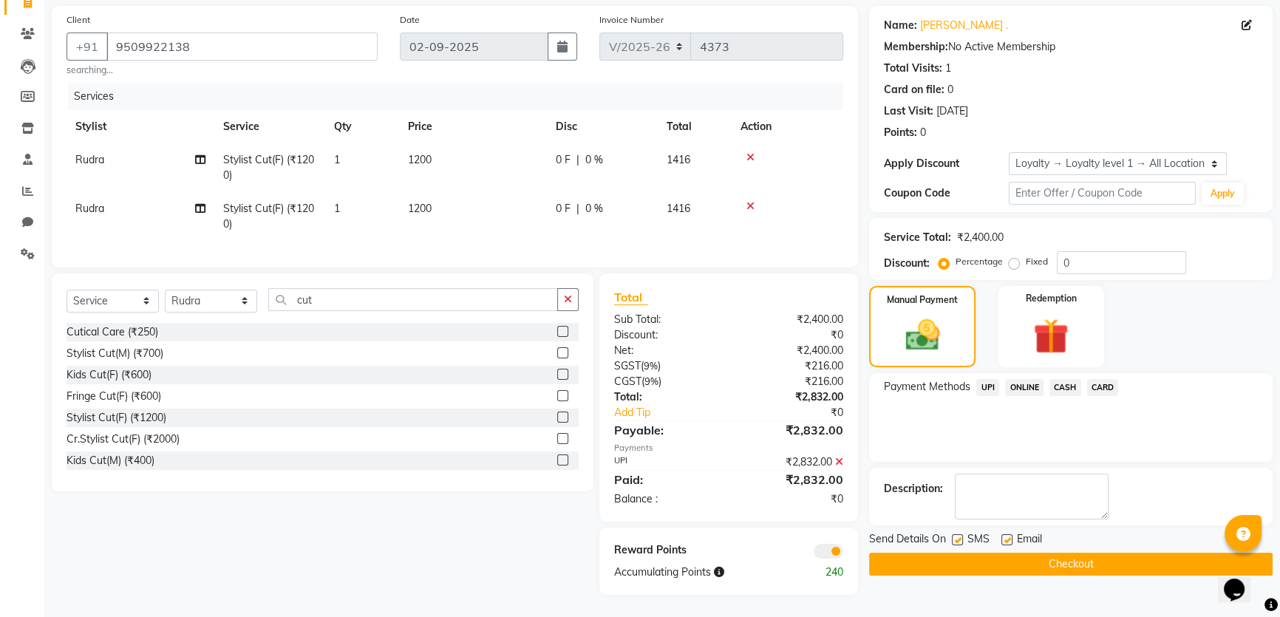
click at [1093, 554] on button "Checkout" at bounding box center [1070, 564] width 403 height 23
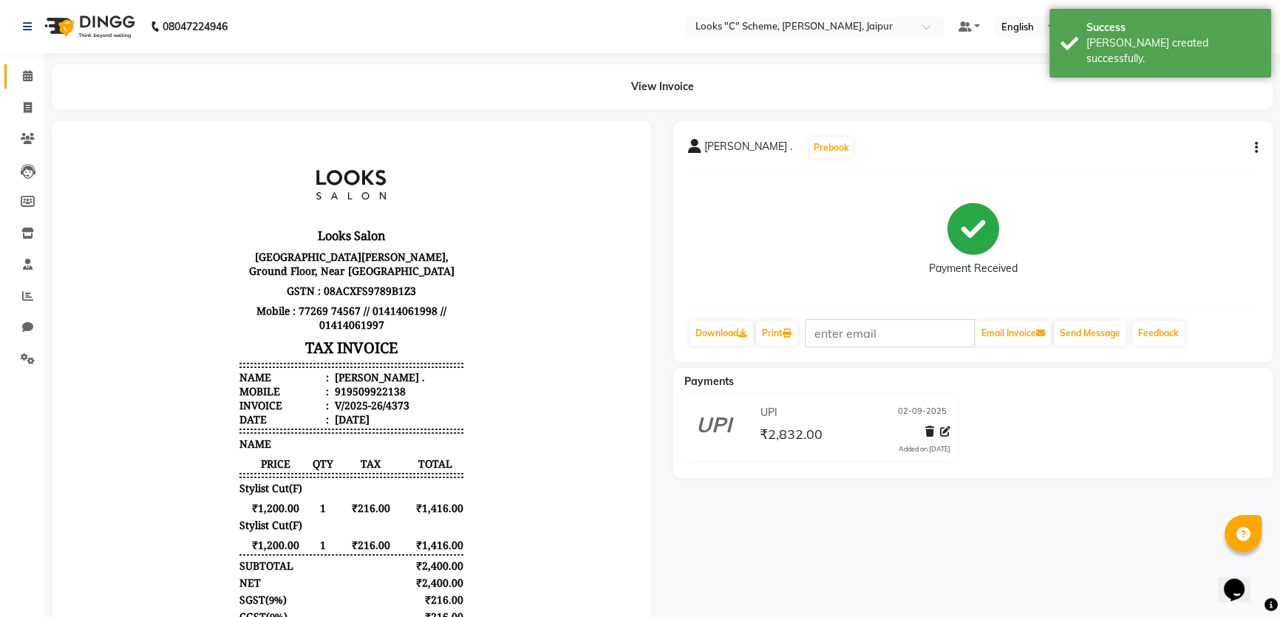
click at [24, 66] on link "Calendar" at bounding box center [21, 76] width 35 height 24
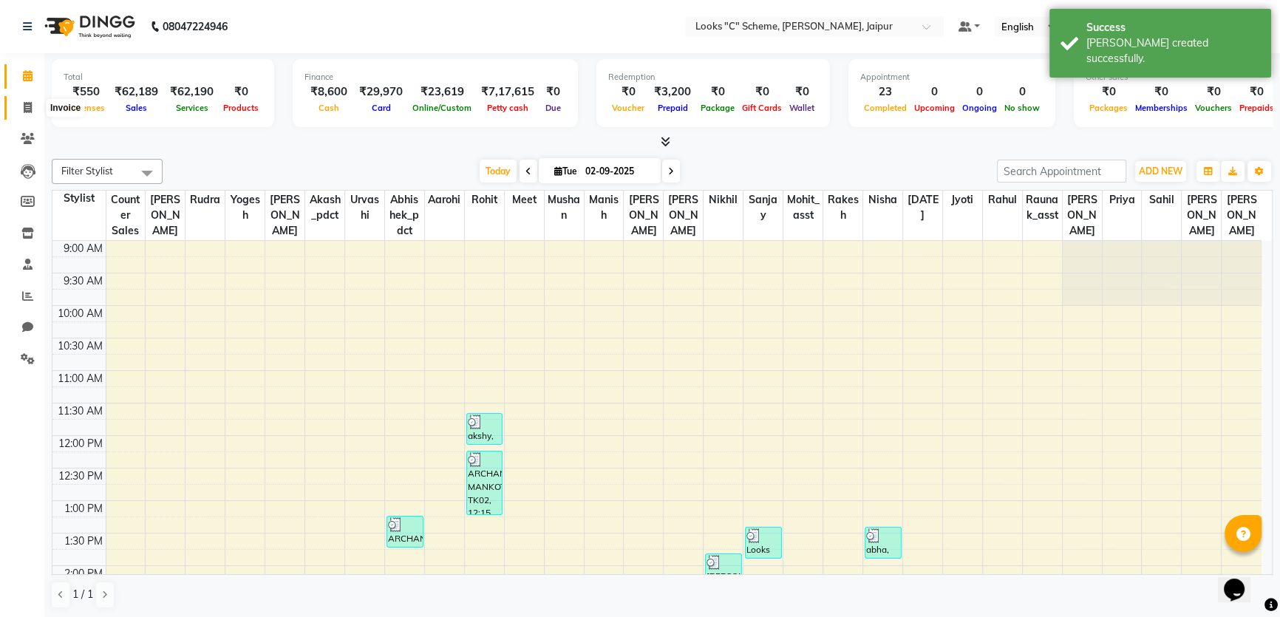
click at [19, 109] on span at bounding box center [28, 108] width 26 height 17
select select "service"
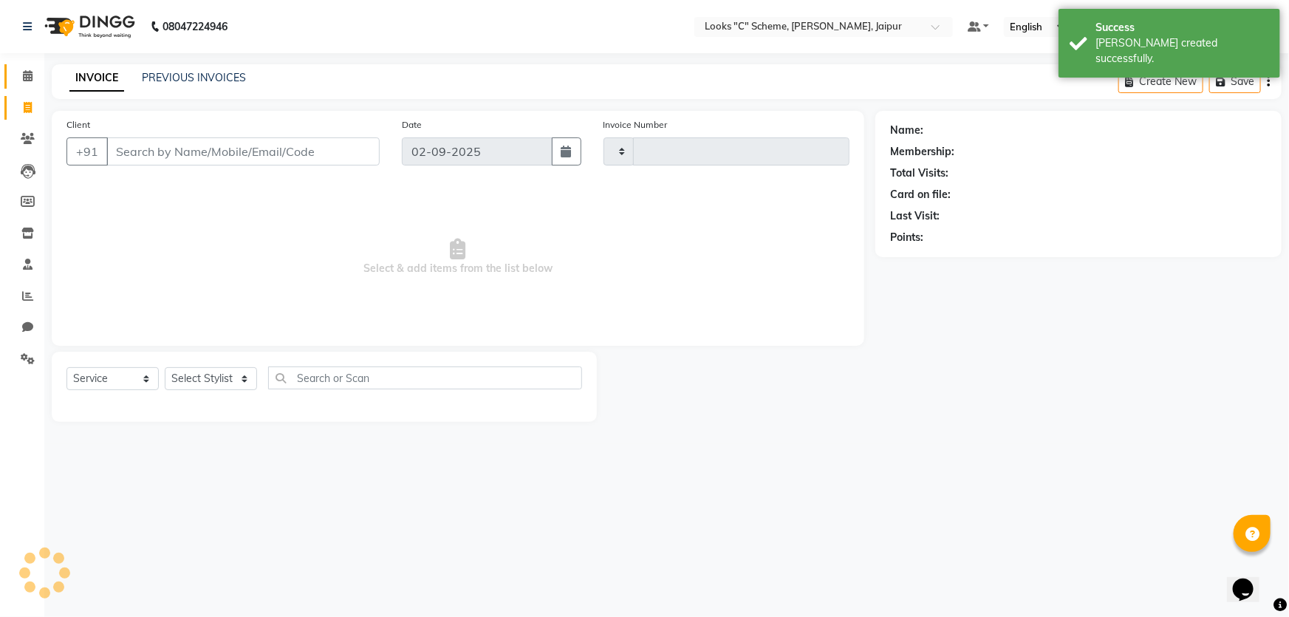
type input "4374"
select select "4315"
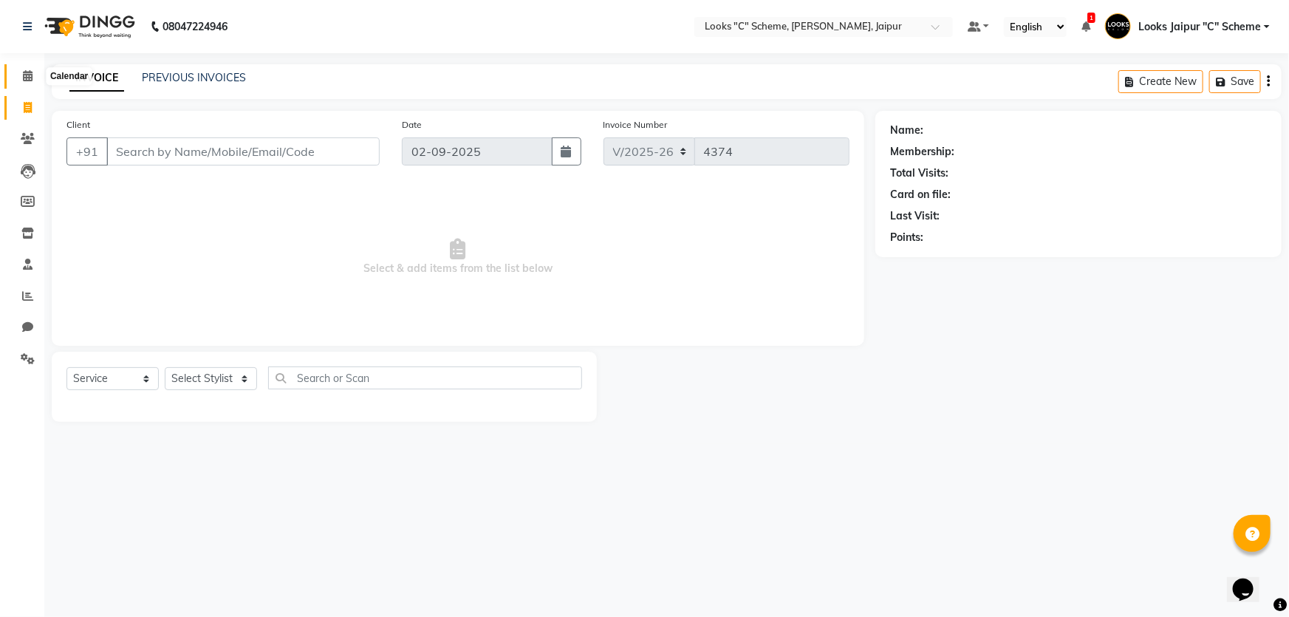
click at [27, 76] on icon at bounding box center [28, 75] width 10 height 11
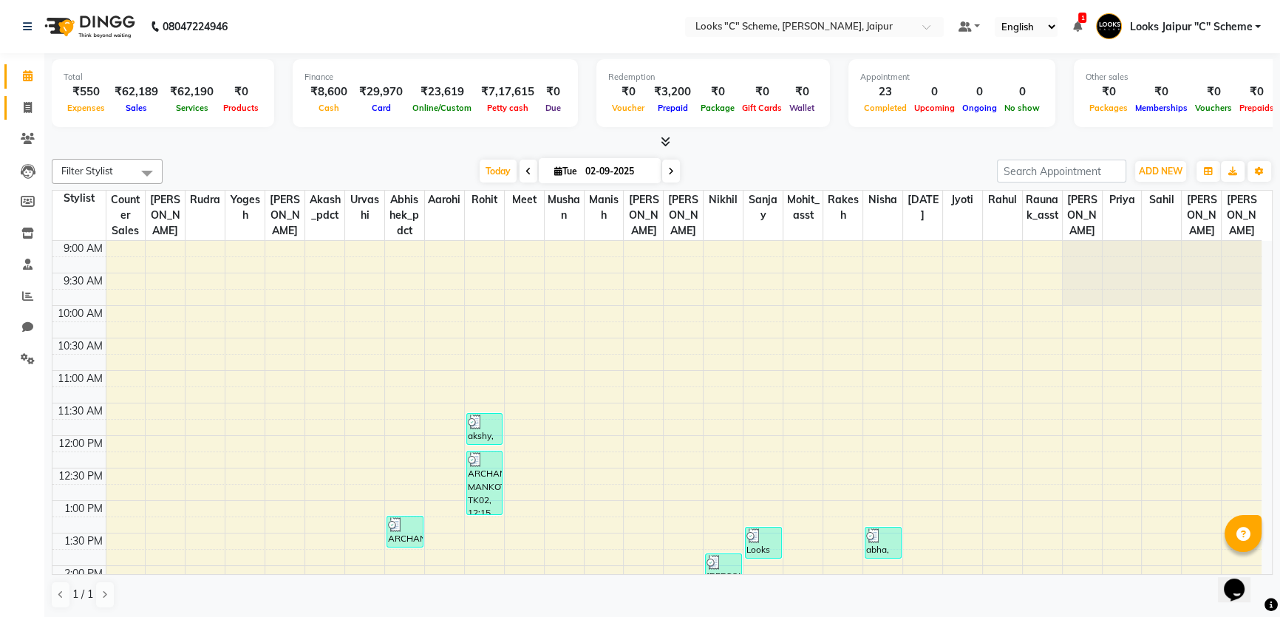
click at [31, 108] on icon at bounding box center [28, 107] width 8 height 11
select select "service"
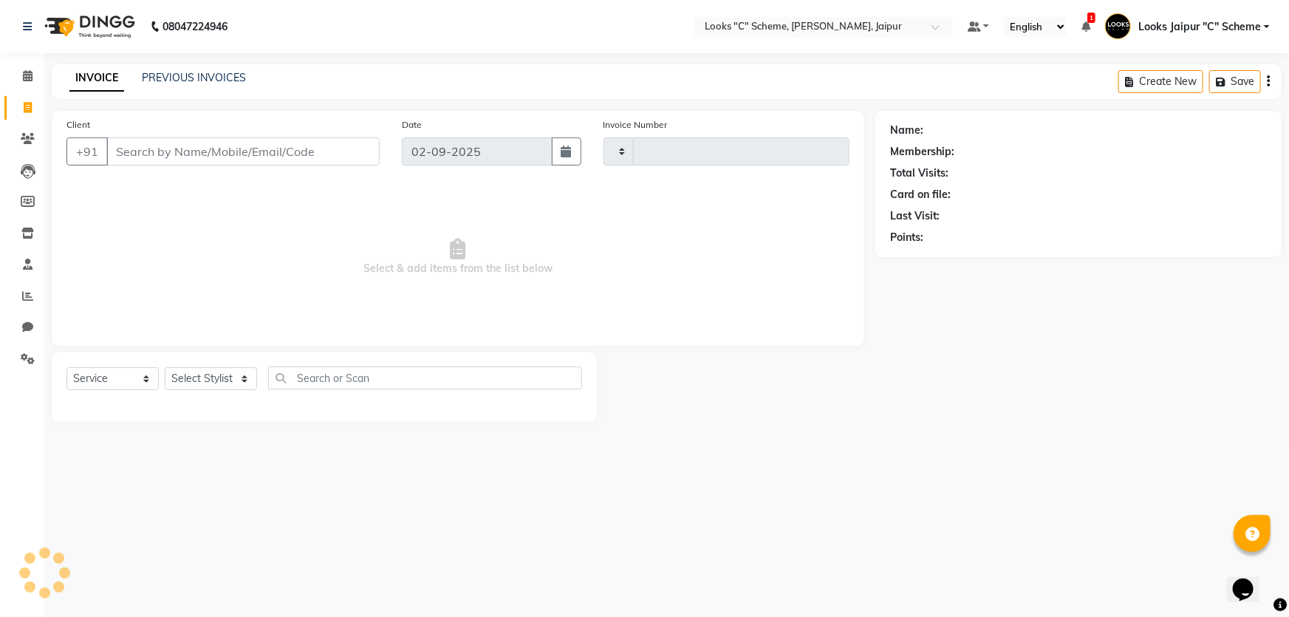
type input "4374"
select select "4315"
click at [180, 141] on input "Client" at bounding box center [242, 151] width 273 height 28
click at [180, 148] on input "Client" at bounding box center [242, 151] width 273 height 28
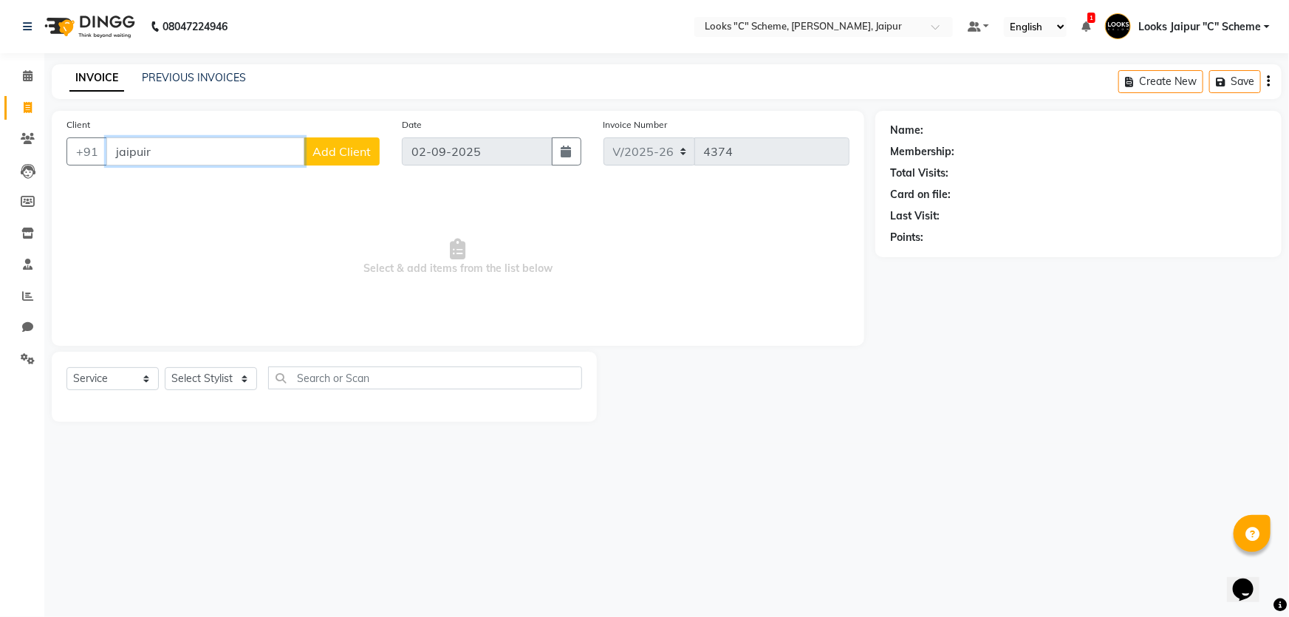
click at [220, 150] on input "jaipuir" at bounding box center [205, 151] width 198 height 28
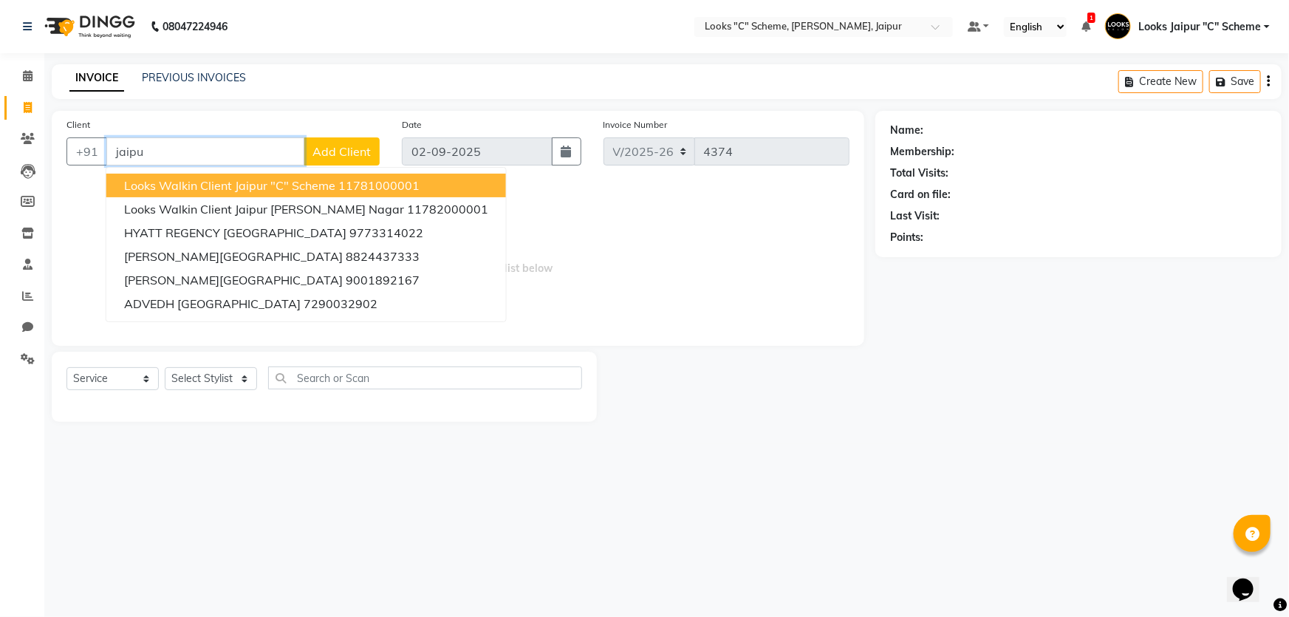
click at [211, 182] on span "Looks Walkin Client Jaipur "C" Scheme" at bounding box center [229, 185] width 211 height 15
type input "11781000001"
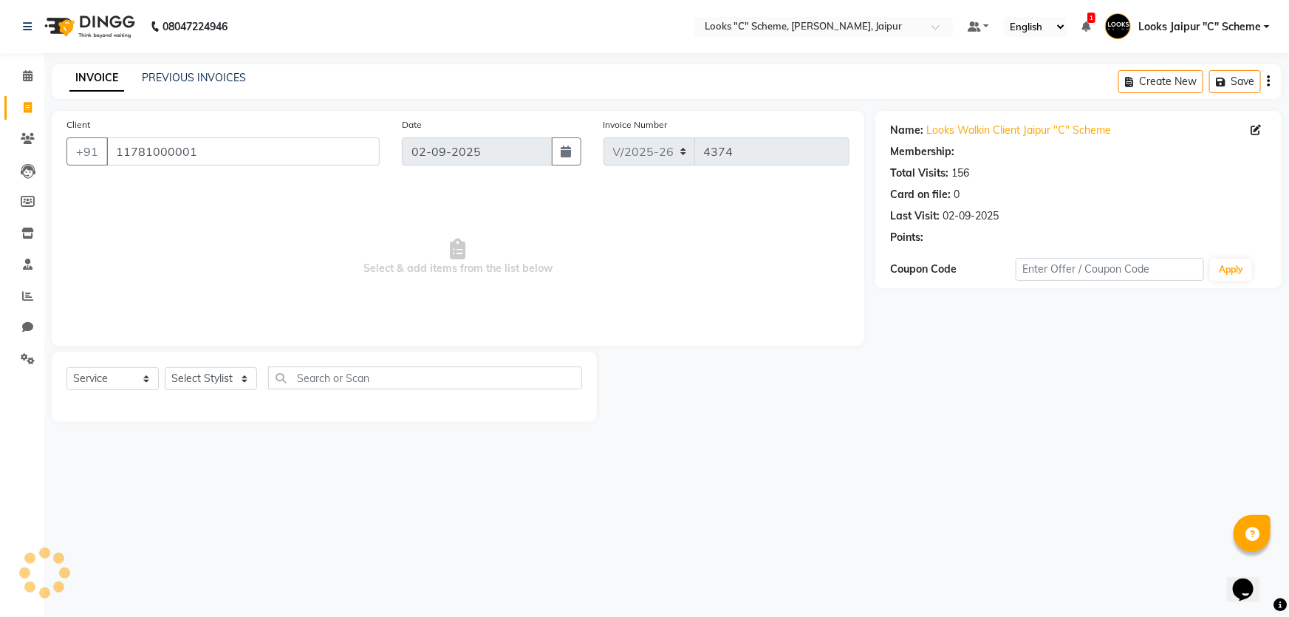
select select "1: Object"
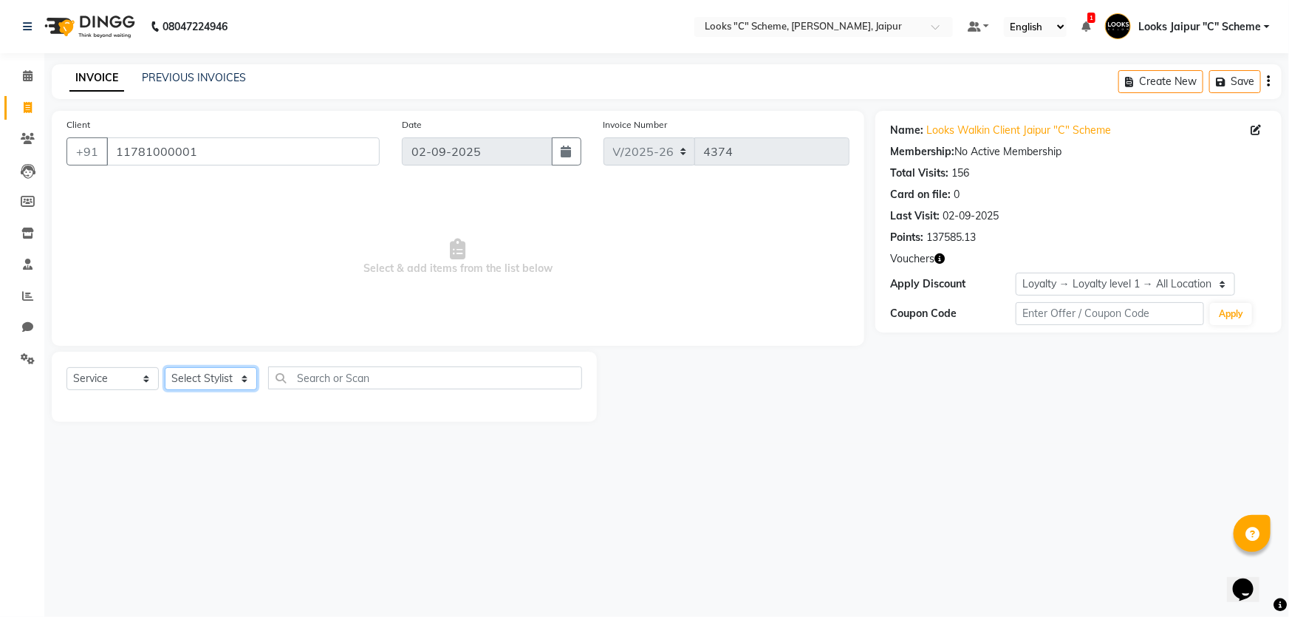
click at [206, 378] on select "Select Stylist [PERSON_NAME] Akash_pdct [PERSON_NAME] [PERSON_NAME] Counter Sal…" at bounding box center [211, 378] width 92 height 23
select select "57109"
click at [165, 367] on select "Select Stylist [PERSON_NAME] Akash_pdct [PERSON_NAME] [PERSON_NAME] Counter Sal…" at bounding box center [211, 378] width 92 height 23
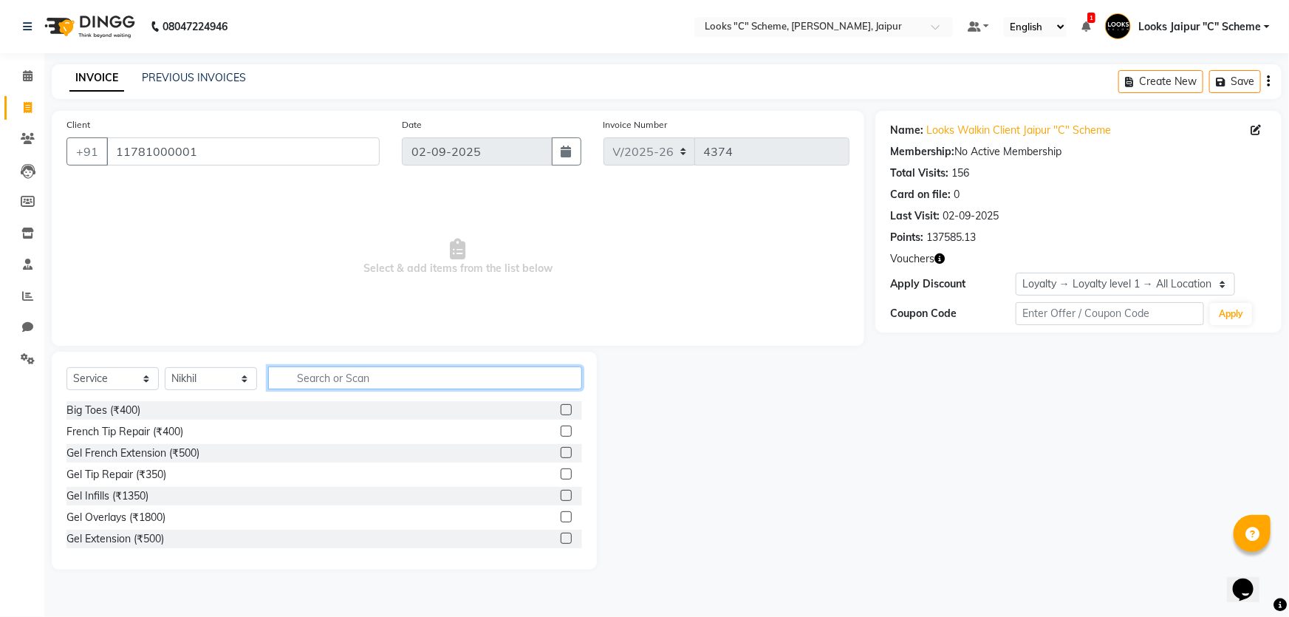
click at [367, 374] on input "text" at bounding box center [425, 377] width 314 height 23
type input "cut"
click at [561, 434] on label at bounding box center [566, 431] width 11 height 11
click at [561, 434] on input "checkbox" at bounding box center [566, 432] width 10 height 10
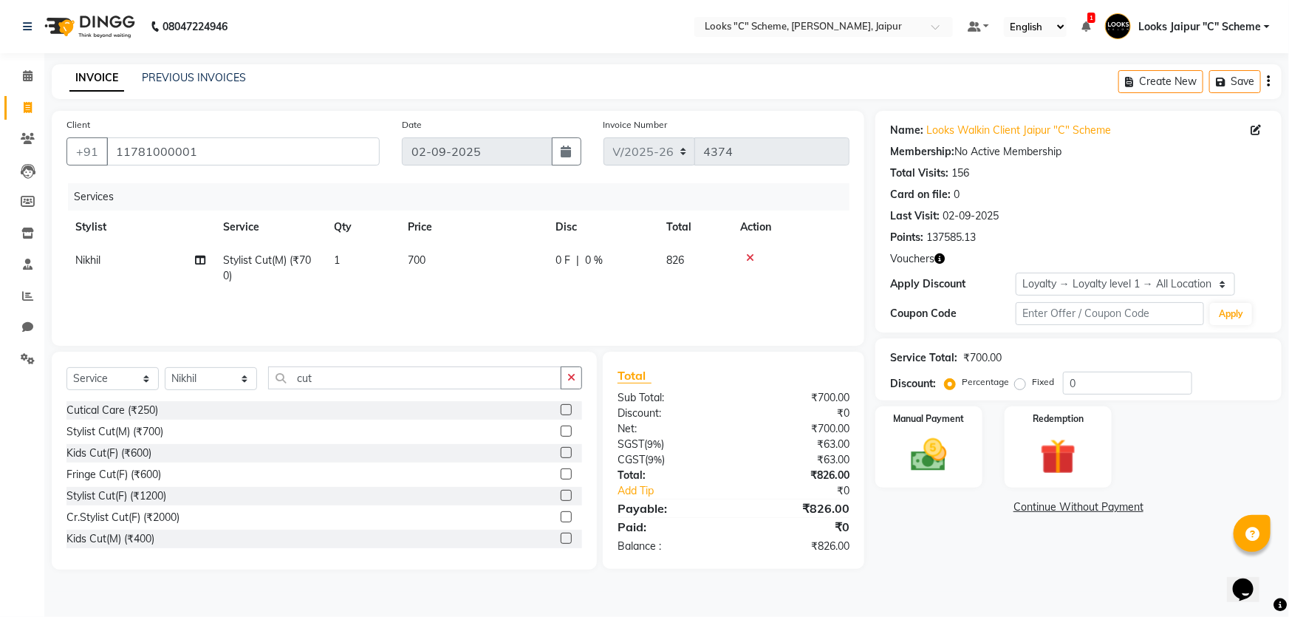
checkbox input "false"
click at [451, 392] on div "Select Service Product Membership Package Voucher Prepaid Gift Card Select Styl…" at bounding box center [324, 383] width 516 height 35
click at [453, 375] on input "cut" at bounding box center [414, 377] width 293 height 23
click at [225, 380] on select "Select Stylist [PERSON_NAME] Akash_pdct [PERSON_NAME] [PERSON_NAME] Counter Sal…" at bounding box center [211, 378] width 92 height 23
select select "23769"
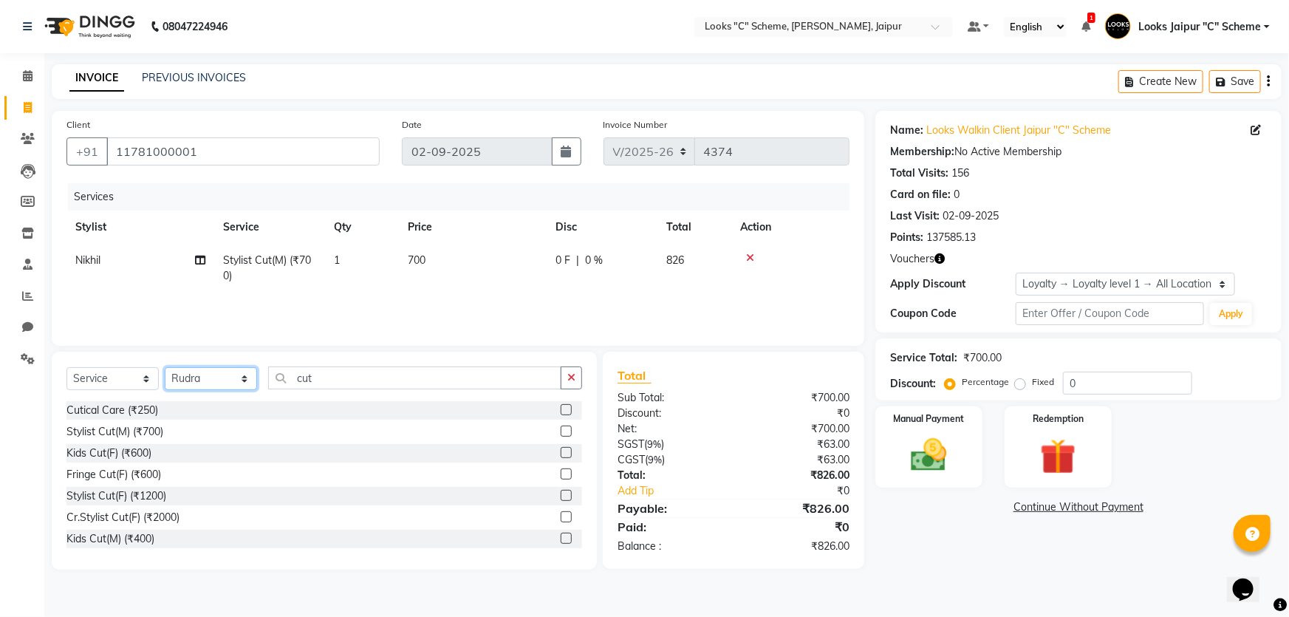
click at [165, 367] on select "Select Stylist [PERSON_NAME] Akash_pdct [PERSON_NAME] [PERSON_NAME] Counter Sal…" at bounding box center [211, 378] width 92 height 23
click at [354, 386] on input "cut" at bounding box center [414, 377] width 293 height 23
type input "c"
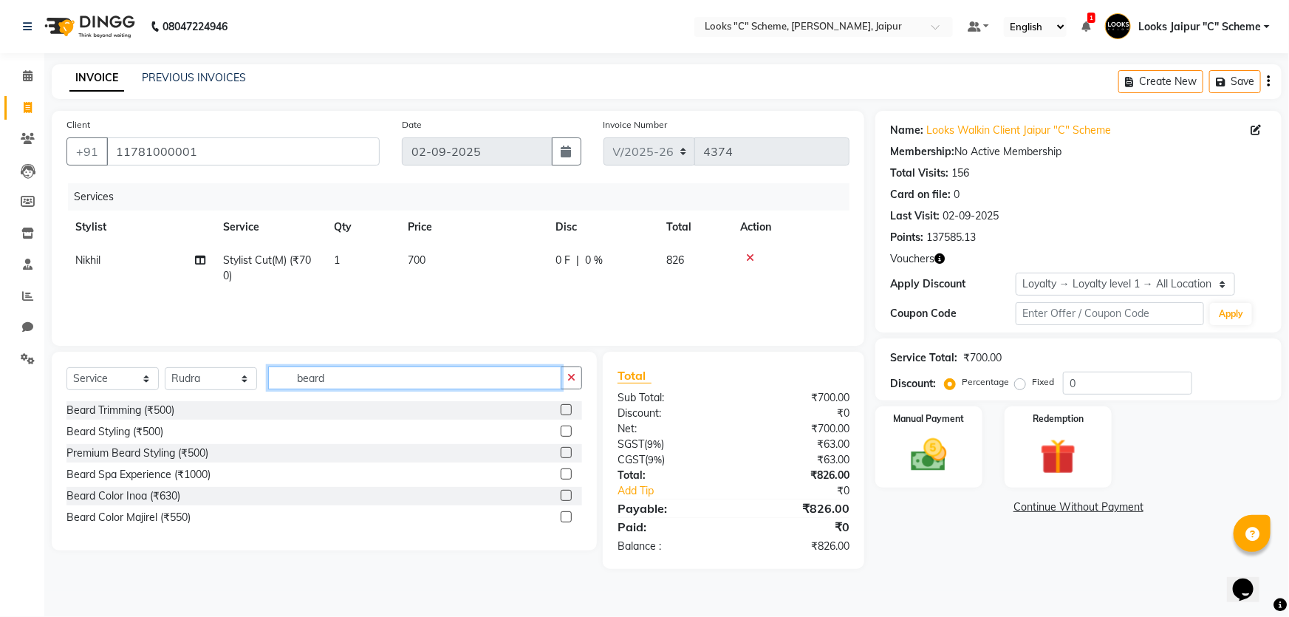
type input "beard"
click at [564, 408] on label at bounding box center [566, 409] width 11 height 11
click at [564, 408] on input "checkbox" at bounding box center [566, 411] width 10 height 10
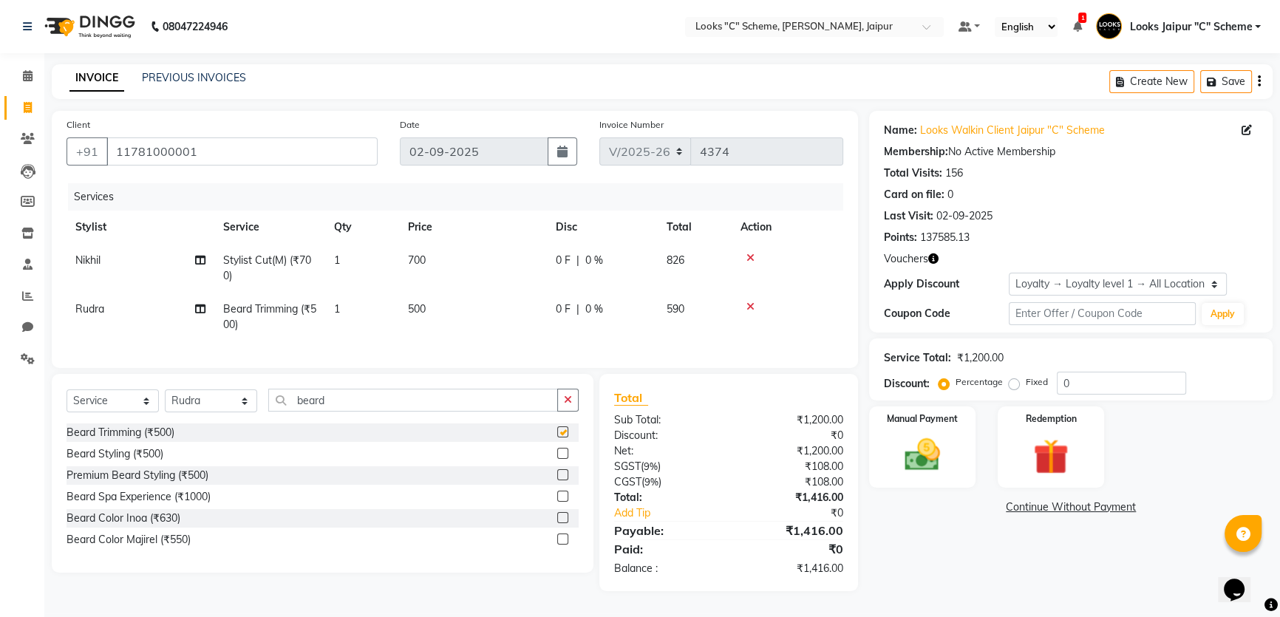
click at [457, 305] on td "500" at bounding box center [473, 317] width 148 height 49
checkbox input "false"
select select "23769"
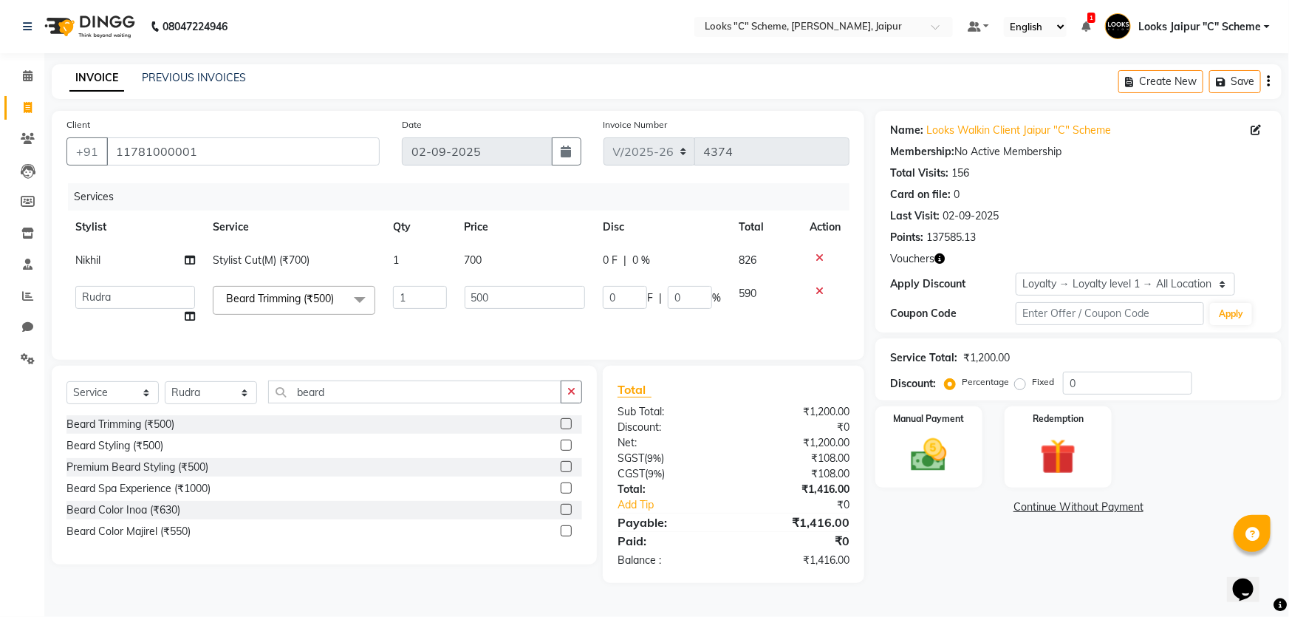
click at [534, 313] on td "500" at bounding box center [525, 305] width 139 height 56
click at [536, 303] on input "500" at bounding box center [525, 297] width 121 height 23
type input "5"
type input "350"
click at [527, 315] on td "350" at bounding box center [525, 305] width 139 height 56
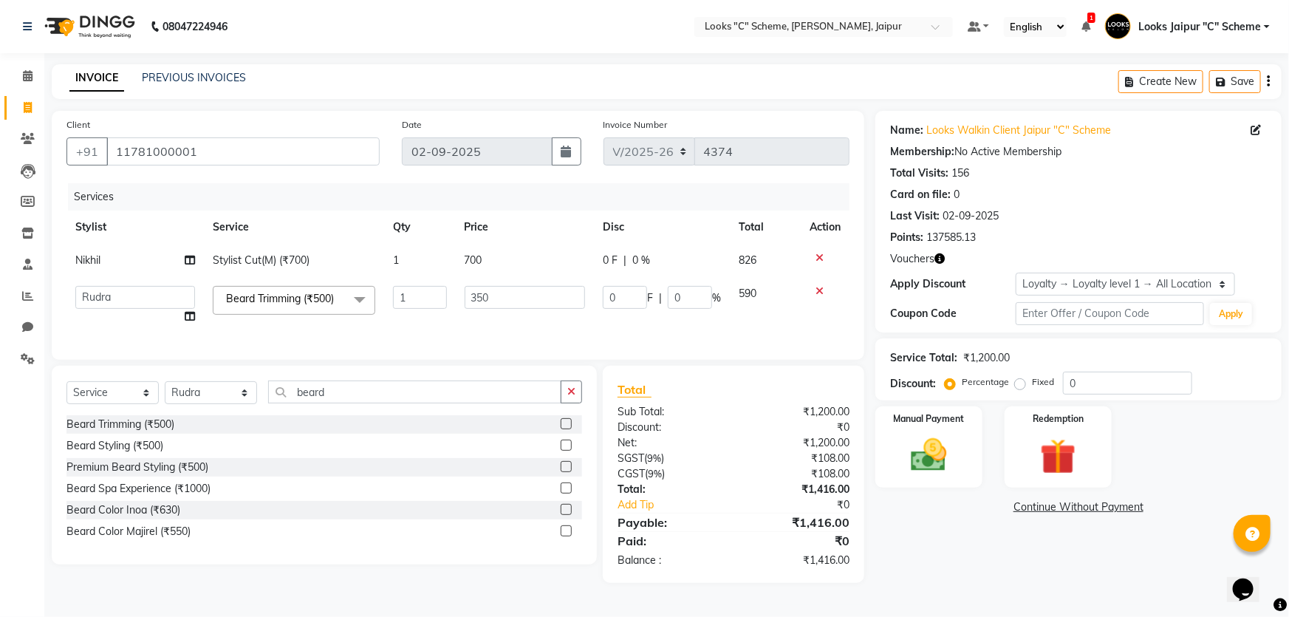
select select "23769"
click at [510, 287] on input "350" at bounding box center [525, 297] width 121 height 23
click at [519, 295] on input "350" at bounding box center [525, 297] width 121 height 23
type input "300"
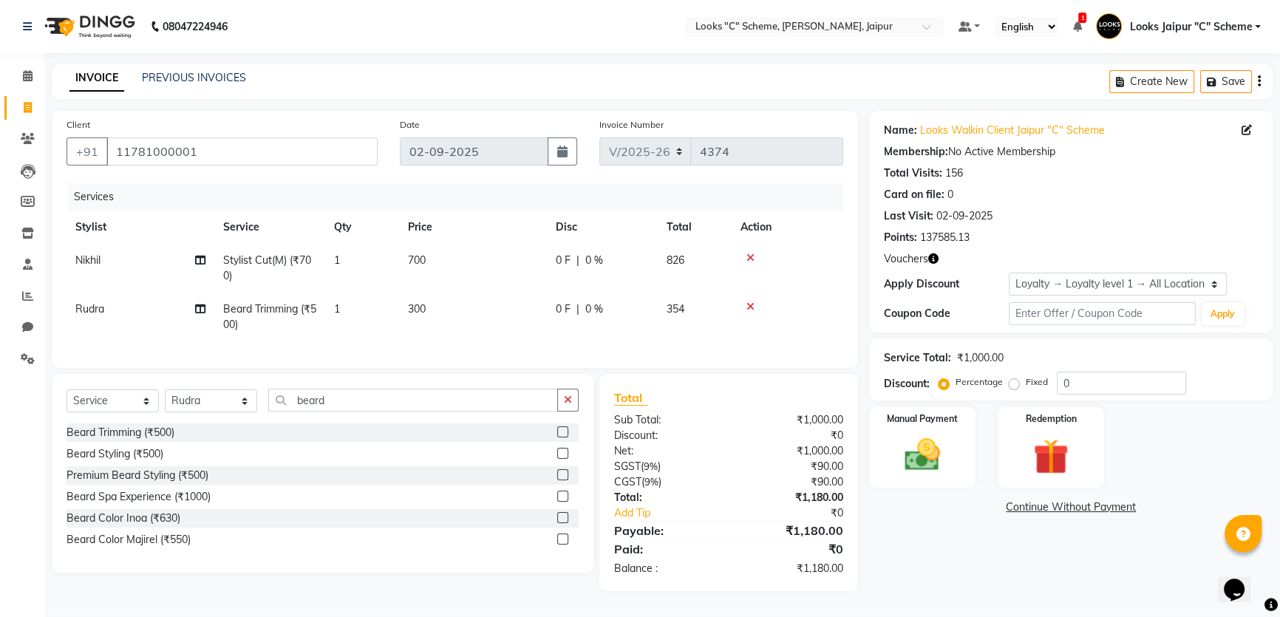
click at [533, 332] on td "300" at bounding box center [473, 317] width 148 height 49
select select "23769"
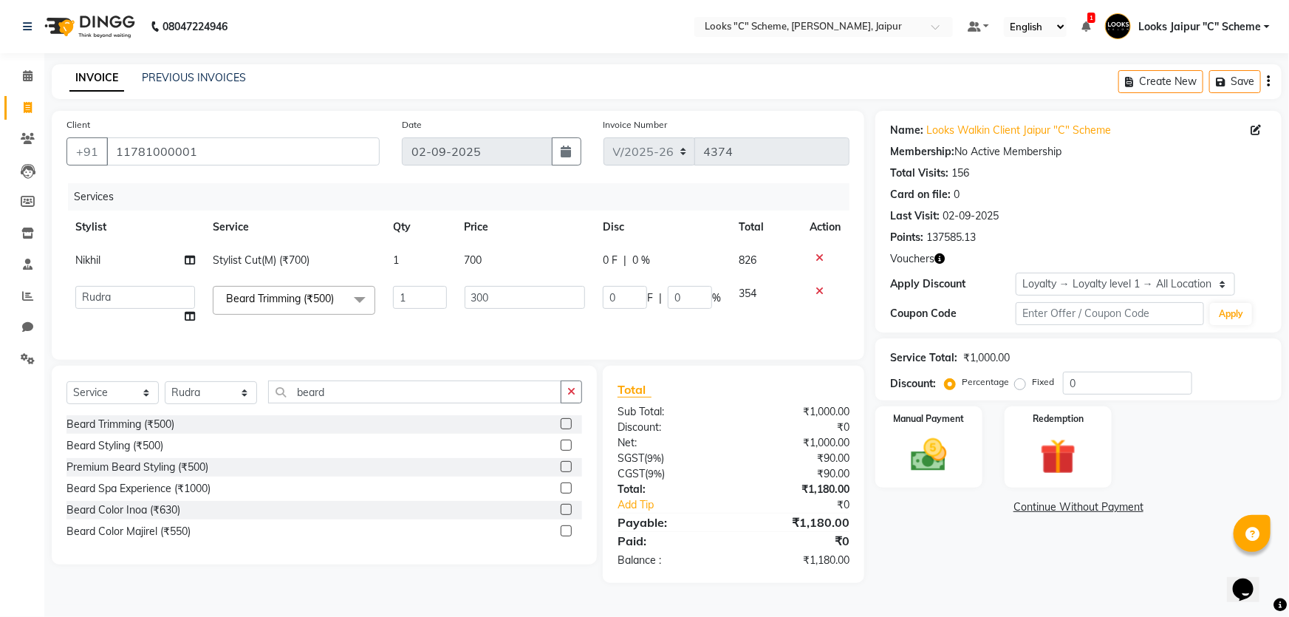
click at [488, 262] on td "700" at bounding box center [525, 260] width 139 height 33
select select "57109"
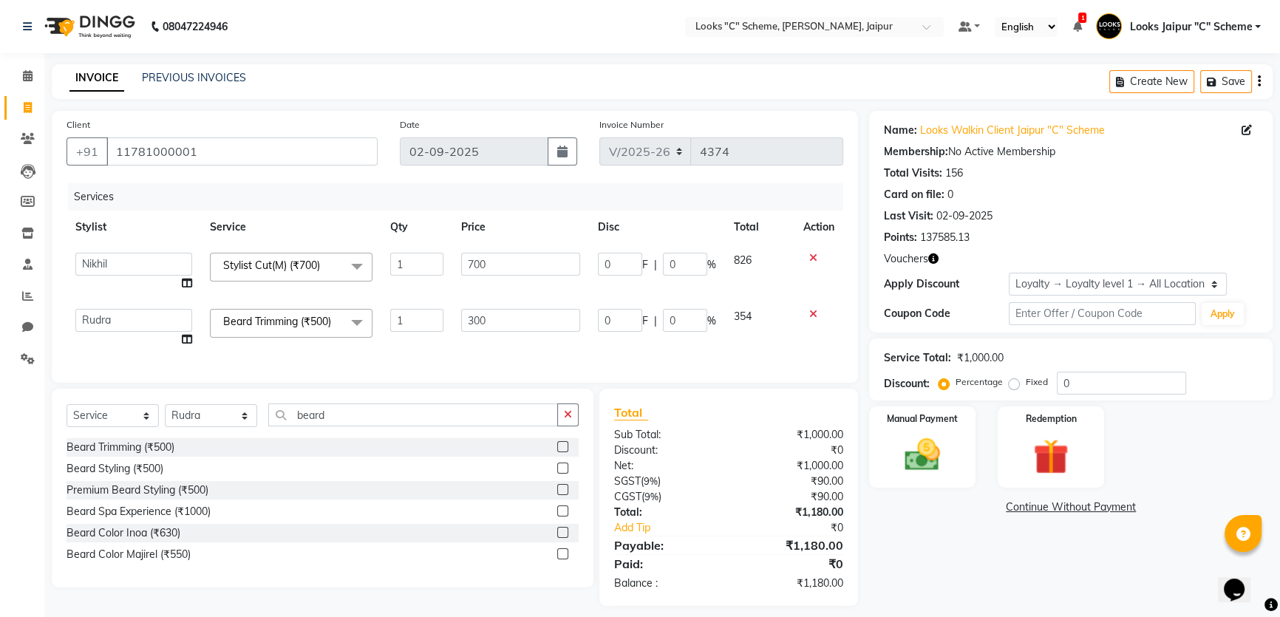
click at [527, 254] on input "700" at bounding box center [520, 264] width 119 height 23
type input "7"
type input "1200"
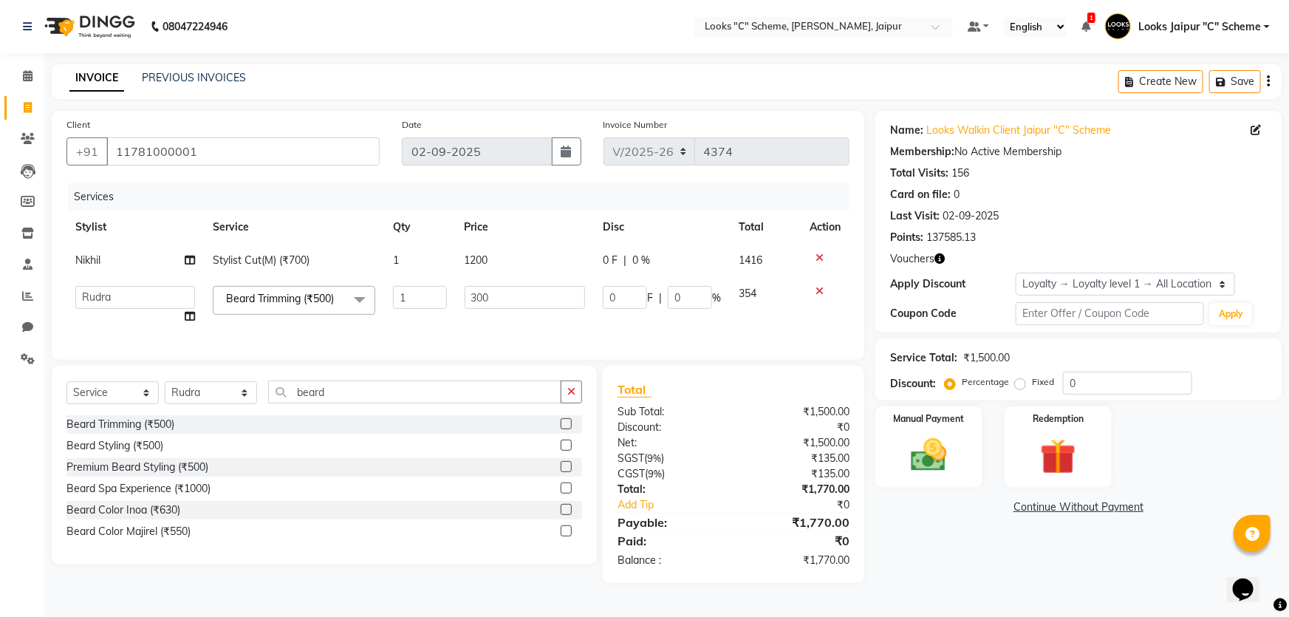
click at [527, 360] on div "Client [PHONE_NUMBER] Date [DATE] Invoice Number V/2025 V/[PHONE_NUMBER] Servic…" at bounding box center [458, 235] width 813 height 249
click at [945, 430] on div "Manual Payment" at bounding box center [929, 447] width 112 height 85
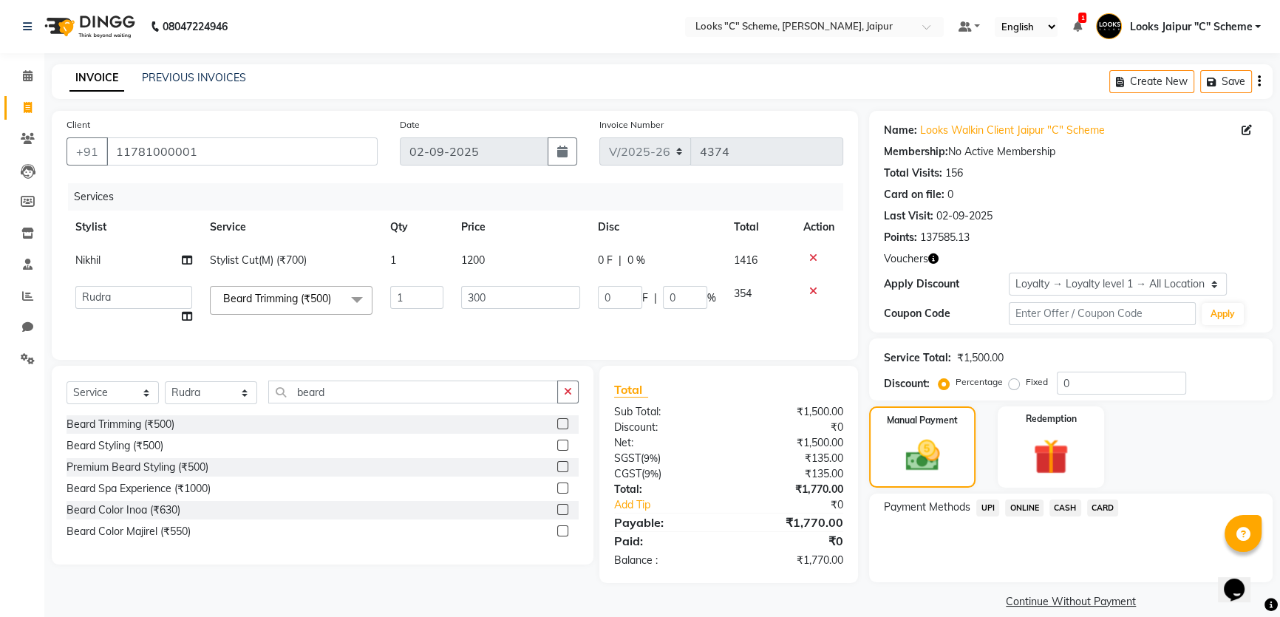
click at [991, 508] on span "UPI" at bounding box center [987, 507] width 23 height 17
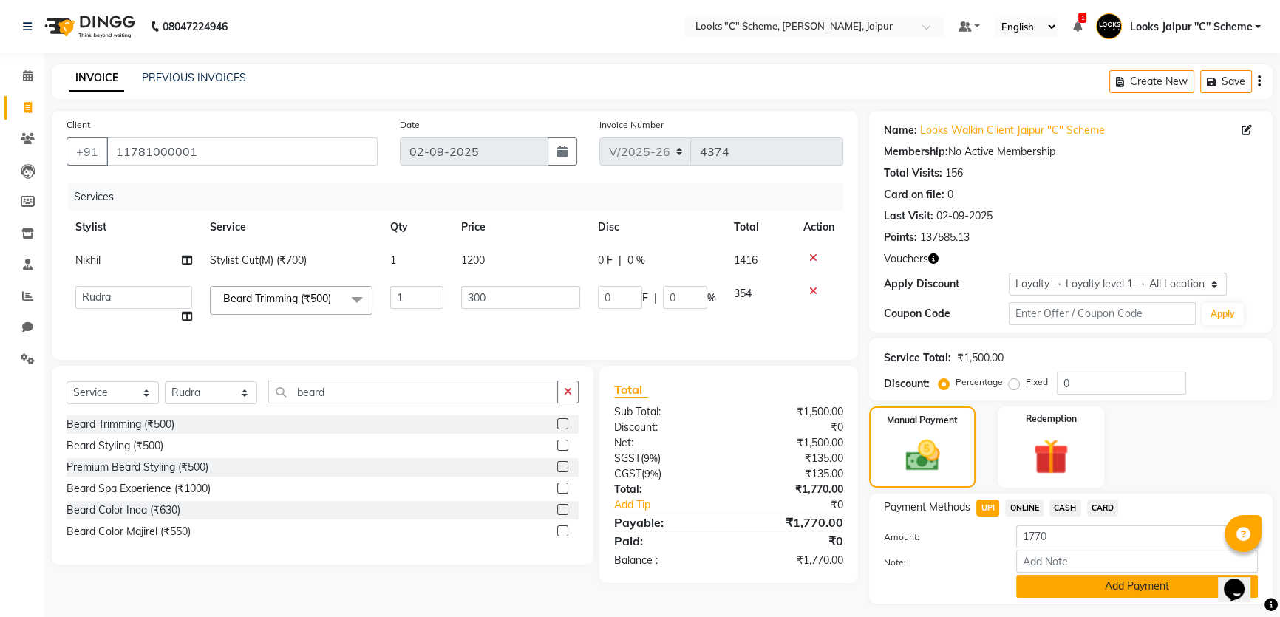
click at [1067, 579] on button "Add Payment" at bounding box center [1137, 586] width 242 height 23
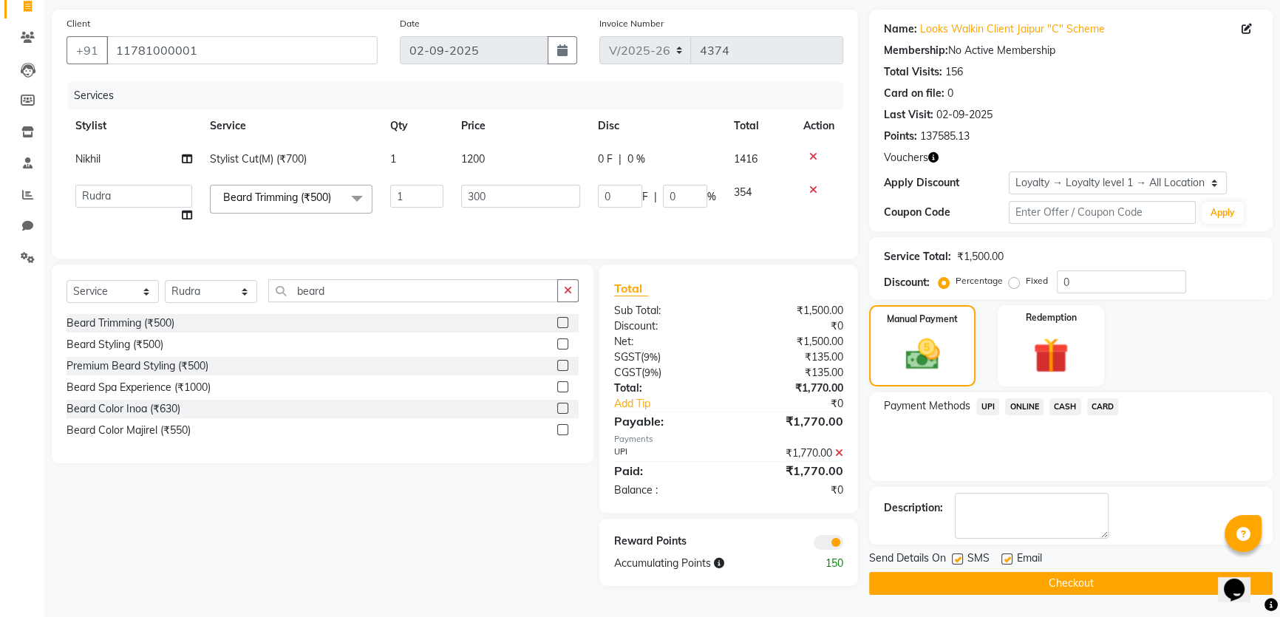
scroll to position [103, 0]
click at [1059, 577] on button "Checkout" at bounding box center [1070, 583] width 403 height 23
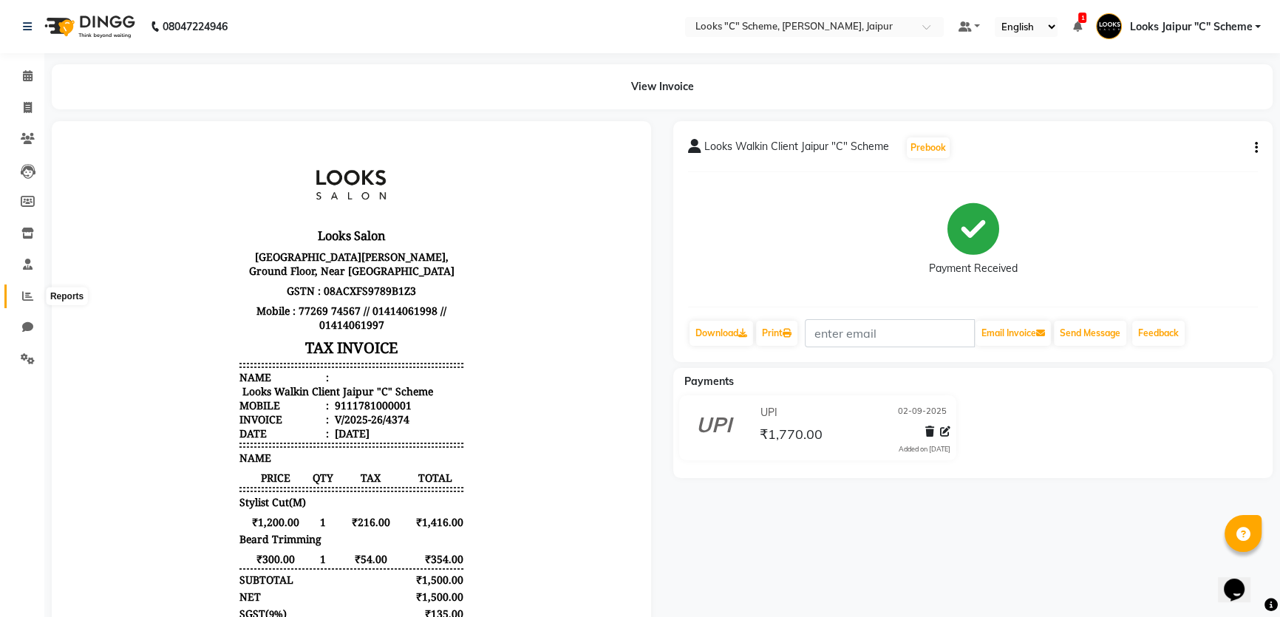
click at [28, 301] on icon at bounding box center [27, 295] width 11 height 11
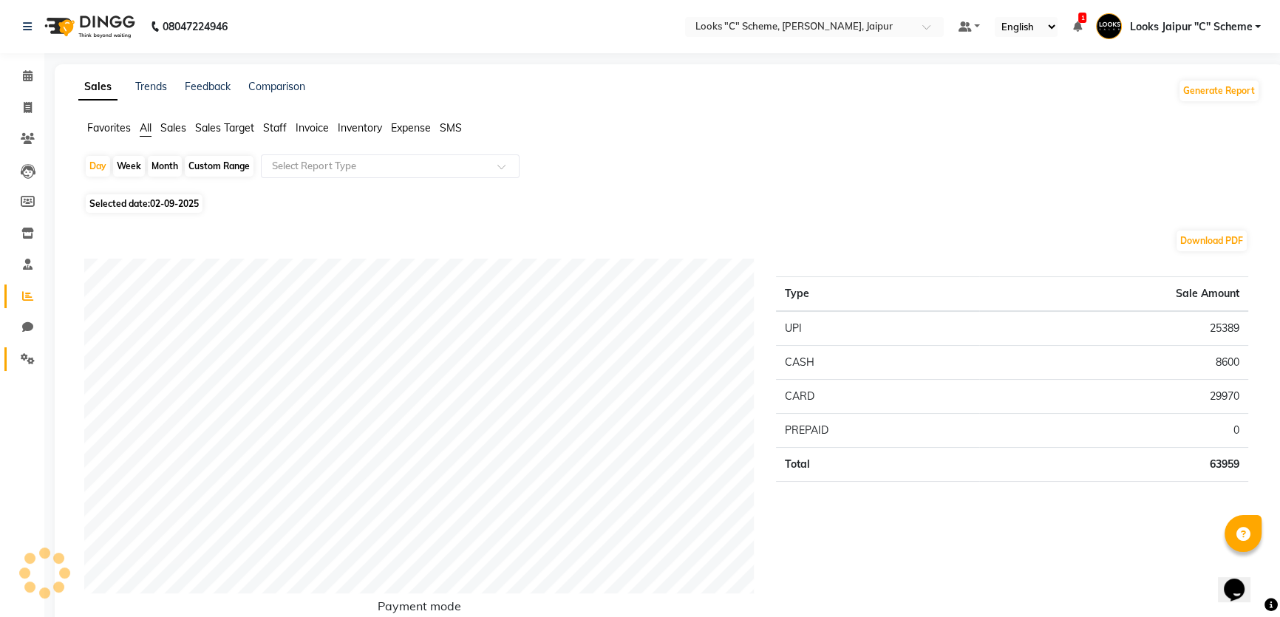
click at [26, 366] on span at bounding box center [28, 359] width 26 height 17
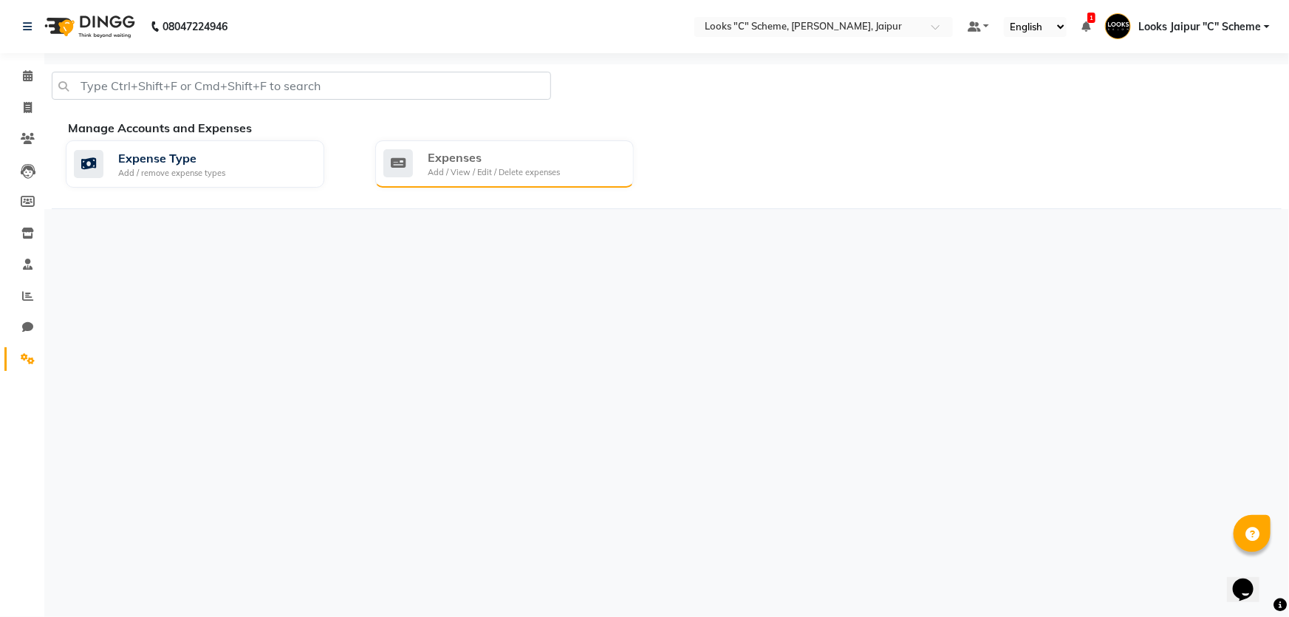
click at [581, 166] on div "Expenses Add / View / Edit / Delete expenses" at bounding box center [502, 163] width 239 height 30
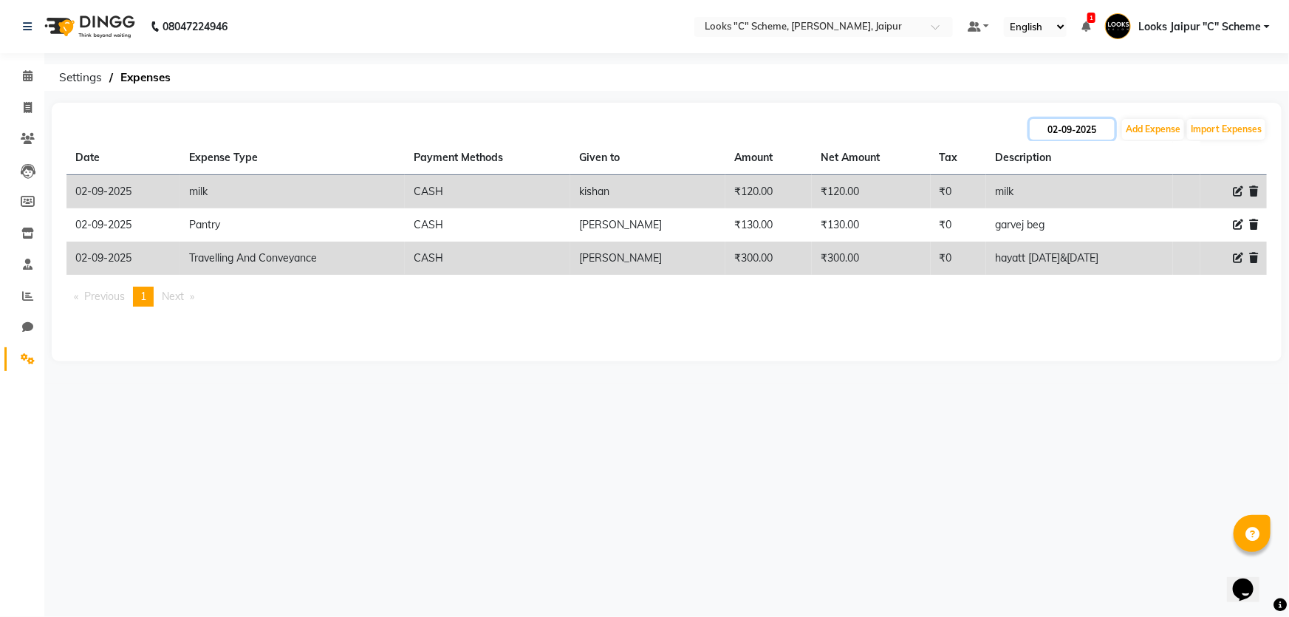
click at [1111, 135] on input "02-09-2025" at bounding box center [1072, 129] width 85 height 21
select select "9"
select select "2025"
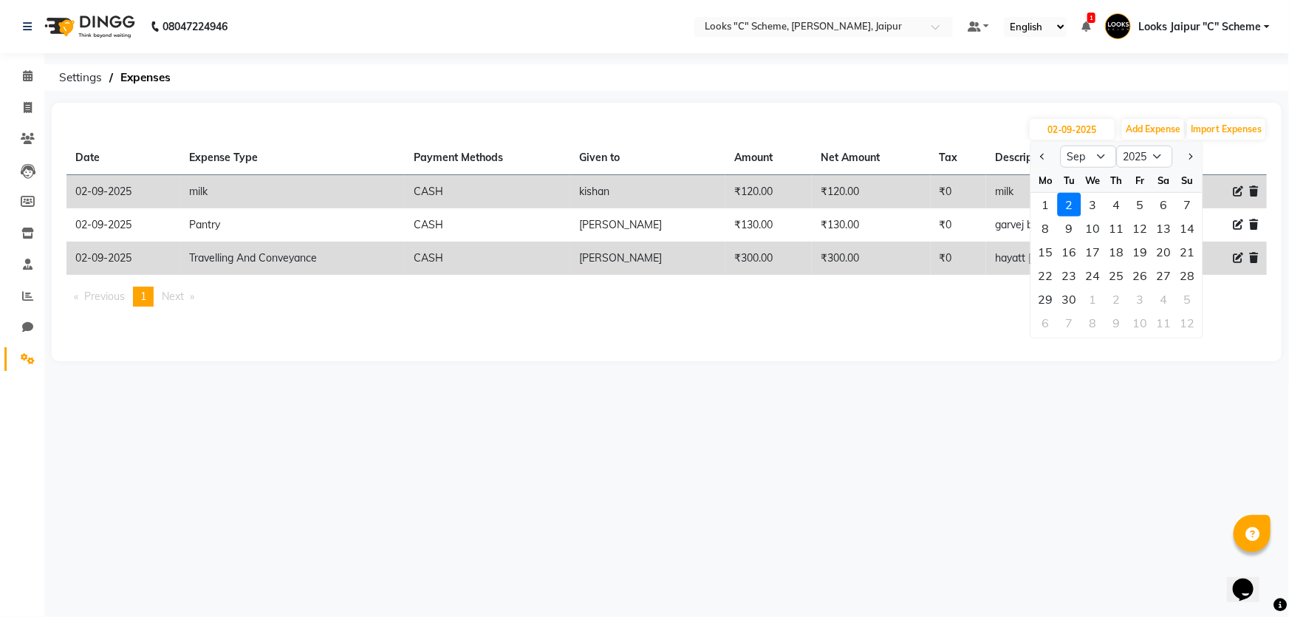
click at [783, 349] on div "[DATE] Jan Feb Mar Apr May Jun [DATE] Aug Sep Oct Nov [DATE] 2016 2017 2018 201…" at bounding box center [667, 232] width 1230 height 259
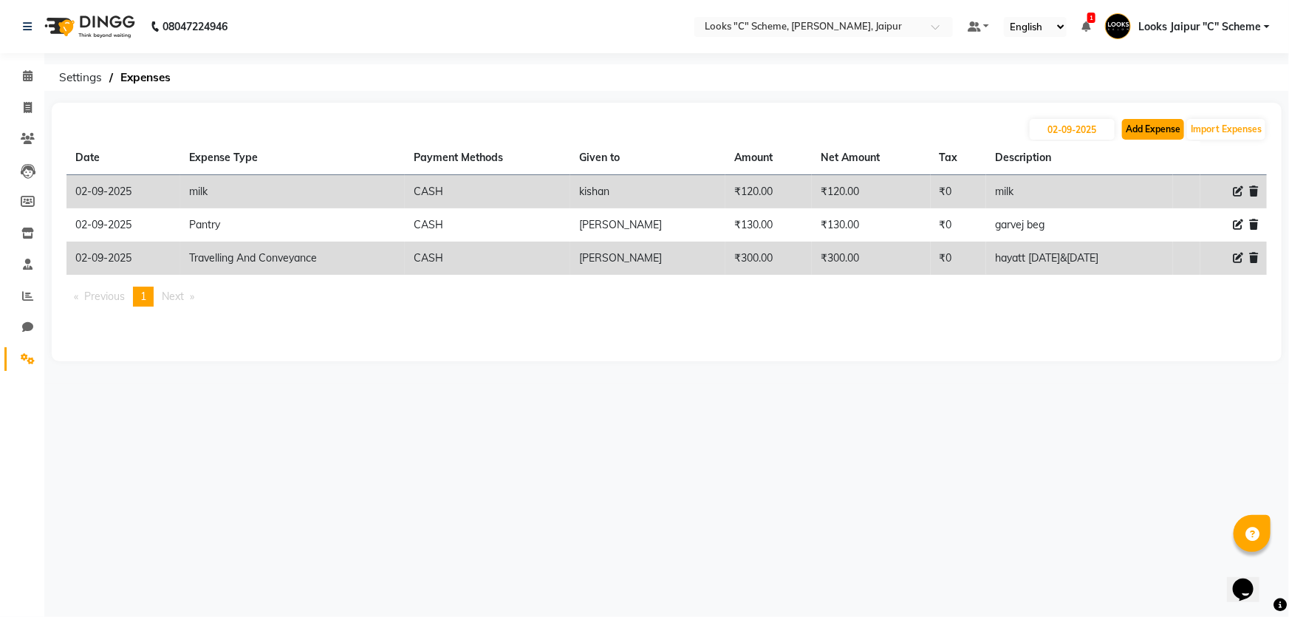
click at [1165, 137] on button "Add Expense" at bounding box center [1153, 129] width 62 height 21
select select "1"
select select "3120"
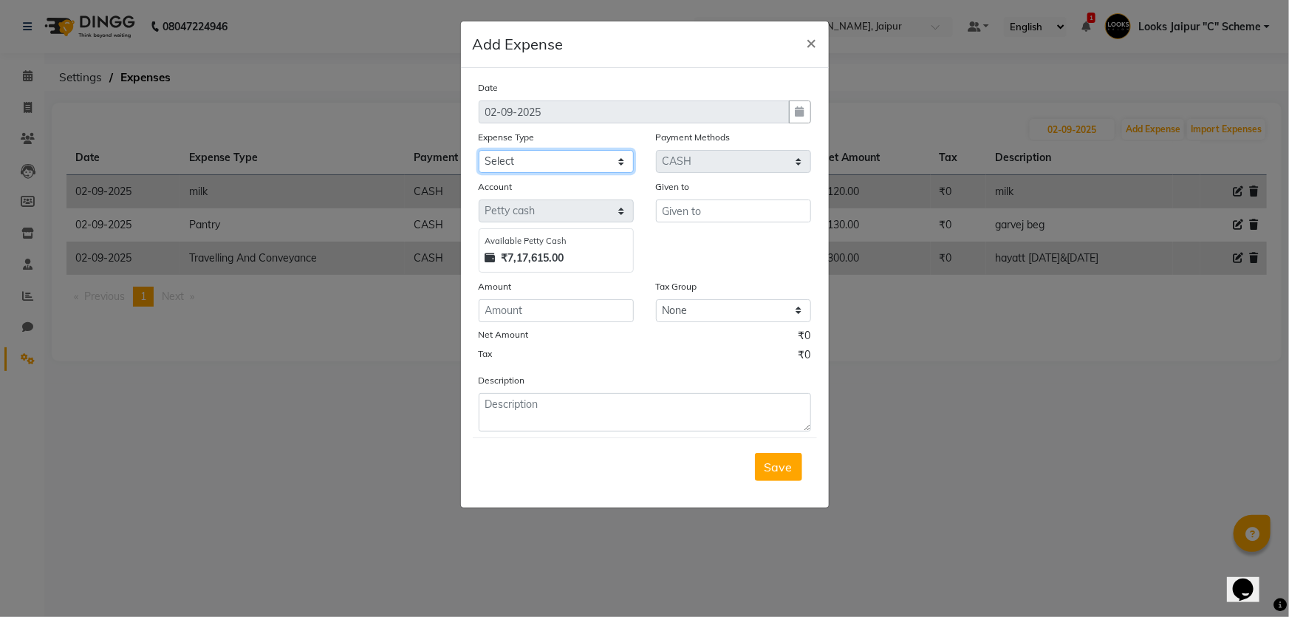
click at [510, 169] on select "Select Bank Deposit Blinkit Cash Handover CLIENT Client ordered food Client Ref…" at bounding box center [556, 161] width 155 height 23
select select "5134"
click at [479, 151] on select "Select Bank Deposit Blinkit Cash Handover CLIENT Client ordered food Client Ref…" at bounding box center [556, 161] width 155 height 23
click at [748, 211] on input "text" at bounding box center [733, 210] width 155 height 23
click at [737, 219] on input "text" at bounding box center [733, 210] width 155 height 23
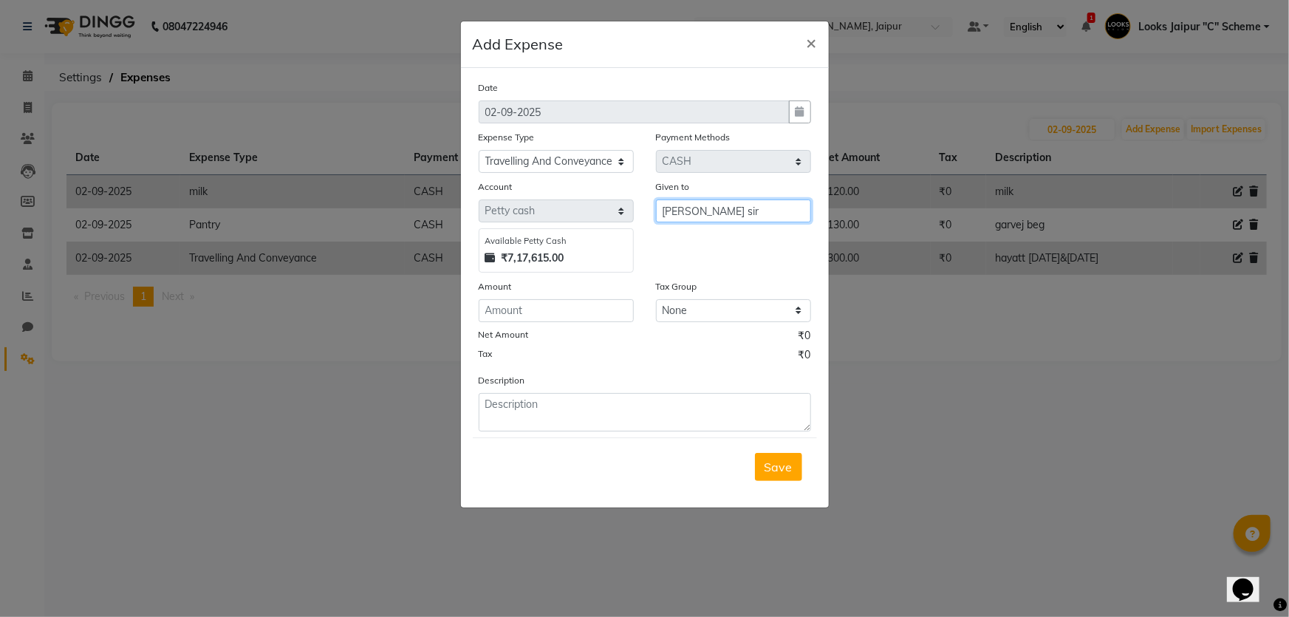
type input "[PERSON_NAME] sir"
click at [561, 301] on input "number" at bounding box center [556, 310] width 155 height 23
type input "45000"
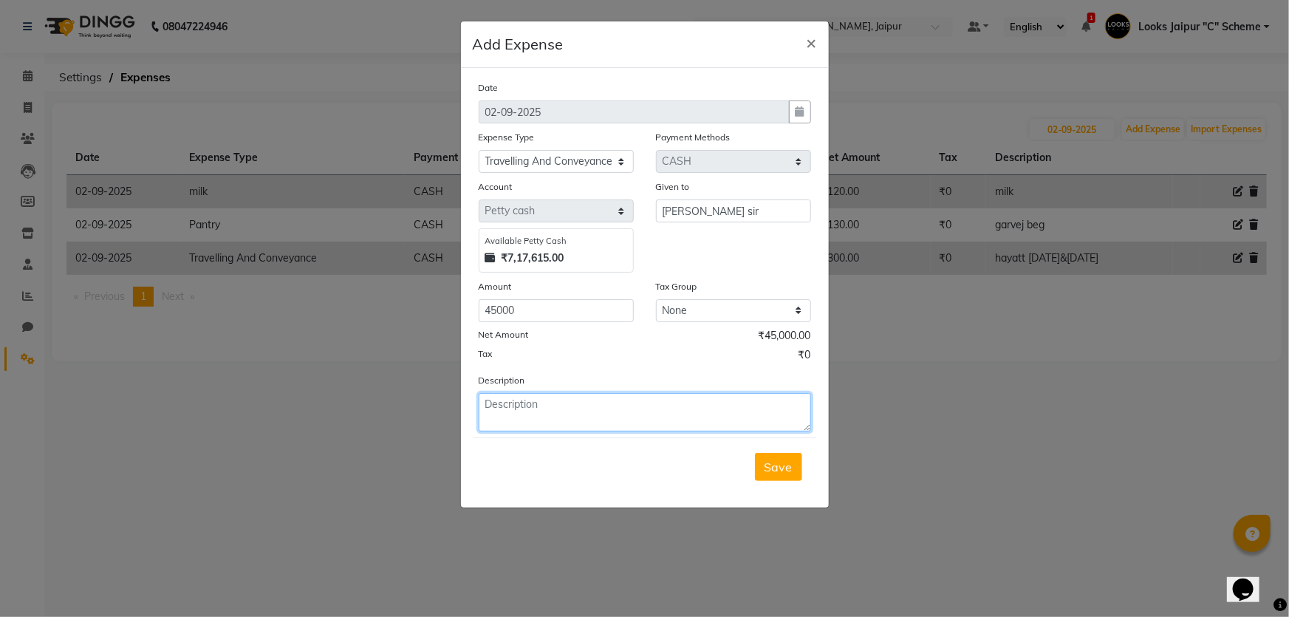
click at [486, 426] on textarea at bounding box center [645, 412] width 332 height 38
type textarea "cab fare"
click at [788, 476] on button "Save" at bounding box center [778, 467] width 47 height 28
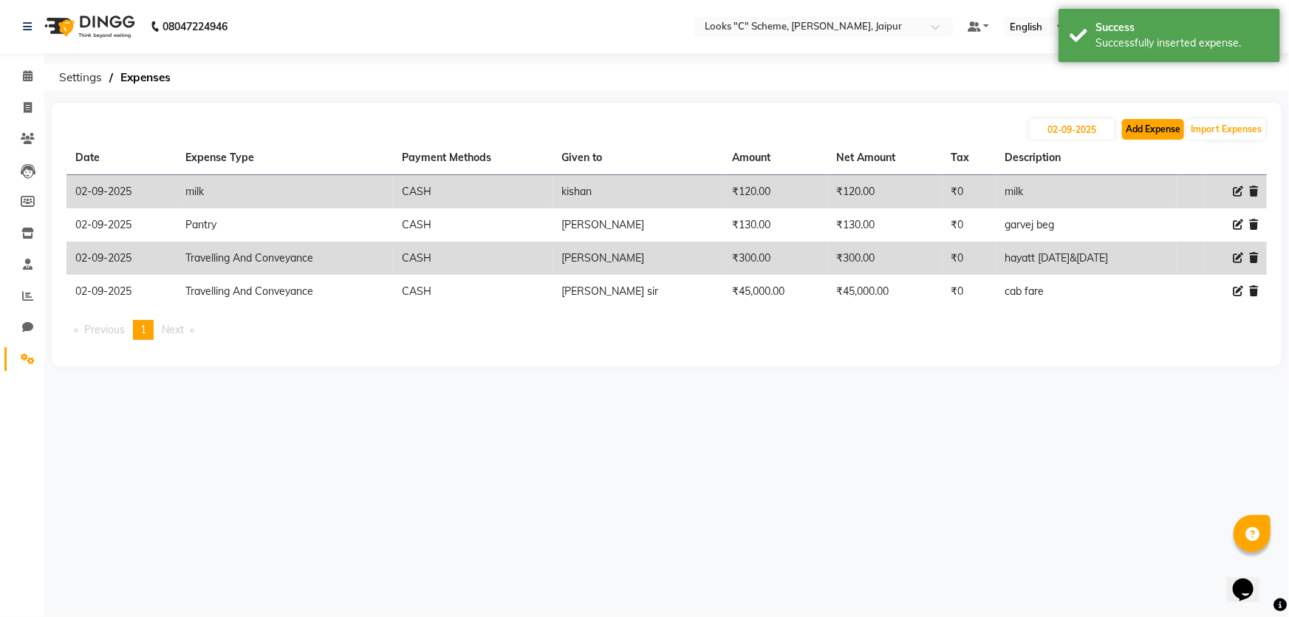
click at [1133, 129] on button "Add Expense" at bounding box center [1153, 129] width 62 height 21
select select "1"
select select "3120"
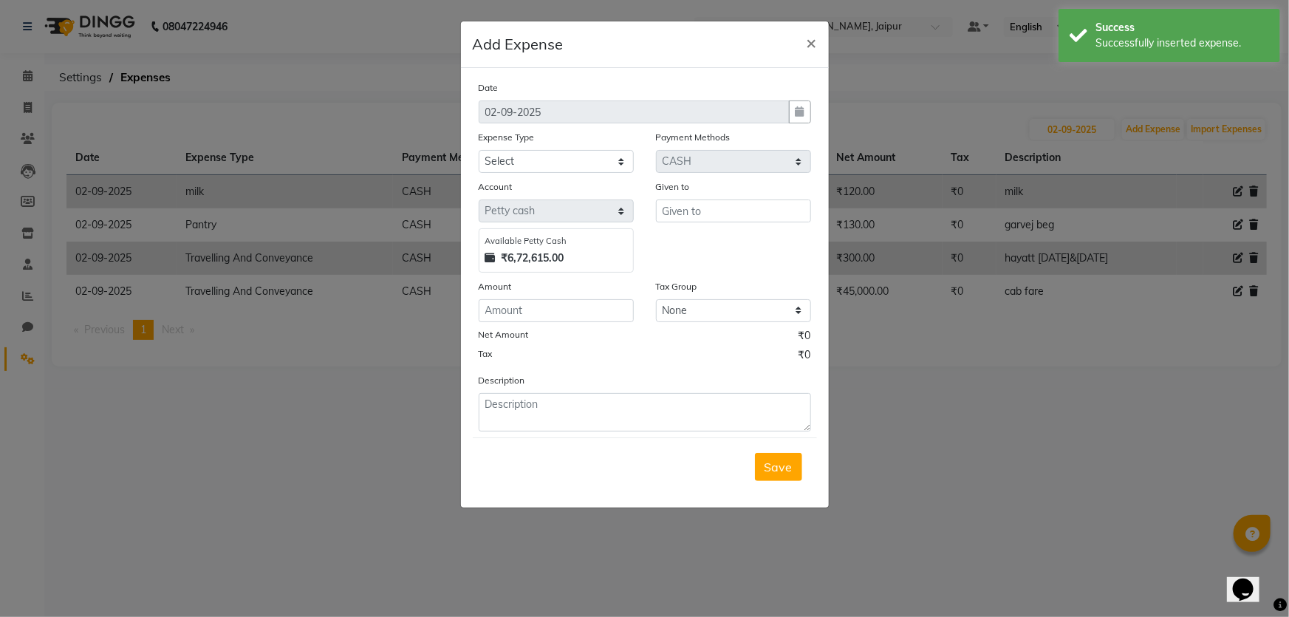
click at [929, 419] on ngb-modal-window "Add Expense × Date [DATE] Expense Type Select Bank Deposit Blinkit Cash Handove…" at bounding box center [644, 308] width 1289 height 617
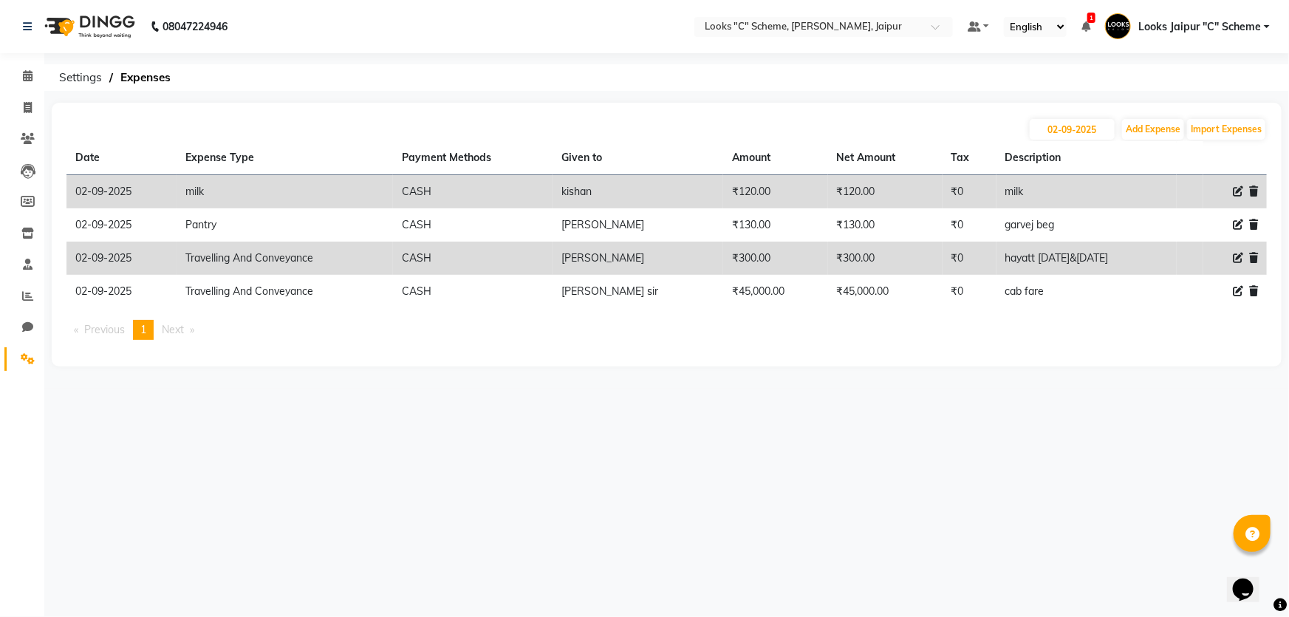
click at [1141, 115] on div "[DATE] Add Expense Import Expenses Date Expense Type Payment Methods Given to A…" at bounding box center [667, 235] width 1230 height 264
click at [1141, 124] on button "Add Expense" at bounding box center [1153, 129] width 62 height 21
select select "1"
select select "3120"
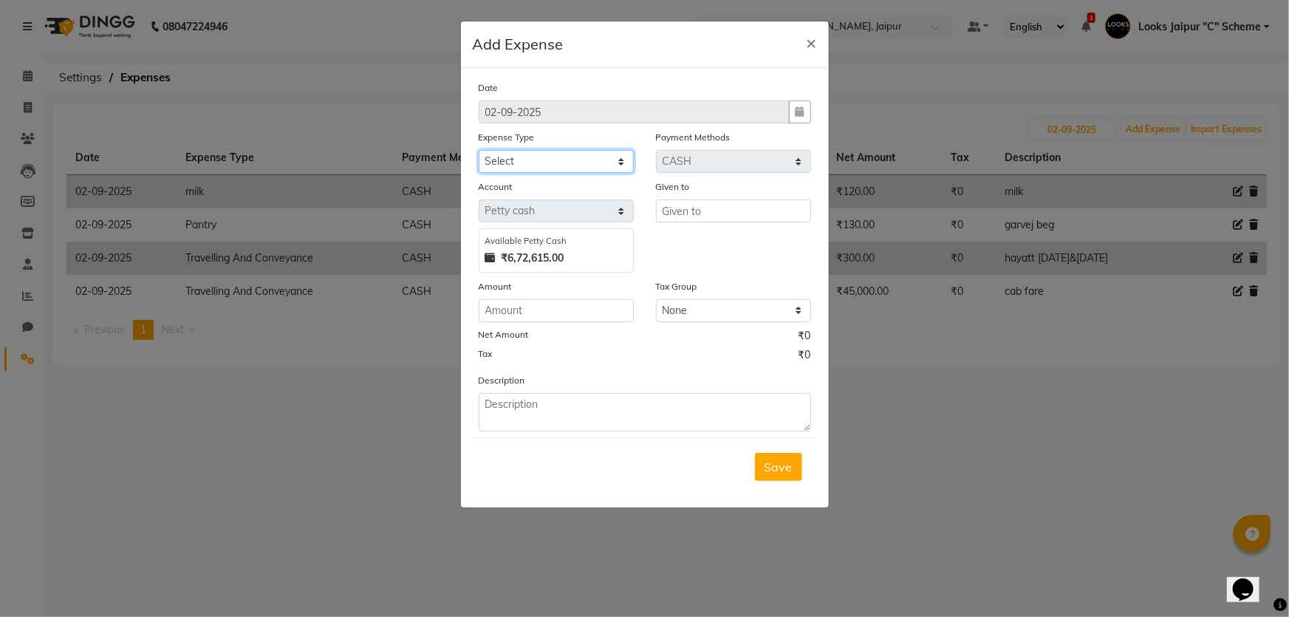
click at [592, 156] on select "Select Bank Deposit Blinkit Cash Handover CLIENT Client ordered food Client Ref…" at bounding box center [556, 161] width 155 height 23
select select "5134"
click at [479, 151] on select "Select Bank Deposit Blinkit Cash Handover CLIENT Client ordered food Client Ref…" at bounding box center [556, 161] width 155 height 23
click at [773, 208] on input "text" at bounding box center [733, 210] width 155 height 23
click at [673, 215] on input "u=rapido" at bounding box center [733, 210] width 155 height 23
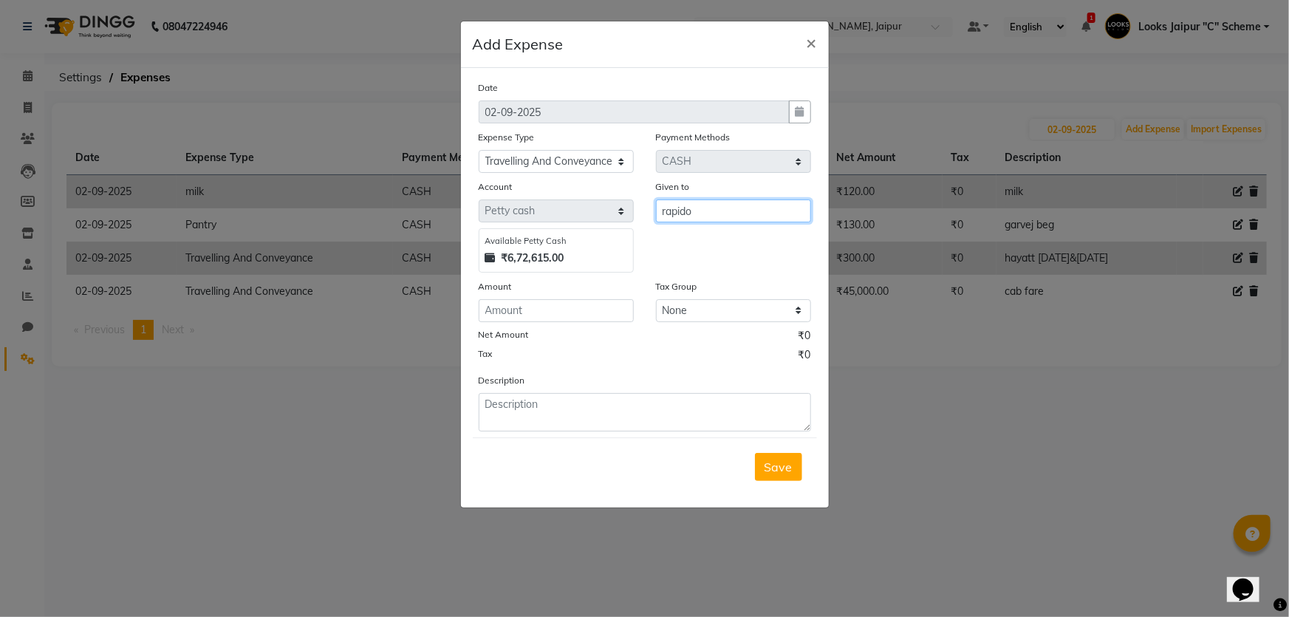
type input "rapido"
click at [581, 322] on input "number" at bounding box center [556, 310] width 155 height 23
type input "70"
click at [644, 390] on div "Description" at bounding box center [645, 401] width 355 height 59
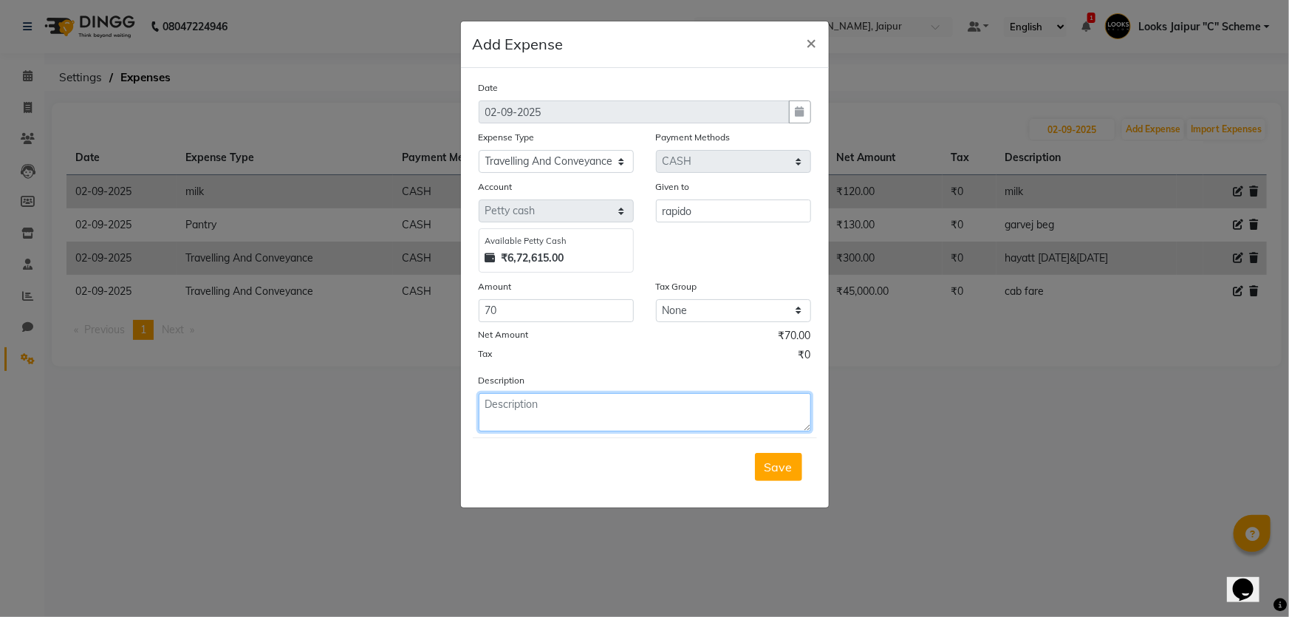
click at [635, 398] on textarea at bounding box center [645, 412] width 332 height 38
type textarea "color tube from sondaryam"
click at [777, 470] on span "Save" at bounding box center [779, 467] width 28 height 15
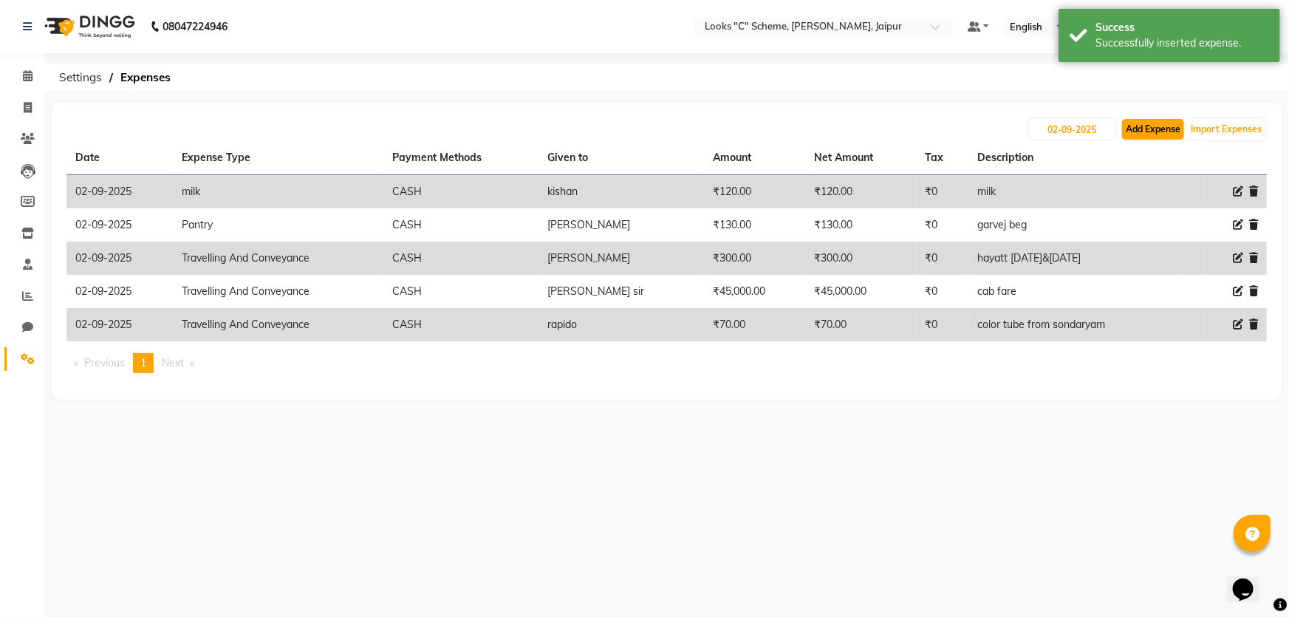
click at [1169, 126] on button "Add Expense" at bounding box center [1153, 129] width 62 height 21
select select "1"
select select "3120"
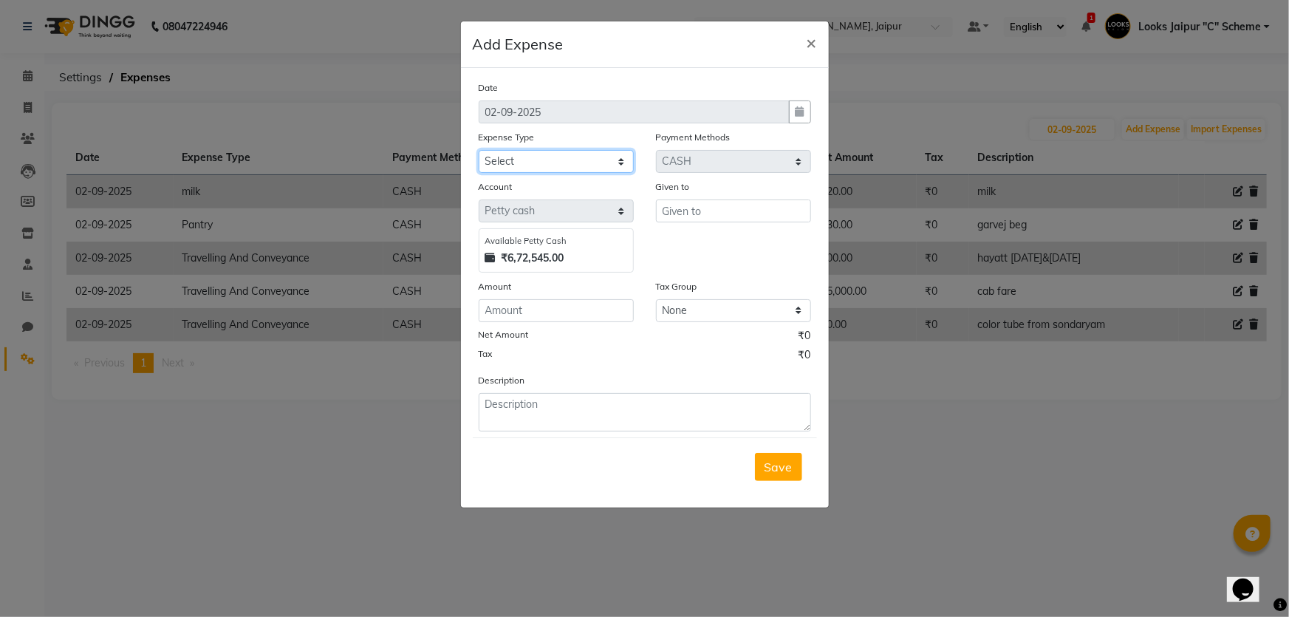
click at [550, 160] on select "Select Bank Deposit Blinkit Cash Handover CLIENT Client ordered food Client Ref…" at bounding box center [556, 161] width 155 height 23
select select "24372"
click at [479, 151] on select "Select Bank Deposit Blinkit Cash Handover CLIENT Client ordered food Client Ref…" at bounding box center [556, 161] width 155 height 23
click at [687, 208] on input "text" at bounding box center [733, 210] width 155 height 23
type input "vendor"
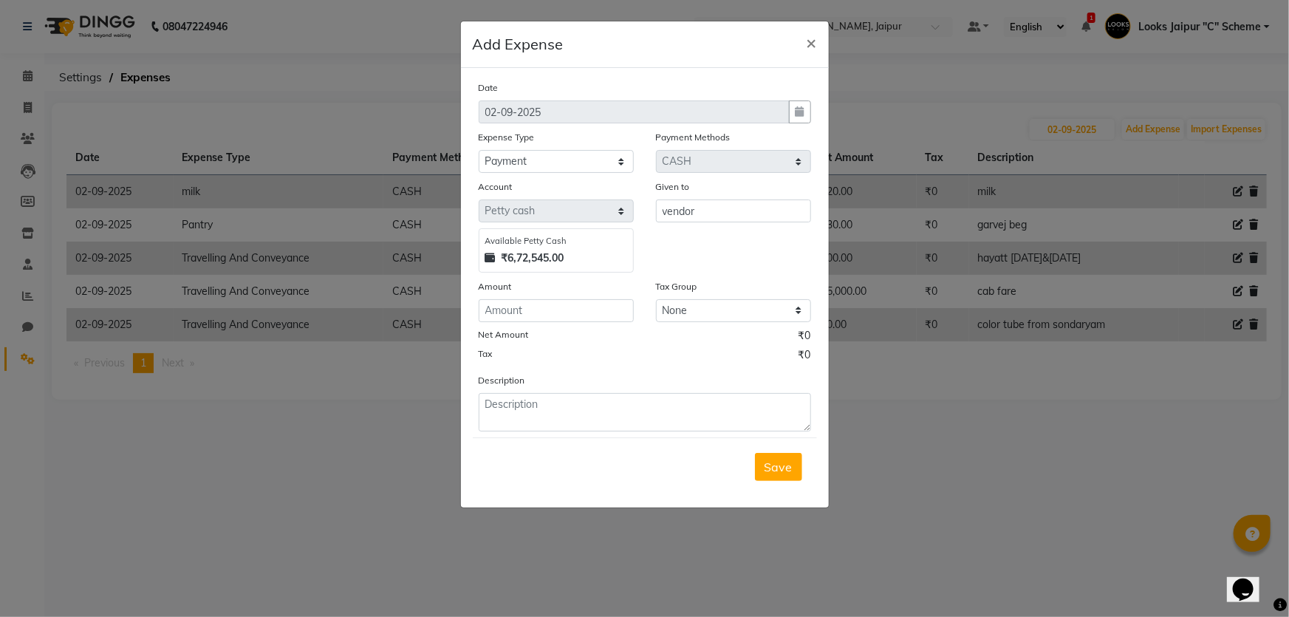
click at [525, 324] on div "Date [DATE] Expense Type Select Bank Deposit Blinkit Cash Handover CLIENT Clien…" at bounding box center [645, 256] width 332 height 352
click at [527, 310] on input "number" at bounding box center [556, 310] width 155 height 23
type input "700"
click at [500, 408] on textarea at bounding box center [645, 412] width 332 height 38
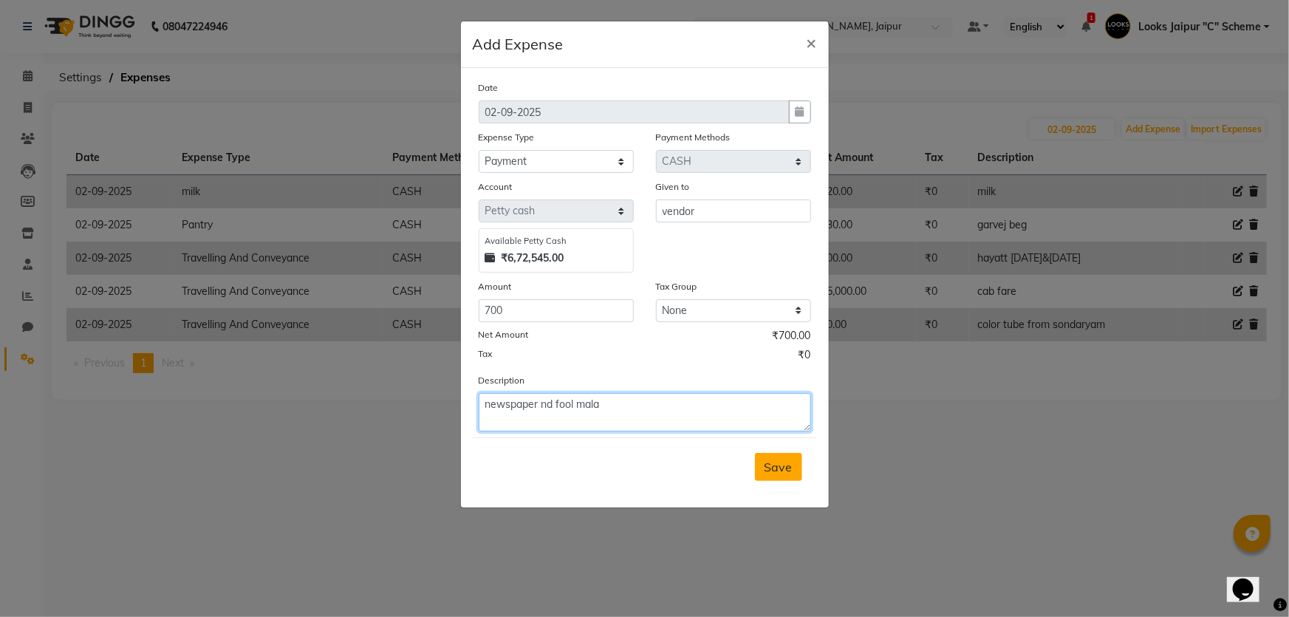
type textarea "newspaper nd fool mala"
click at [784, 474] on span "Save" at bounding box center [779, 467] width 28 height 15
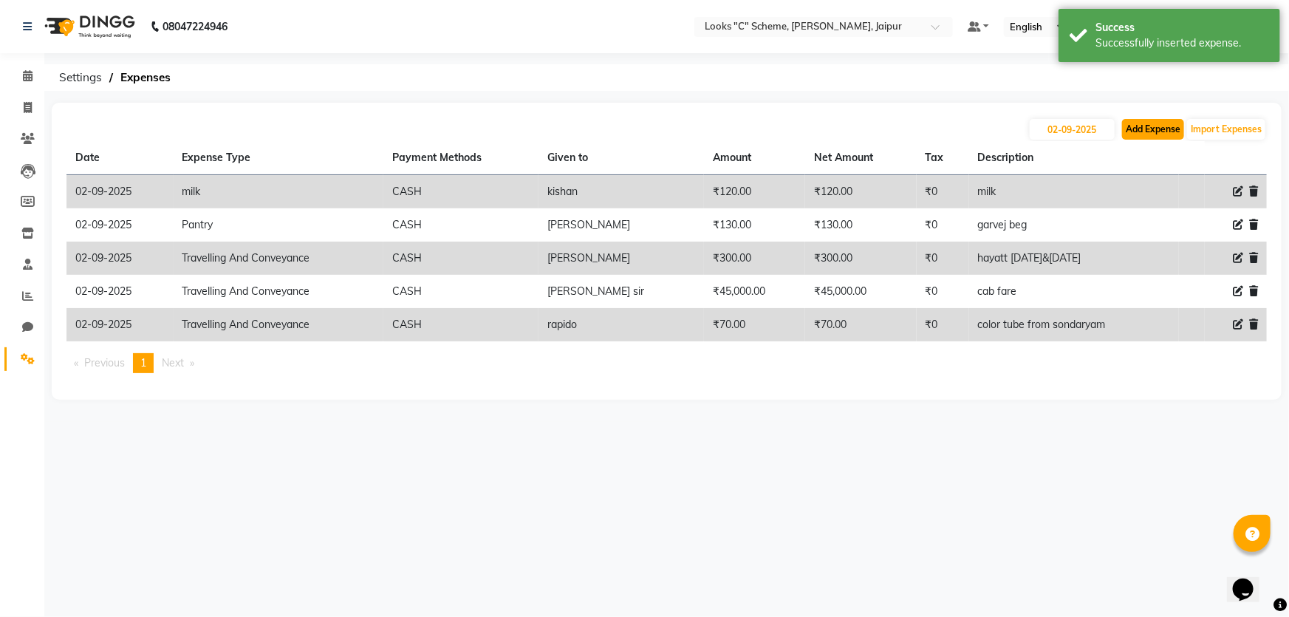
click at [1155, 133] on button "Add Expense" at bounding box center [1153, 129] width 62 height 21
select select "1"
select select "3120"
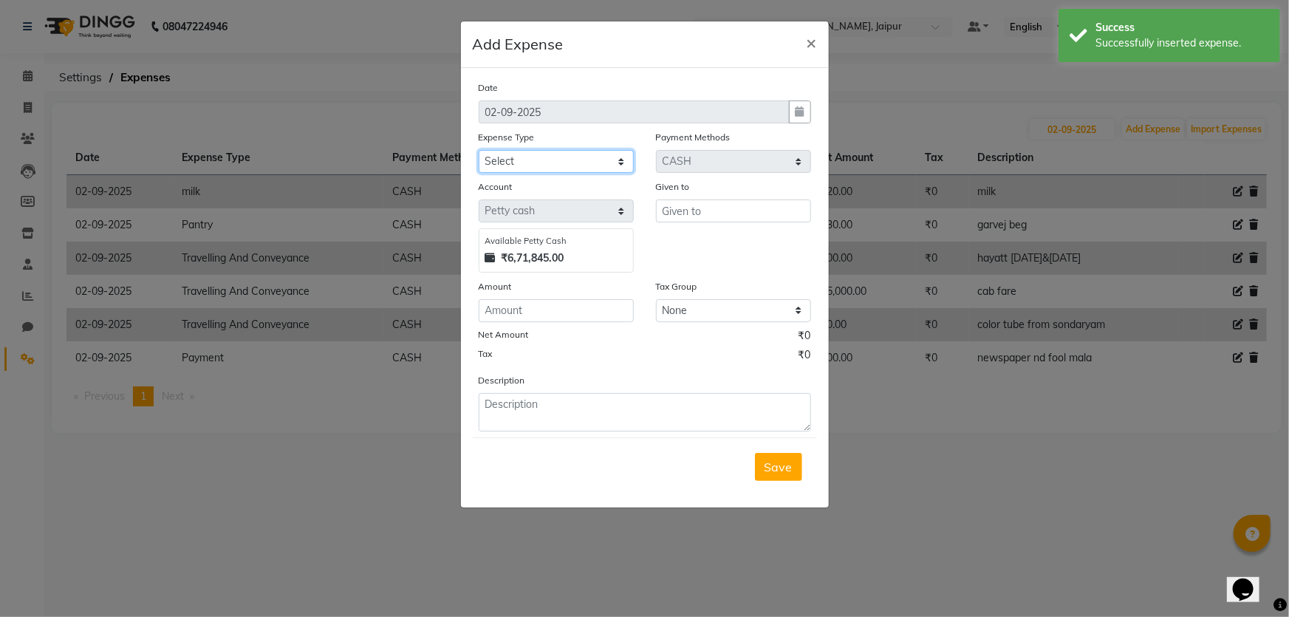
click at [556, 152] on select "Select Bank Deposit Blinkit Cash Handover CLIENT Client ordered food Client Ref…" at bounding box center [556, 161] width 155 height 23
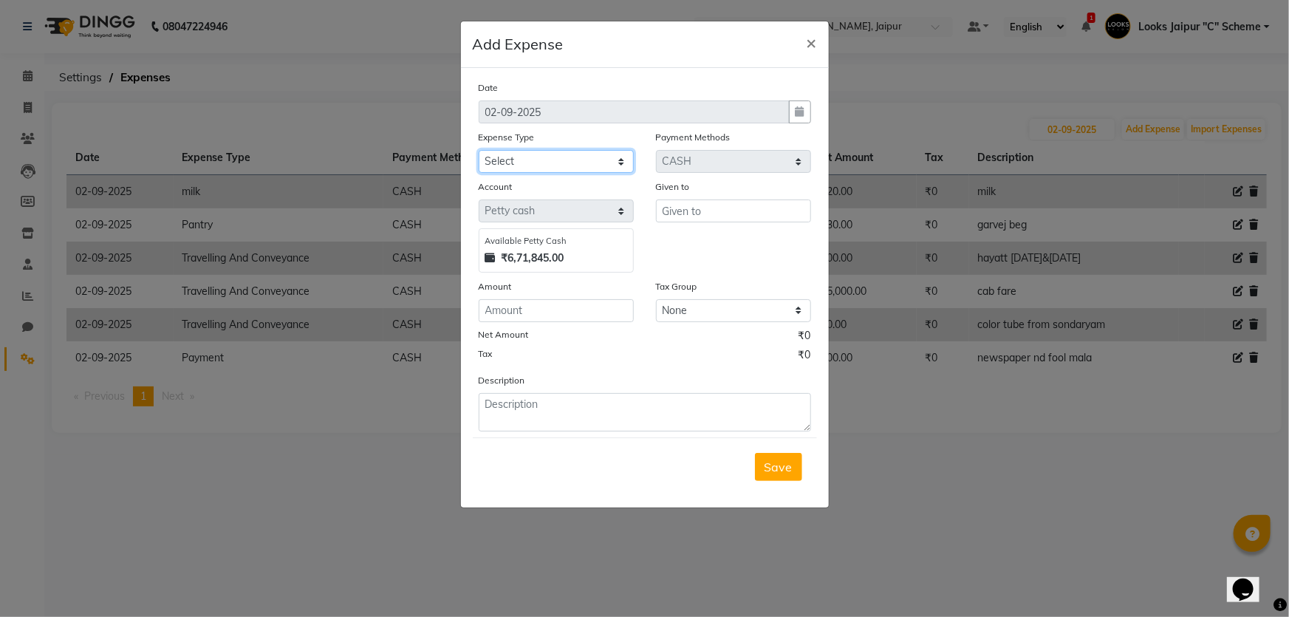
select select "5010"
click at [479, 151] on select "Select Bank Deposit Blinkit Cash Handover CLIENT Client ordered food Client Ref…" at bounding box center [556, 161] width 155 height 23
click at [695, 205] on input "text" at bounding box center [733, 210] width 155 height 23
click at [553, 304] on input "number" at bounding box center [556, 310] width 155 height 23
click at [716, 211] on input "[PERSON_NAME]" at bounding box center [733, 210] width 155 height 23
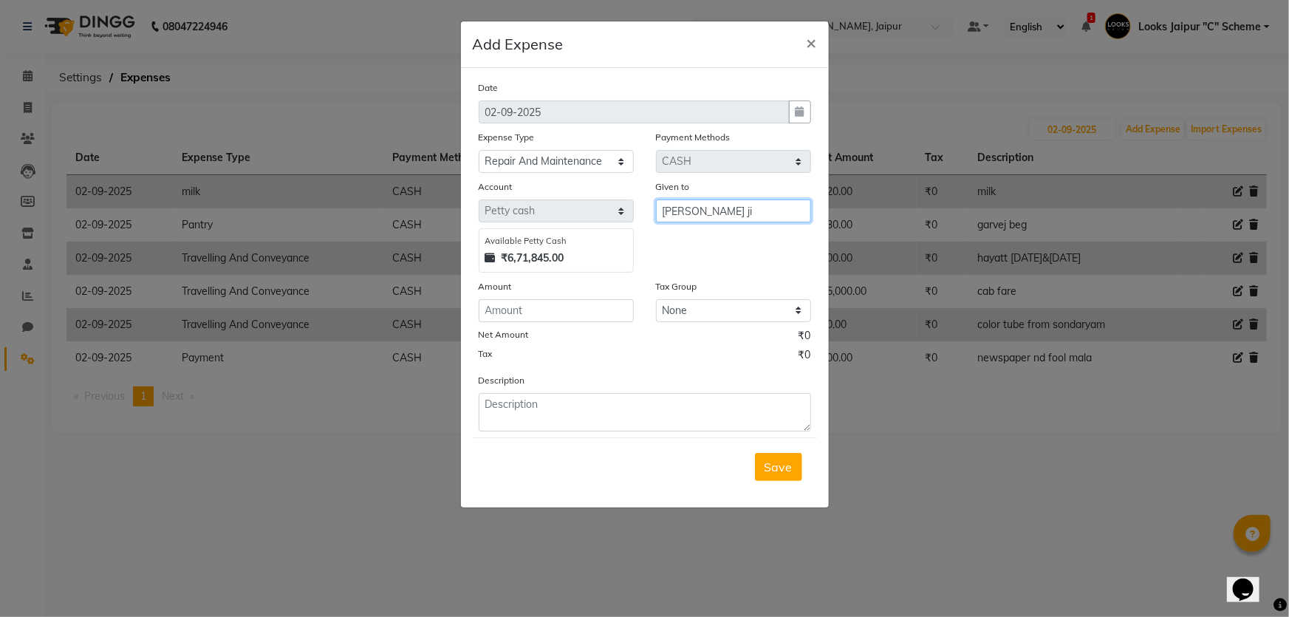
type input "[PERSON_NAME] ji"
click at [565, 308] on input "number" at bounding box center [556, 310] width 155 height 23
type input "1500"
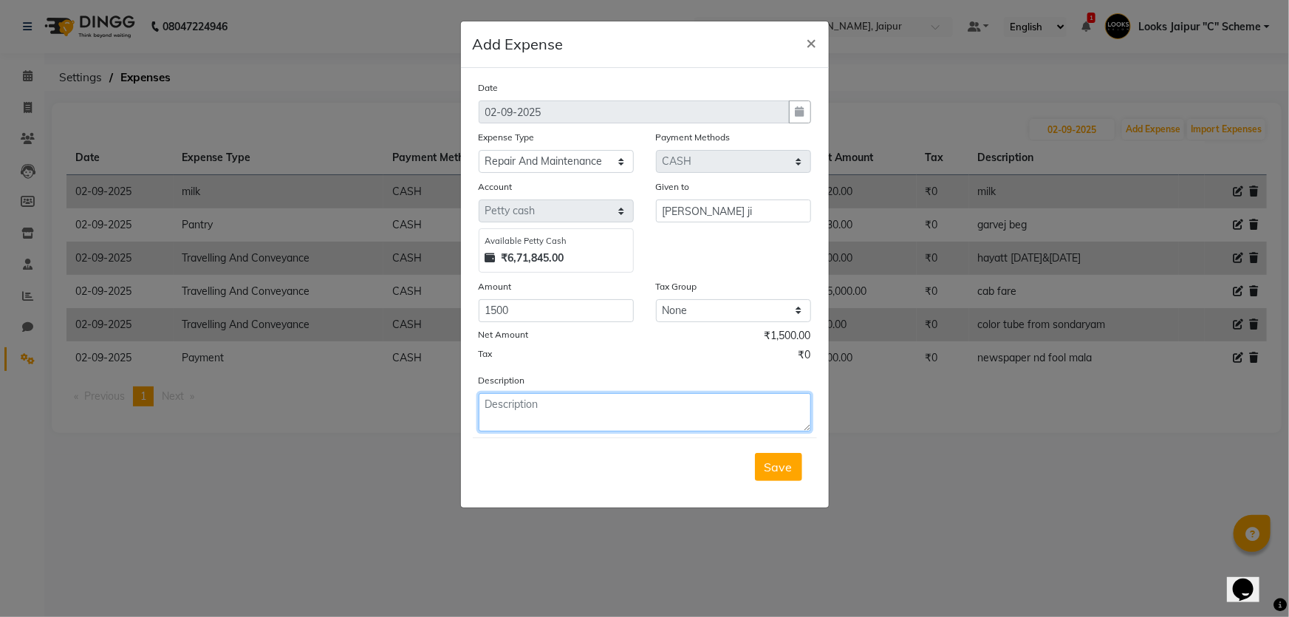
click at [602, 426] on textarea at bounding box center [645, 412] width 332 height 38
type textarea "music system repairing"
click at [793, 475] on button "Save" at bounding box center [778, 467] width 47 height 28
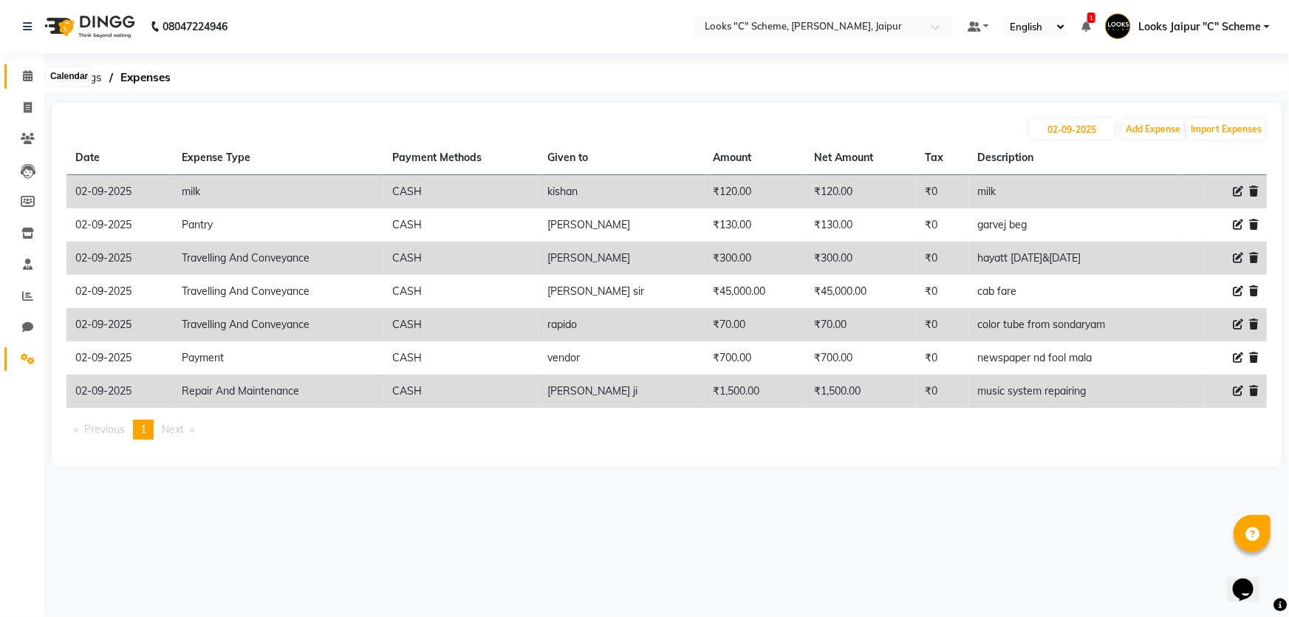
click at [34, 78] on span at bounding box center [28, 76] width 26 height 17
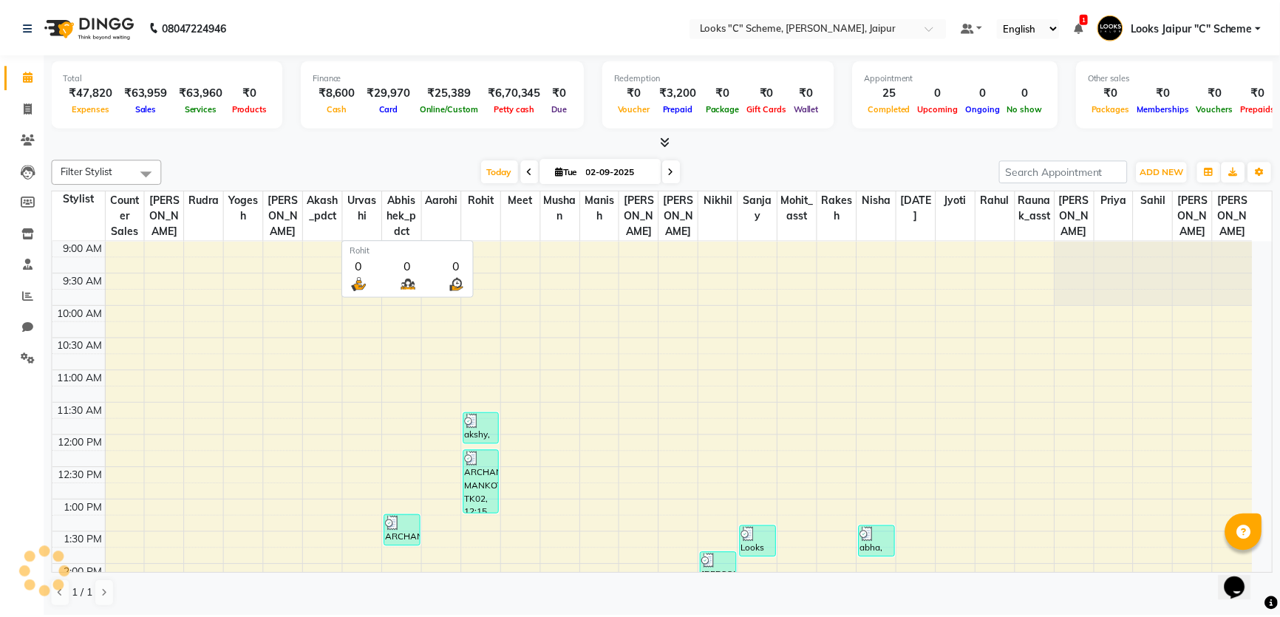
scroll to position [414, 0]
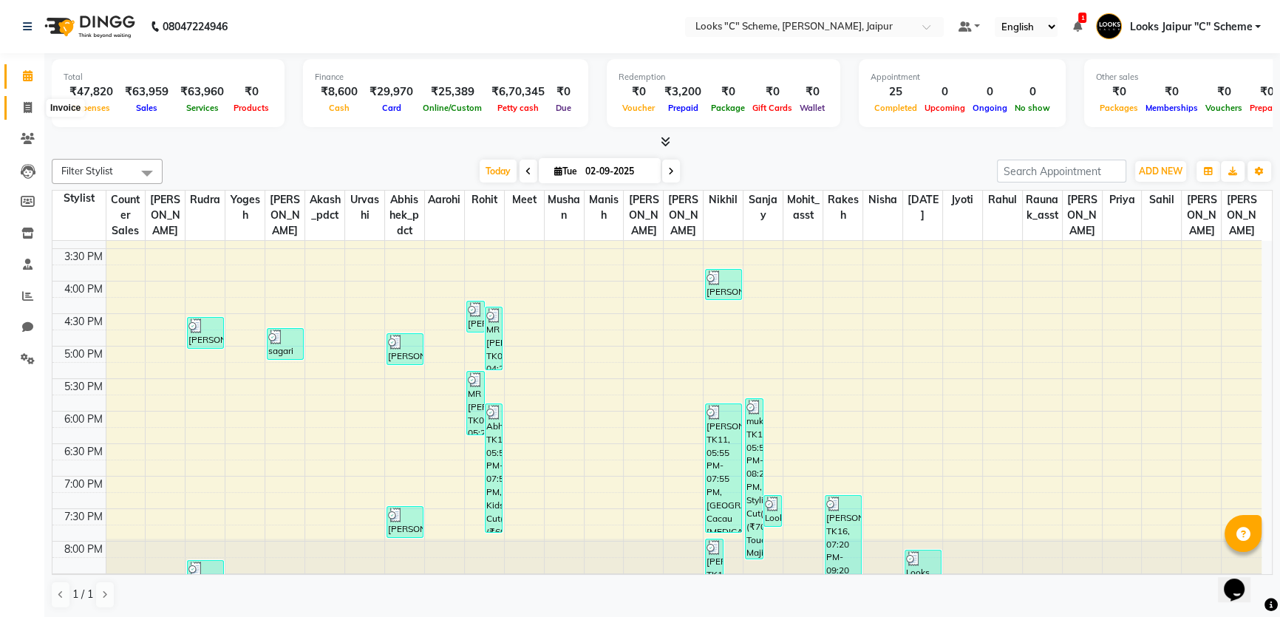
click at [33, 108] on span at bounding box center [28, 108] width 26 height 17
select select "4315"
select select "service"
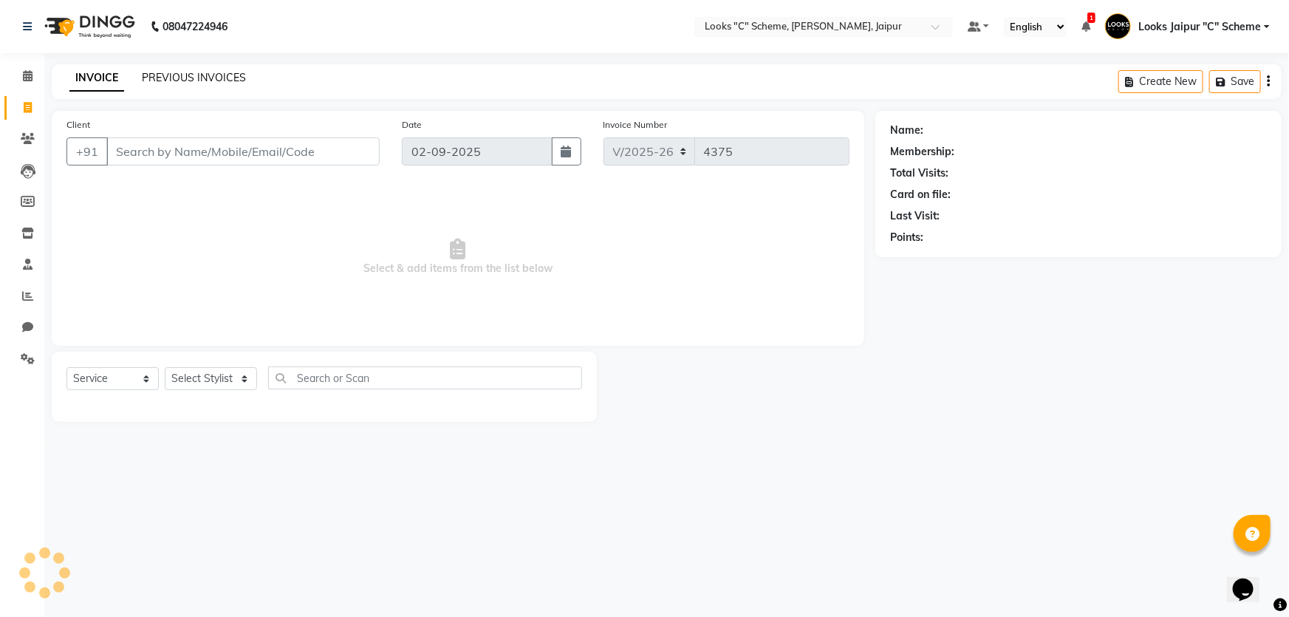
click at [227, 75] on link "PREVIOUS INVOICES" at bounding box center [194, 77] width 104 height 13
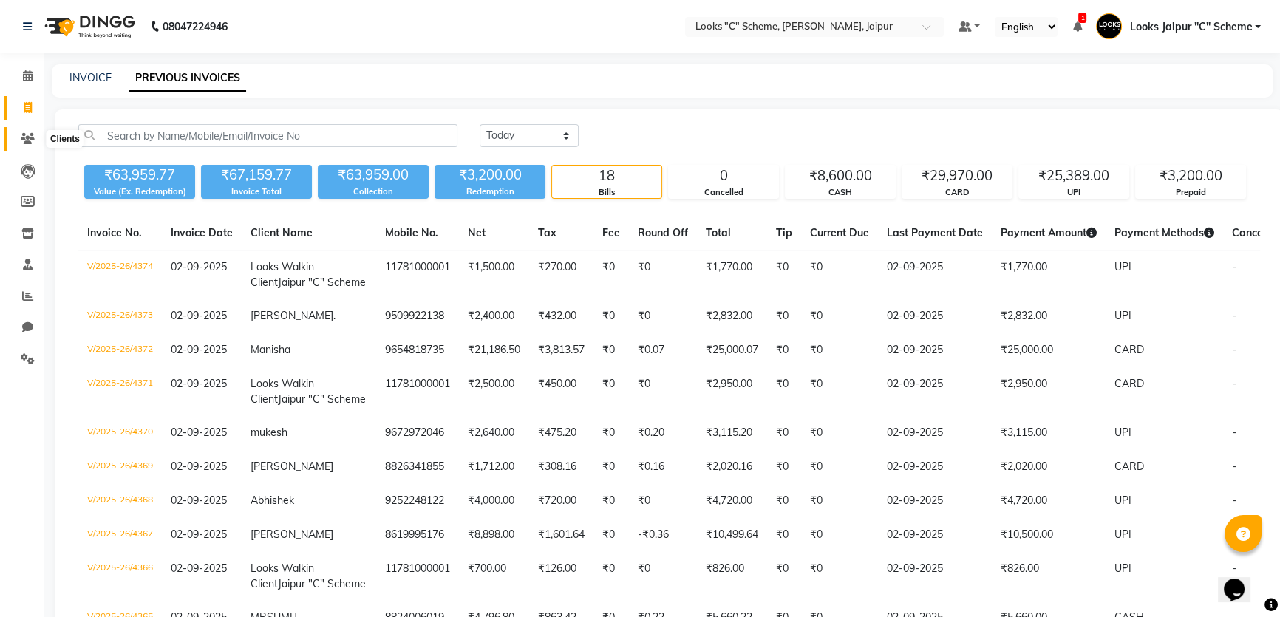
click at [31, 135] on icon at bounding box center [28, 138] width 14 height 11
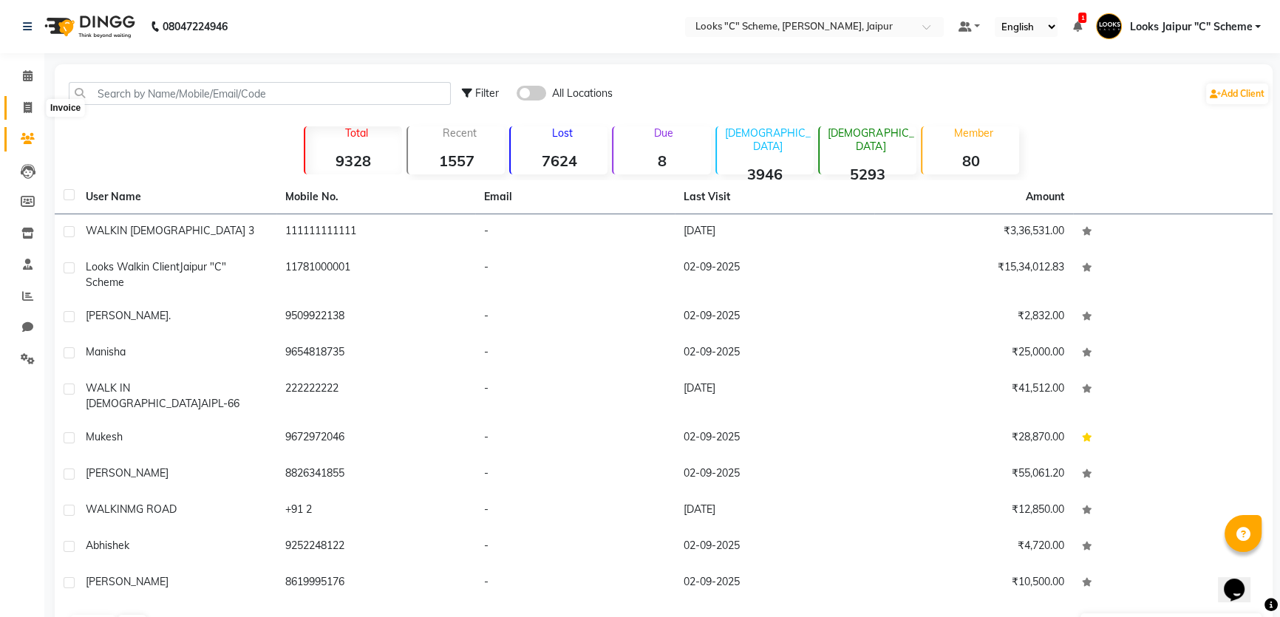
click at [24, 106] on icon at bounding box center [28, 107] width 8 height 11
select select "service"
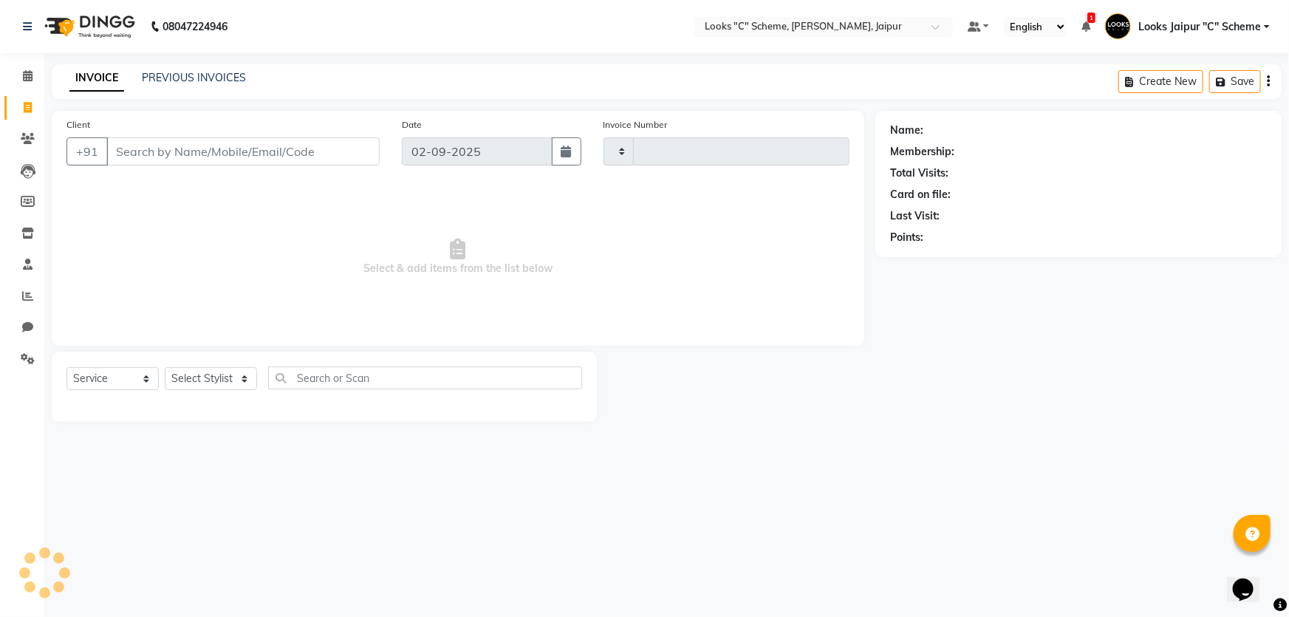
type input "4375"
select select "4315"
click at [192, 85] on div "PREVIOUS INVOICES" at bounding box center [194, 78] width 104 height 16
click at [191, 81] on link "PREVIOUS INVOICES" at bounding box center [194, 77] width 104 height 13
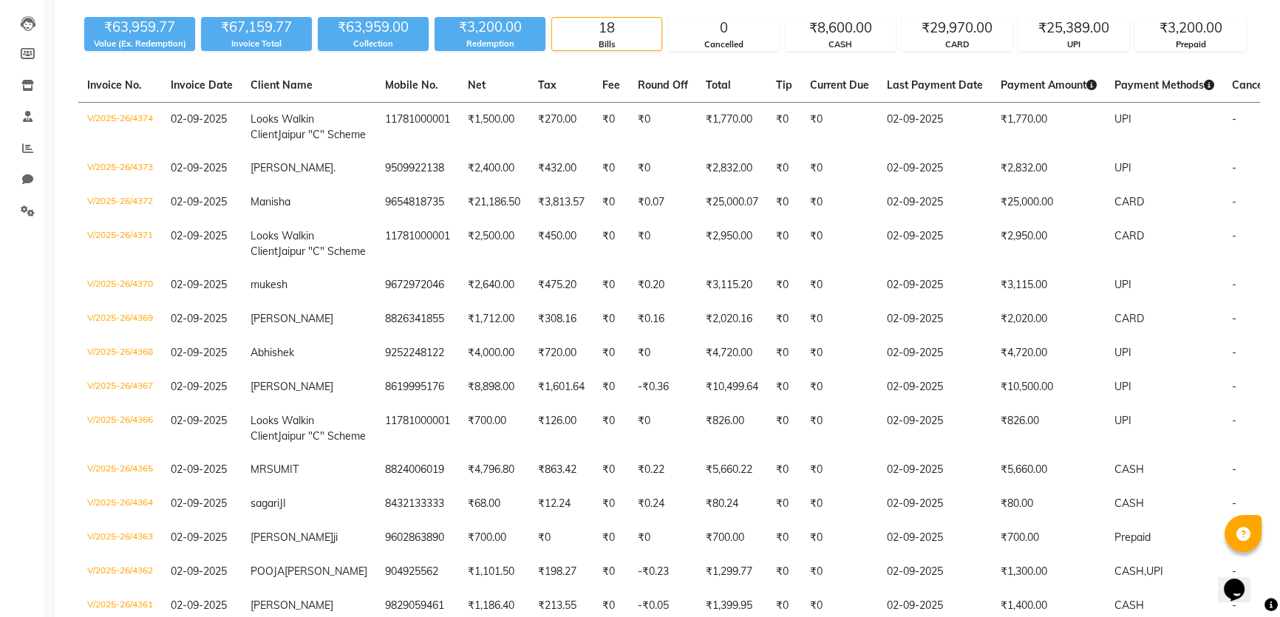
scroll to position [13, 0]
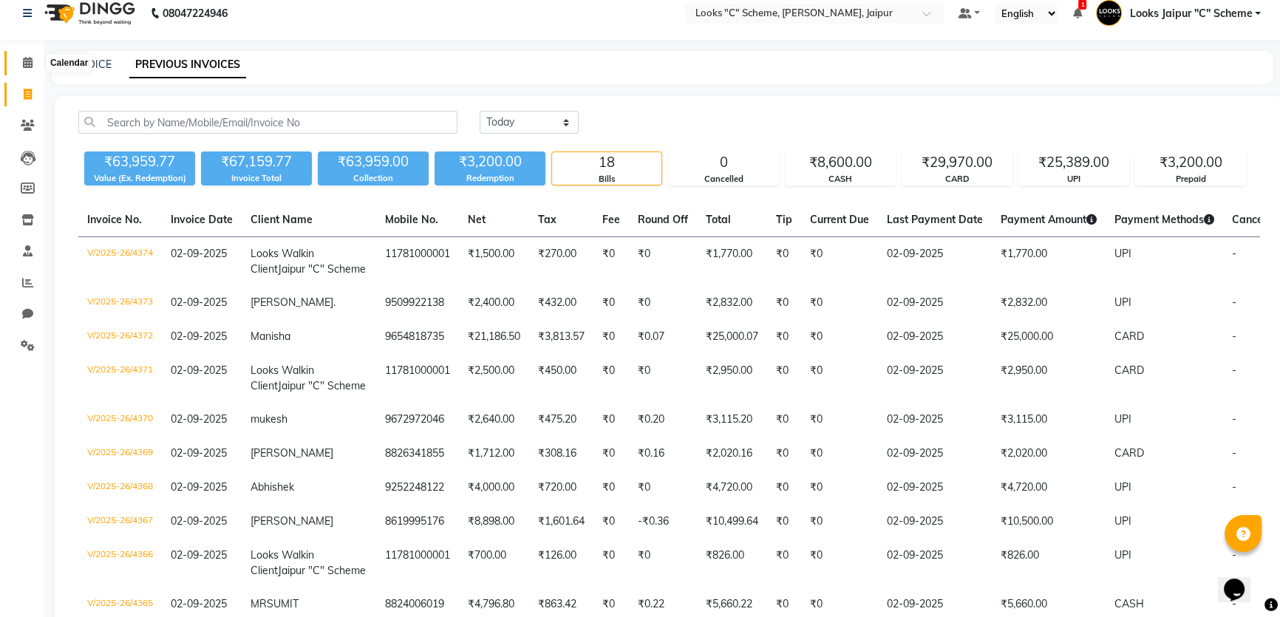
click at [35, 67] on span at bounding box center [28, 63] width 26 height 17
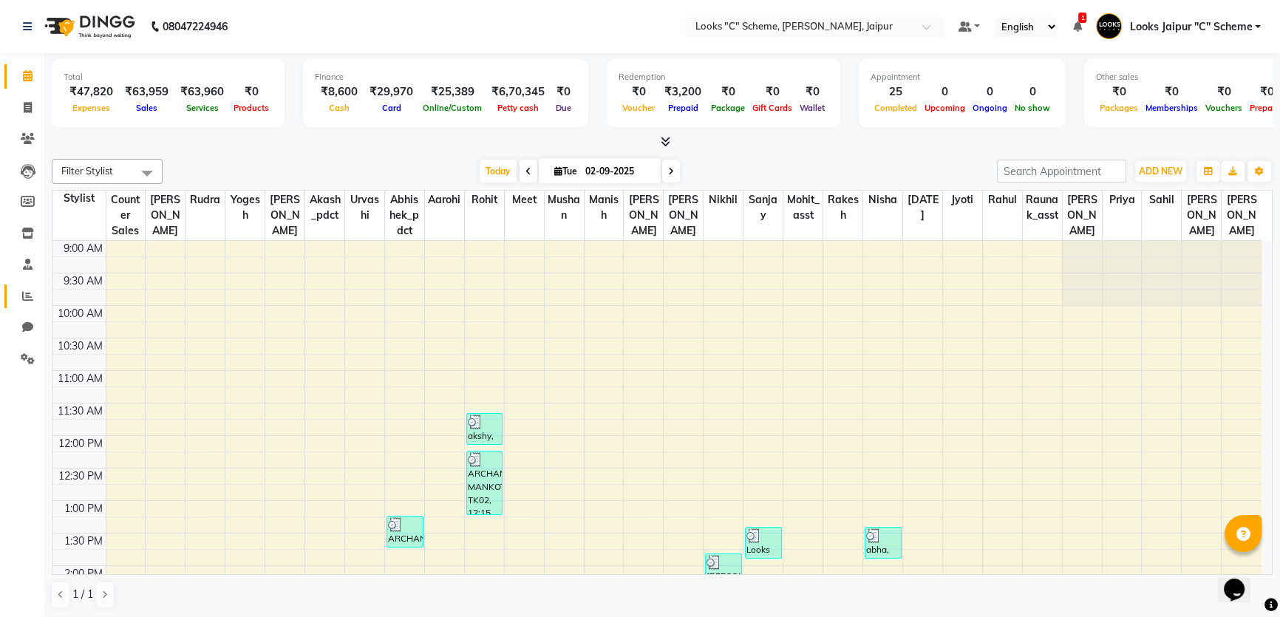
click at [22, 290] on icon at bounding box center [27, 295] width 11 height 11
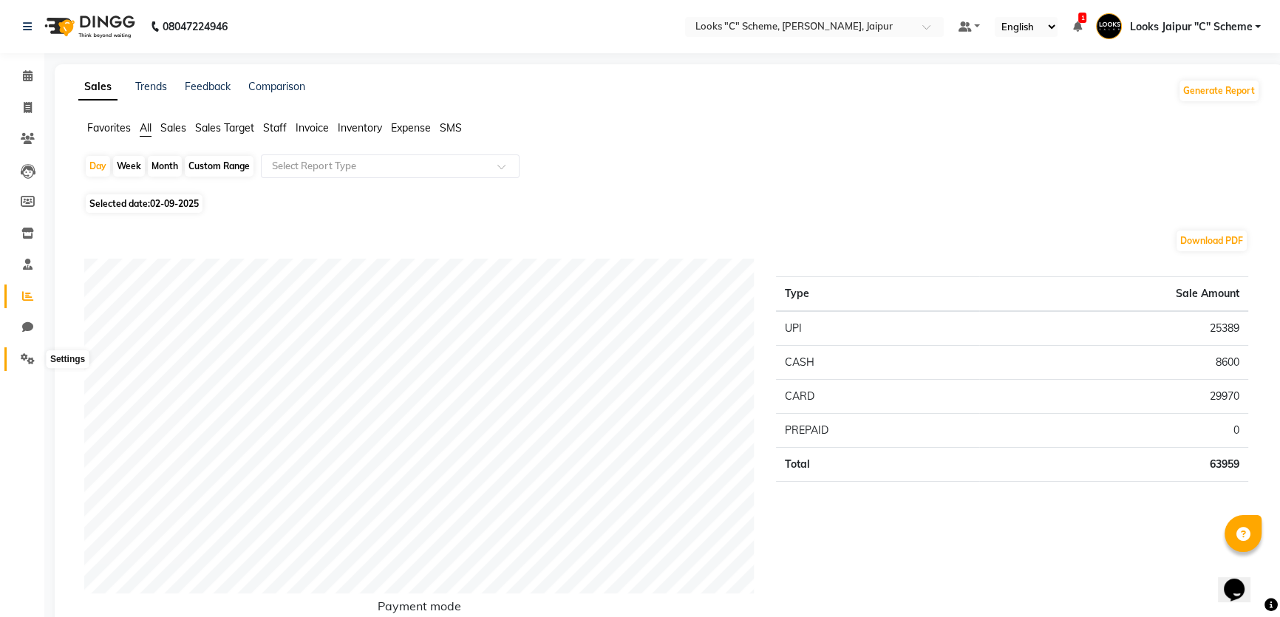
click at [22, 362] on icon at bounding box center [28, 358] width 14 height 11
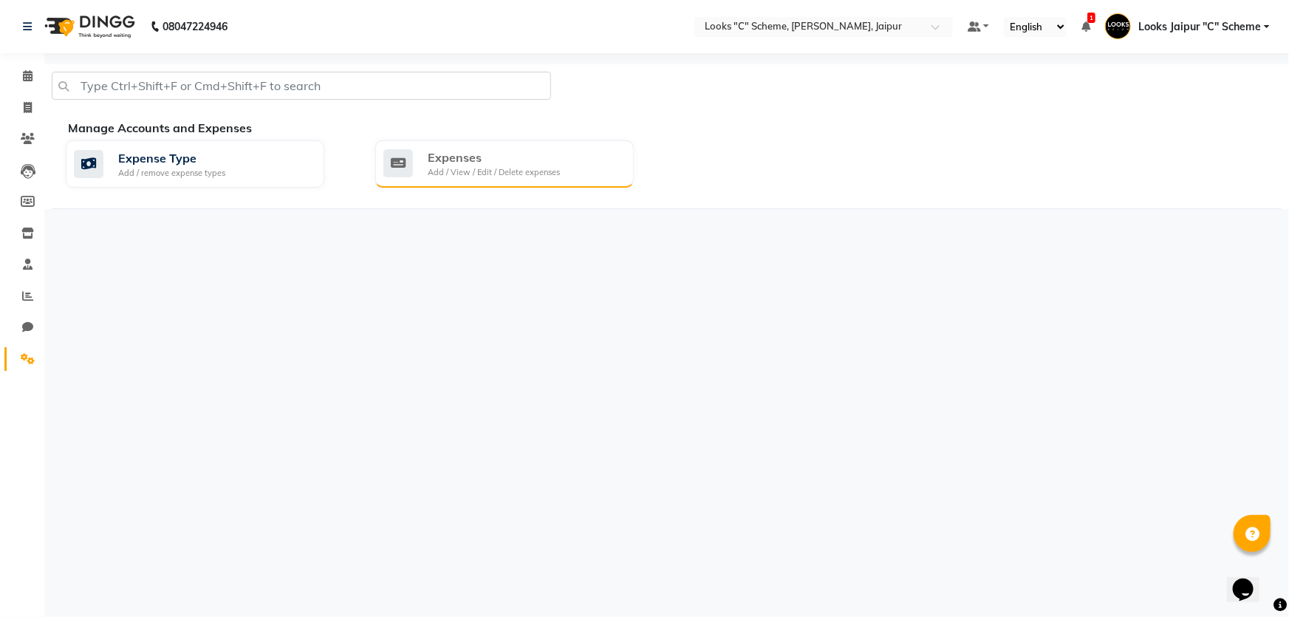
click at [506, 154] on div "Expenses" at bounding box center [494, 157] width 132 height 18
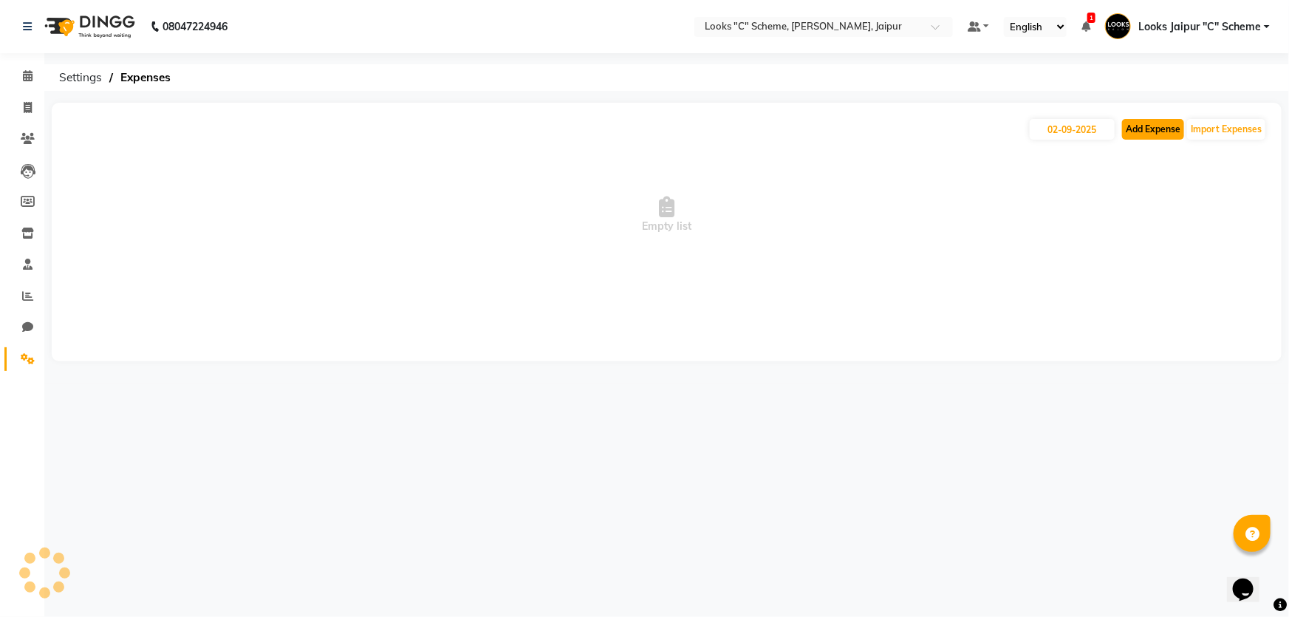
click at [1164, 125] on button "Add Expense" at bounding box center [1153, 129] width 62 height 21
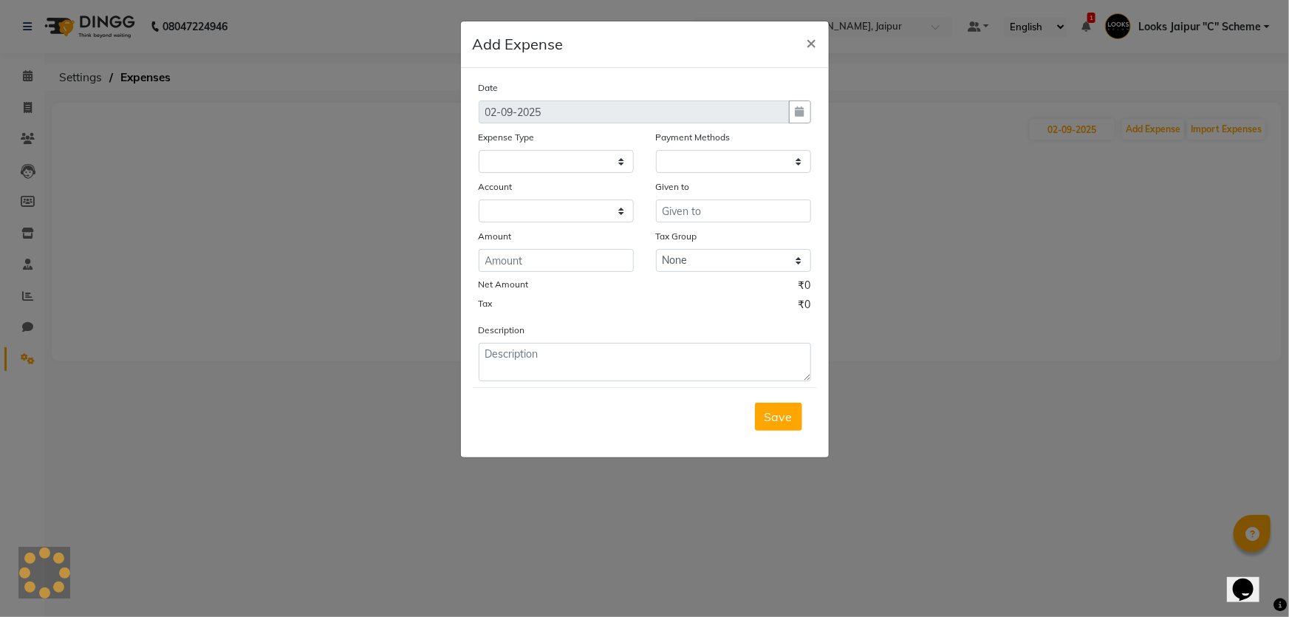
click at [952, 225] on ngb-modal-window "Add Expense × Date [DATE] Expense Type Payment Methods Account Given to Amount …" at bounding box center [644, 308] width 1289 height 617
